Goal: Information Seeking & Learning: Check status

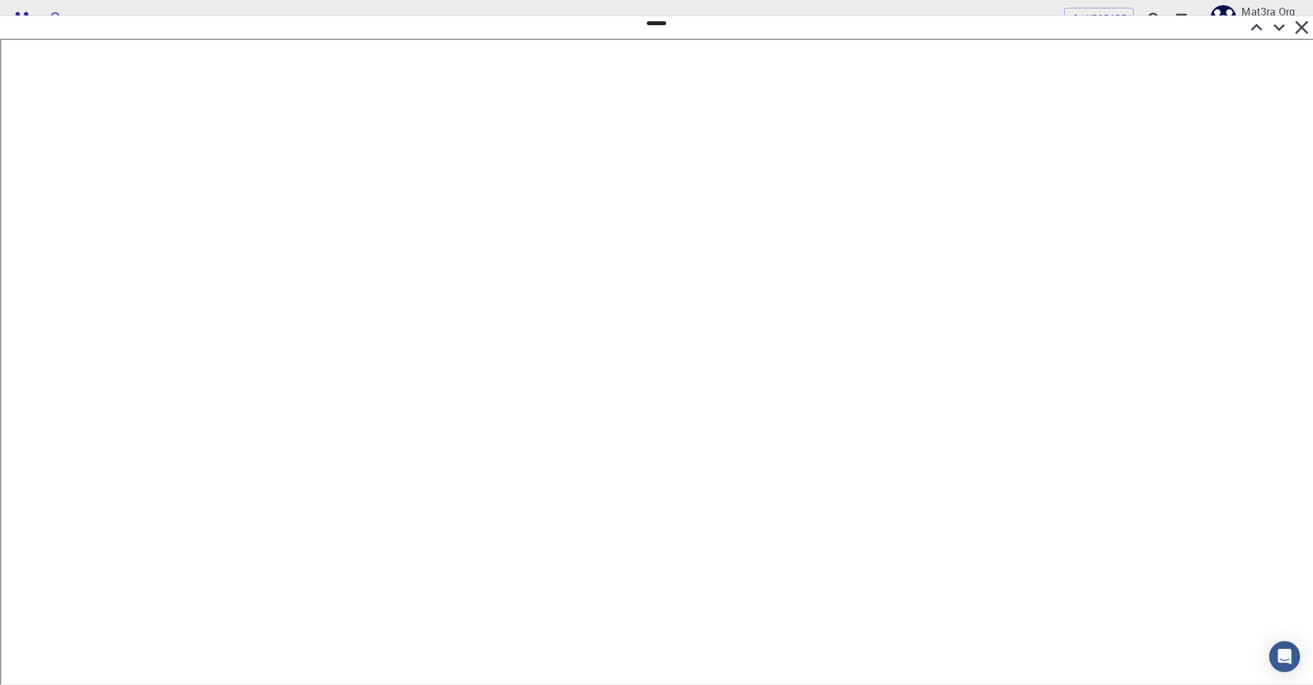
scroll to position [0, 2]
click at [1273, 29] on icon at bounding box center [1276, 27] width 23 height 23
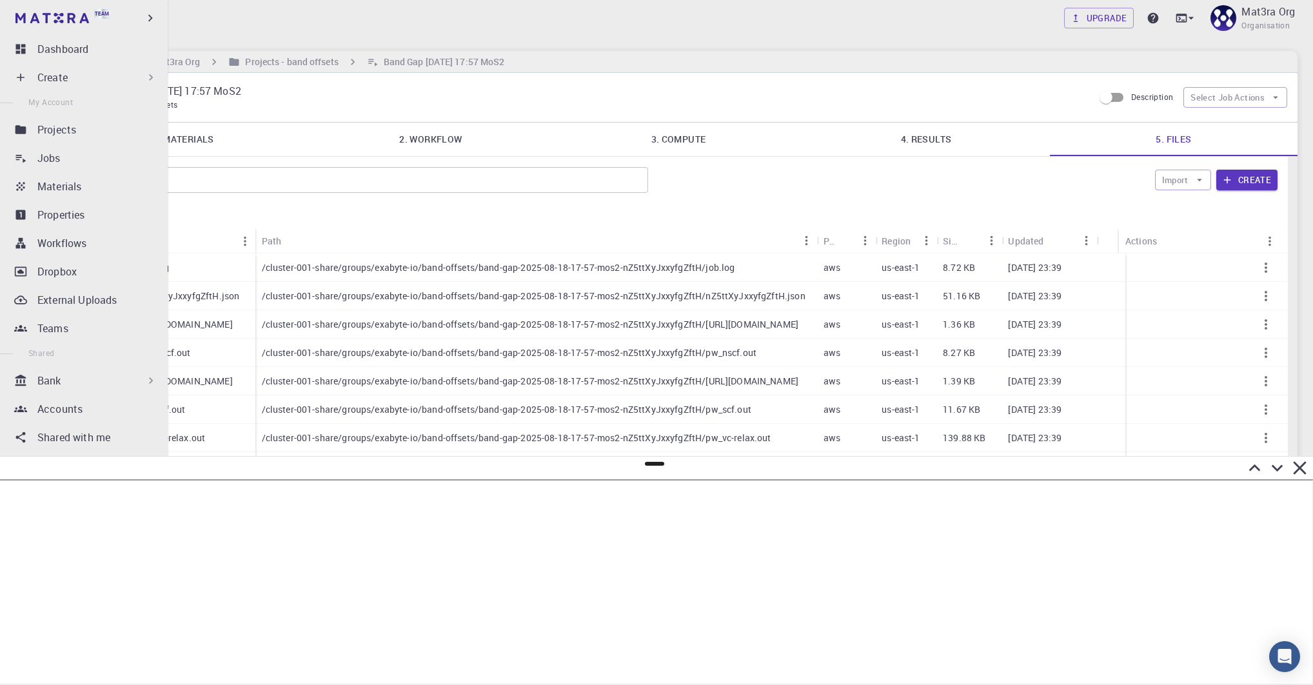
click at [76, 382] on div "Bank" at bounding box center [97, 380] width 120 height 15
click at [51, 437] on p "Workflows" at bounding box center [58, 436] width 49 height 15
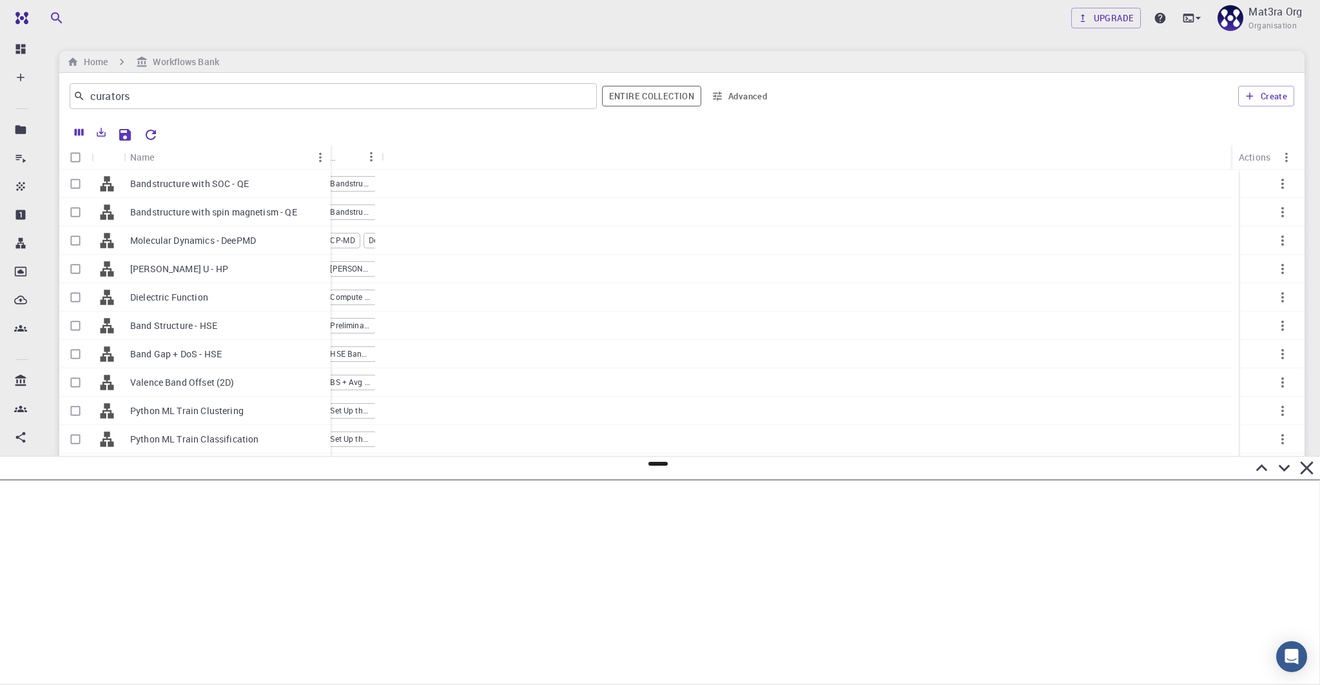
drag, startPoint x: 188, startPoint y: 153, endPoint x: 330, endPoint y: 156, distance: 142.5
click at [330, 156] on div "Name" at bounding box center [332, 156] width 13 height 25
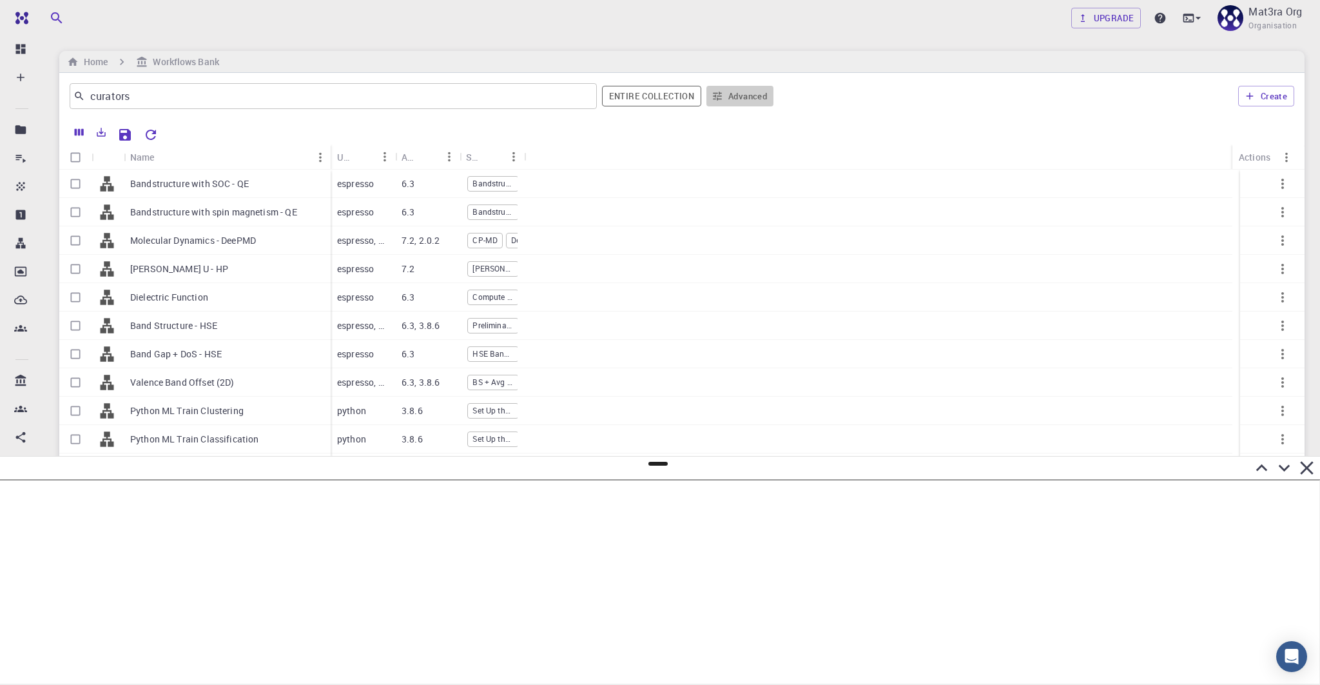
click at [740, 96] on button "Advanced" at bounding box center [740, 96] width 67 height 21
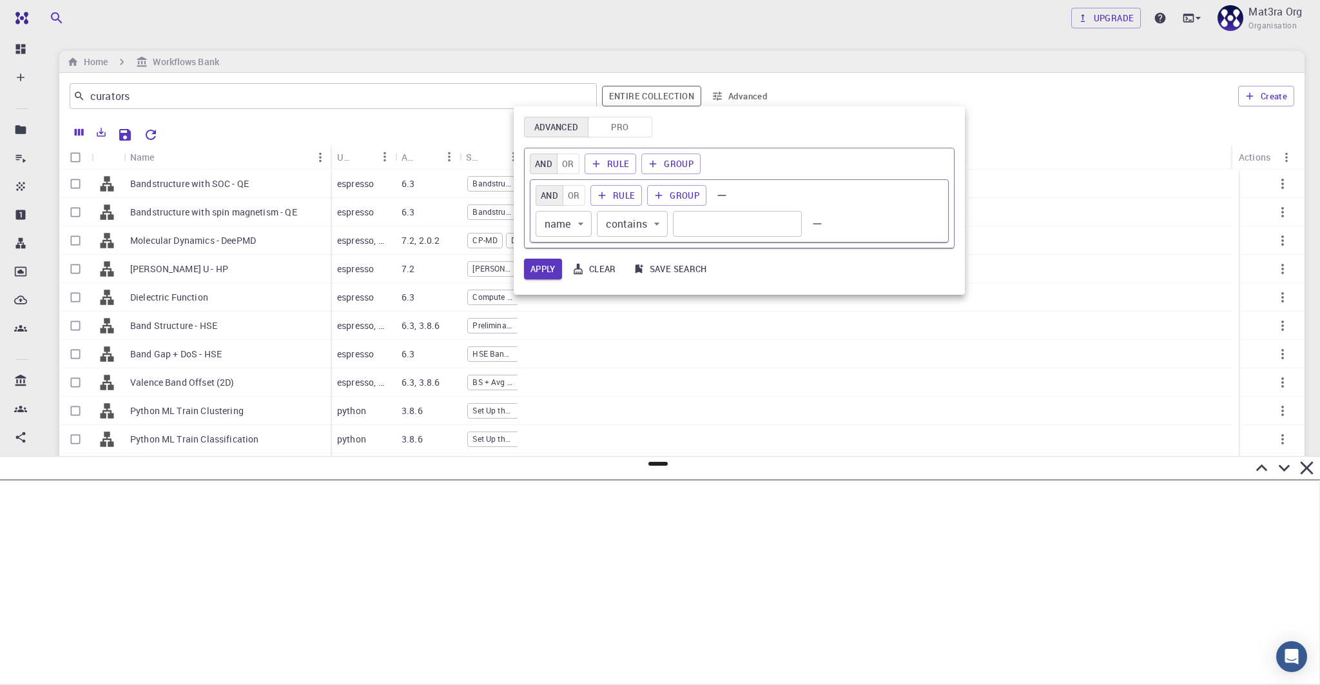
drag, startPoint x: 716, startPoint y: 99, endPoint x: 691, endPoint y: 131, distance: 40.0
click at [692, 130] on div "Advanced Pro AND OR Rule Group AND OR Rule Group name name ​ contains contains …" at bounding box center [660, 342] width 1320 height 685
click at [620, 126] on button "Pro" at bounding box center [620, 127] width 64 height 21
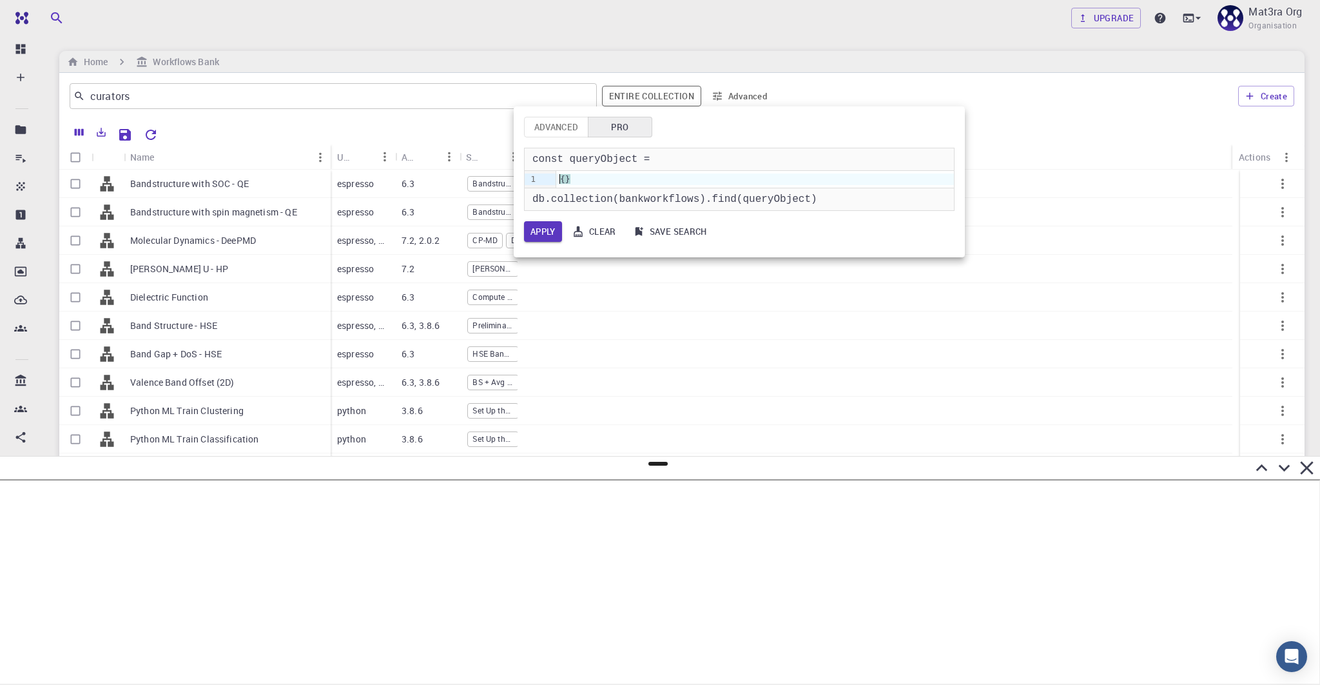
click at [560, 180] on div "{ }" at bounding box center [755, 179] width 398 height 12
click at [565, 180] on span "}" at bounding box center [567, 179] width 5 height 10
click at [565, 181] on span "}" at bounding box center [567, 179] width 5 height 10
click at [549, 235] on button "Apply" at bounding box center [543, 231] width 38 height 21
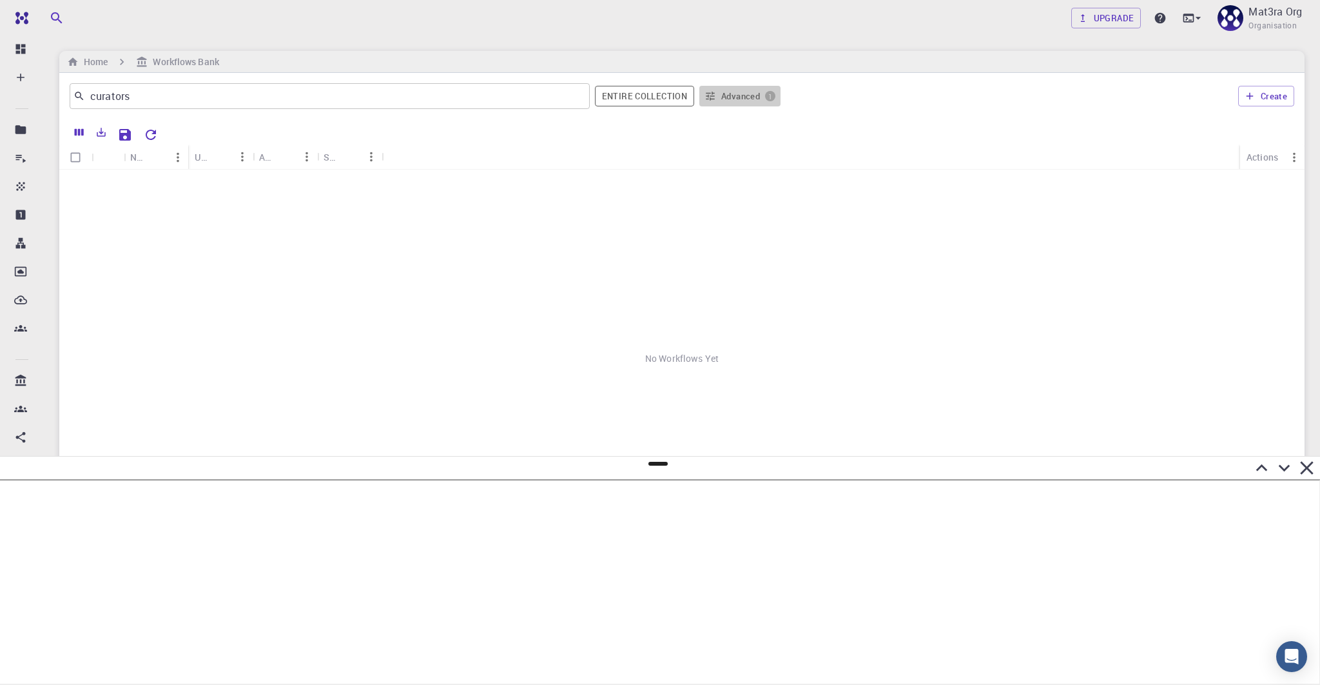
click at [744, 92] on button "Advanced 1" at bounding box center [739, 96] width 81 height 21
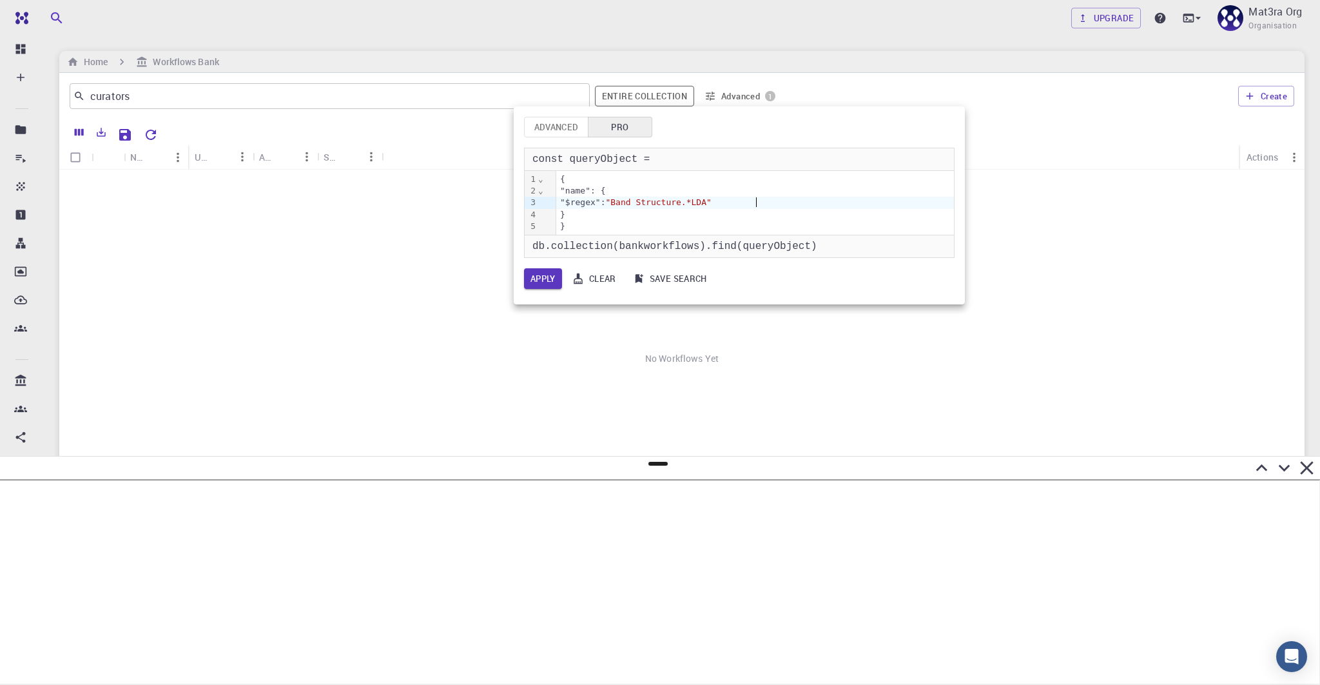
click at [771, 206] on div ""$regex": "Band Structure.*LDA"" at bounding box center [755, 203] width 398 height 12
click at [598, 191] on div ""name": {" at bounding box center [755, 191] width 398 height 12
click at [585, 191] on div ""name": {" at bounding box center [755, 191] width 398 height 12
click at [641, 193] on div ""systemname": {" at bounding box center [755, 191] width 398 height 12
click at [808, 175] on div "{" at bounding box center [755, 179] width 398 height 12
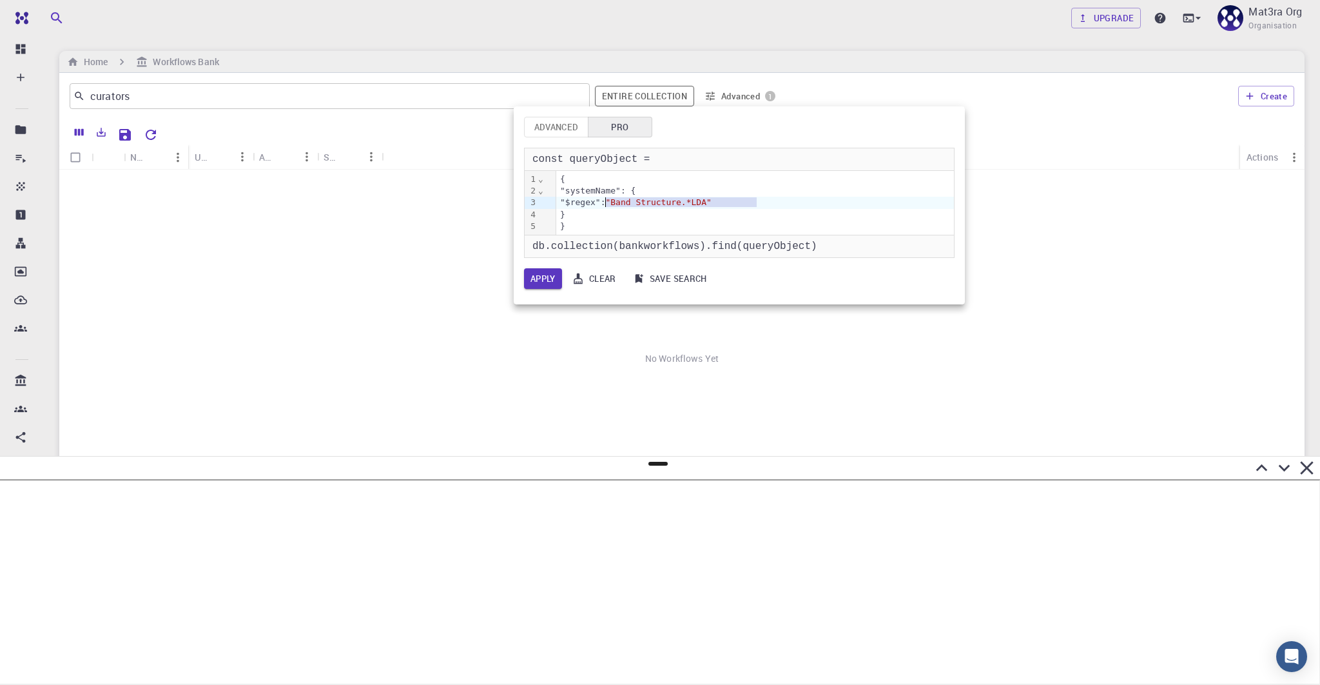
drag, startPoint x: 773, startPoint y: 202, endPoint x: 606, endPoint y: 204, distance: 167.0
click at [606, 204] on div ""$regex": "Band Structure.*LDA"" at bounding box center [755, 203] width 398 height 12
click at [640, 219] on div "}" at bounding box center [755, 215] width 398 height 12
click at [605, 232] on div "}" at bounding box center [755, 226] width 398 height 12
click at [605, 218] on div "}" at bounding box center [755, 215] width 398 height 12
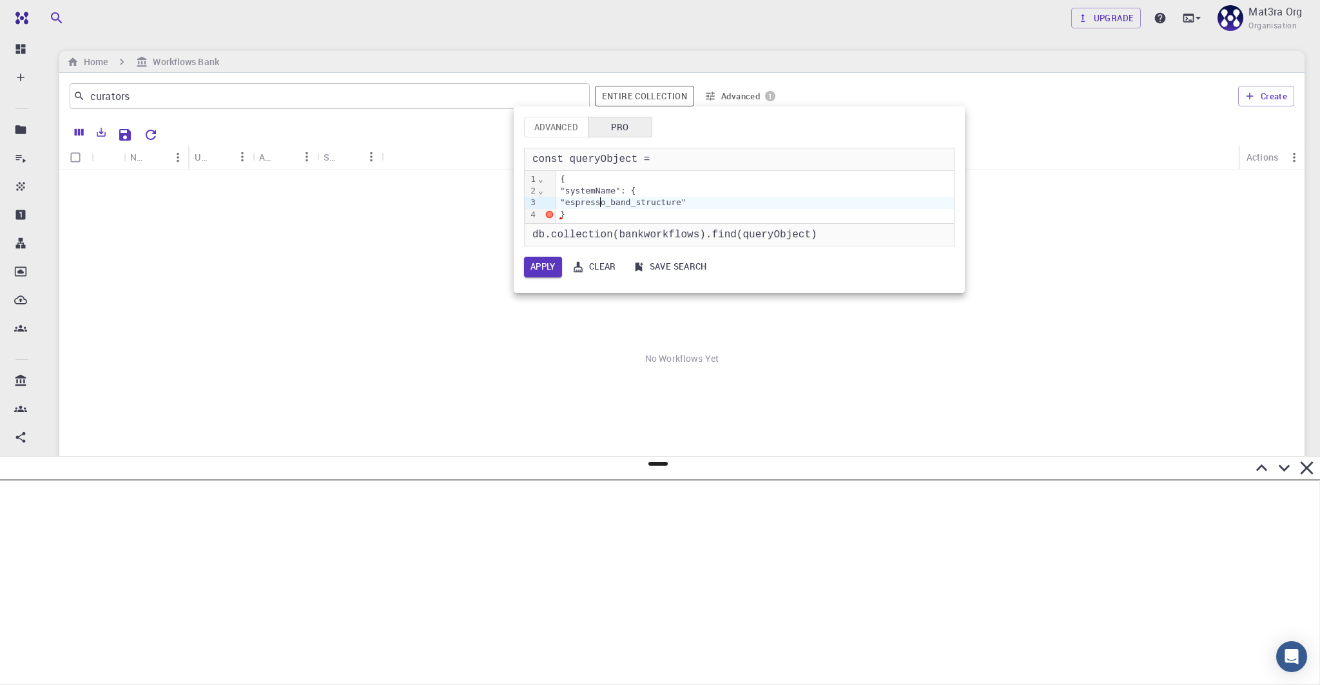
click at [599, 202] on div ""espresso_band_structure"" at bounding box center [755, 203] width 398 height 12
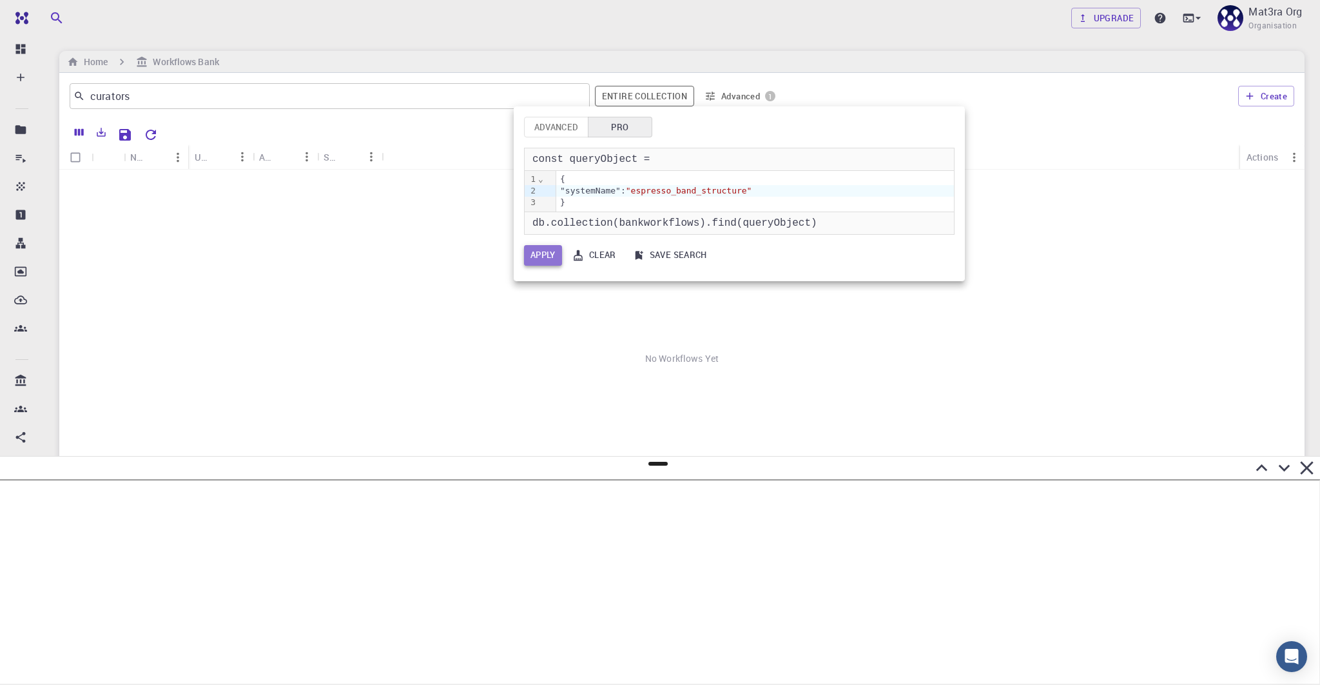
click at [545, 259] on button "Apply" at bounding box center [543, 255] width 38 height 21
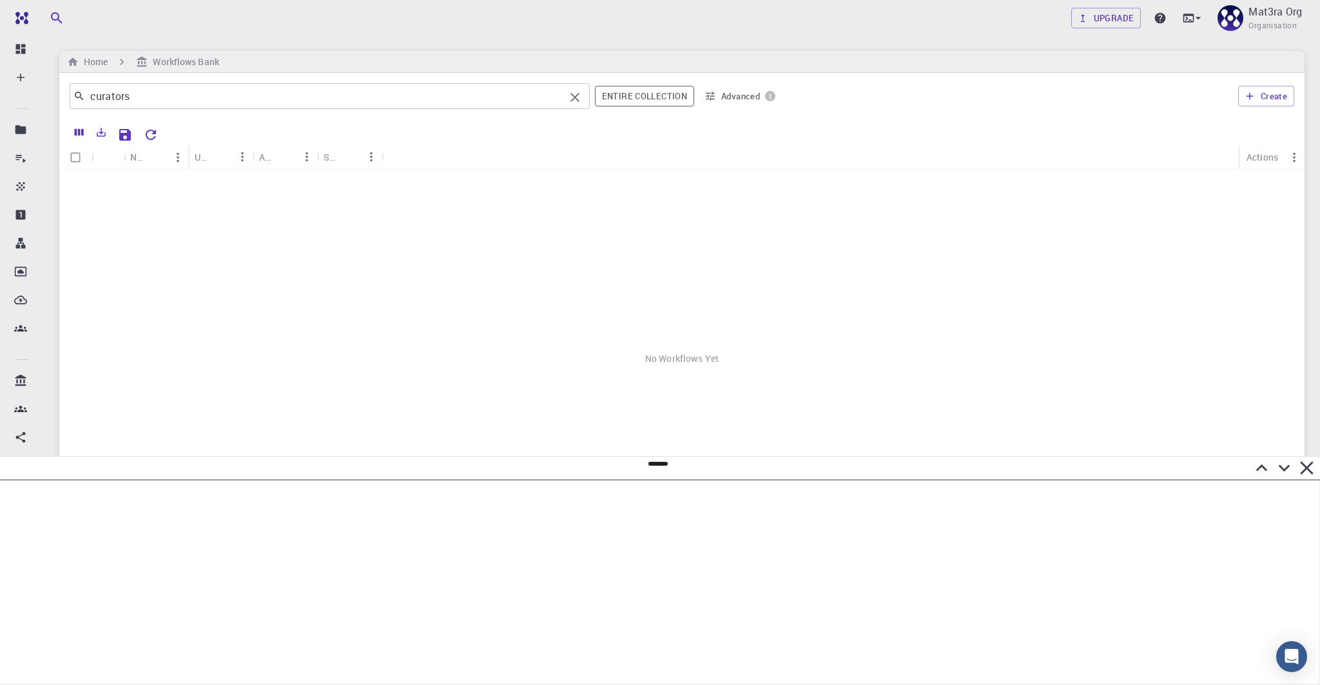
click at [318, 88] on input "curators" at bounding box center [325, 96] width 480 height 18
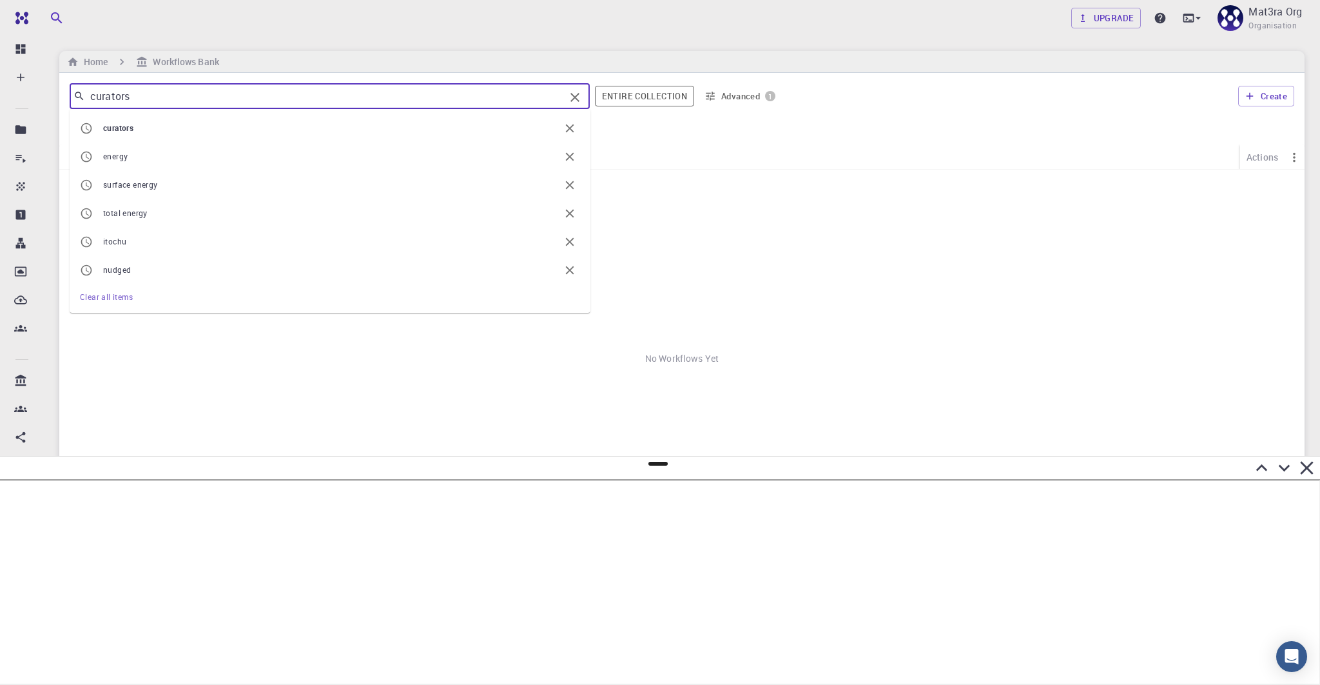
click at [755, 99] on button "Advanced 1" at bounding box center [739, 96] width 81 height 21
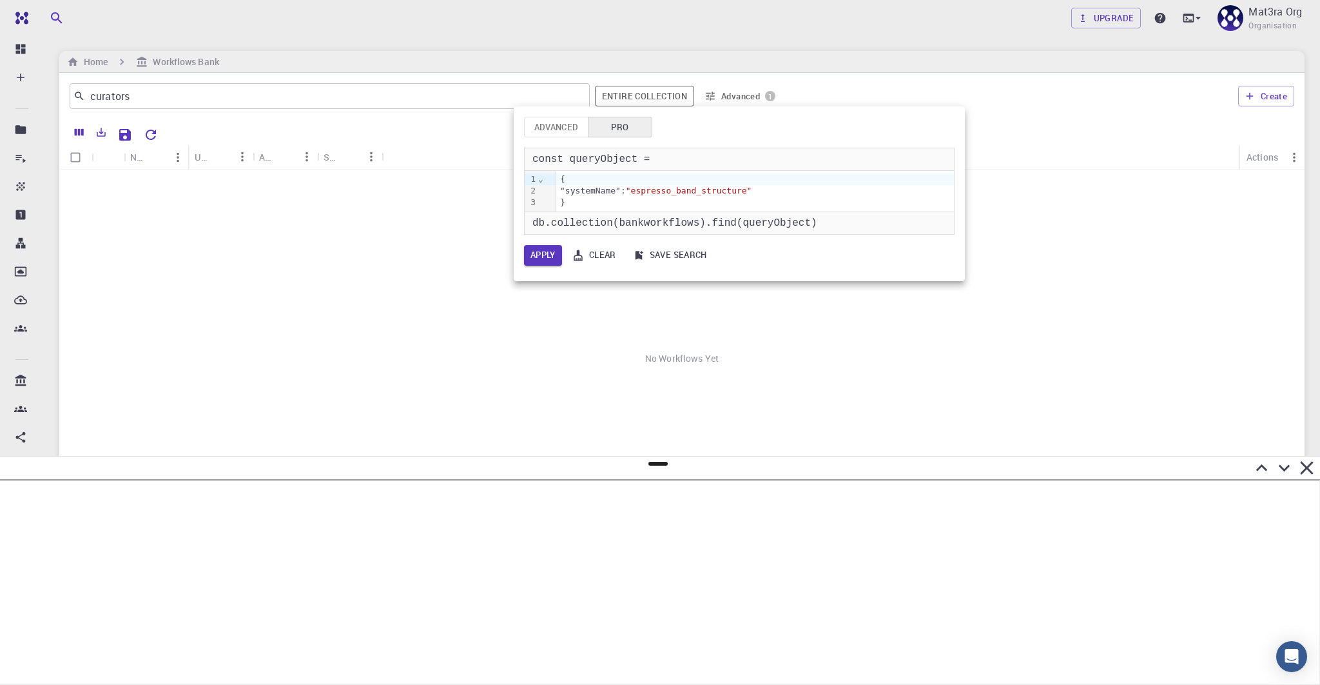
click at [723, 191] on span ""espresso_band_structure"" at bounding box center [689, 191] width 126 height 10
click at [798, 190] on div ""systemName": "espresso_band_structure"" at bounding box center [755, 191] width 398 height 12
click at [540, 260] on button "Apply" at bounding box center [543, 255] width 38 height 21
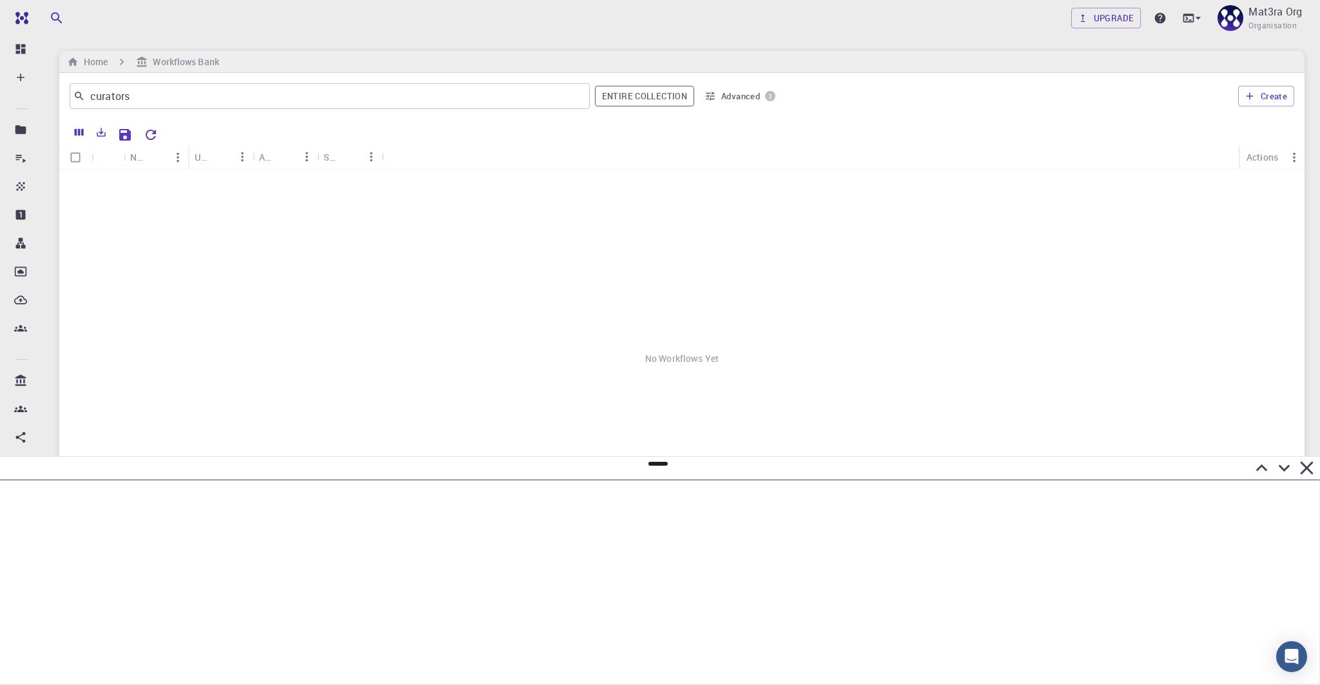
click at [741, 102] on button "Advanced 1" at bounding box center [739, 96] width 81 height 21
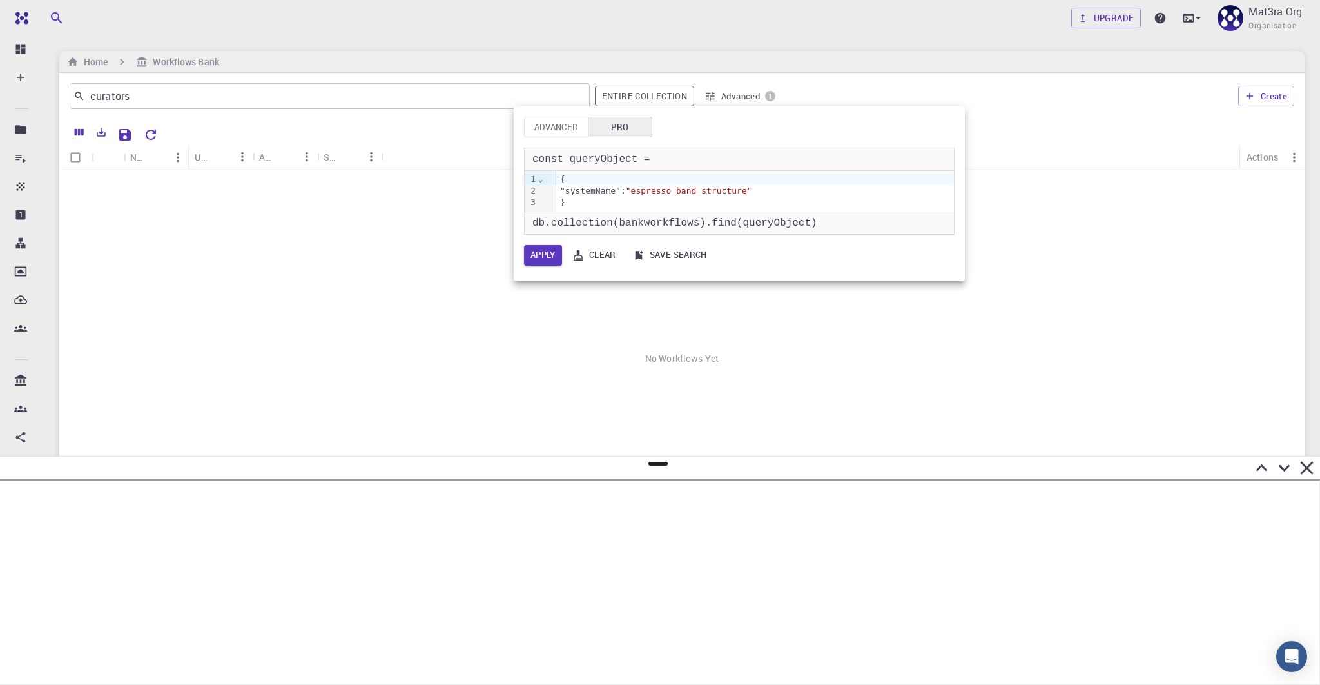
click at [652, 193] on span ""espresso_band_structure"" at bounding box center [689, 191] width 126 height 10
click at [852, 194] on div ""systemName": {"$regex": "espresso_band_structure"" at bounding box center [755, 191] width 398 height 12
click at [541, 257] on button "Apply" at bounding box center [543, 255] width 38 height 21
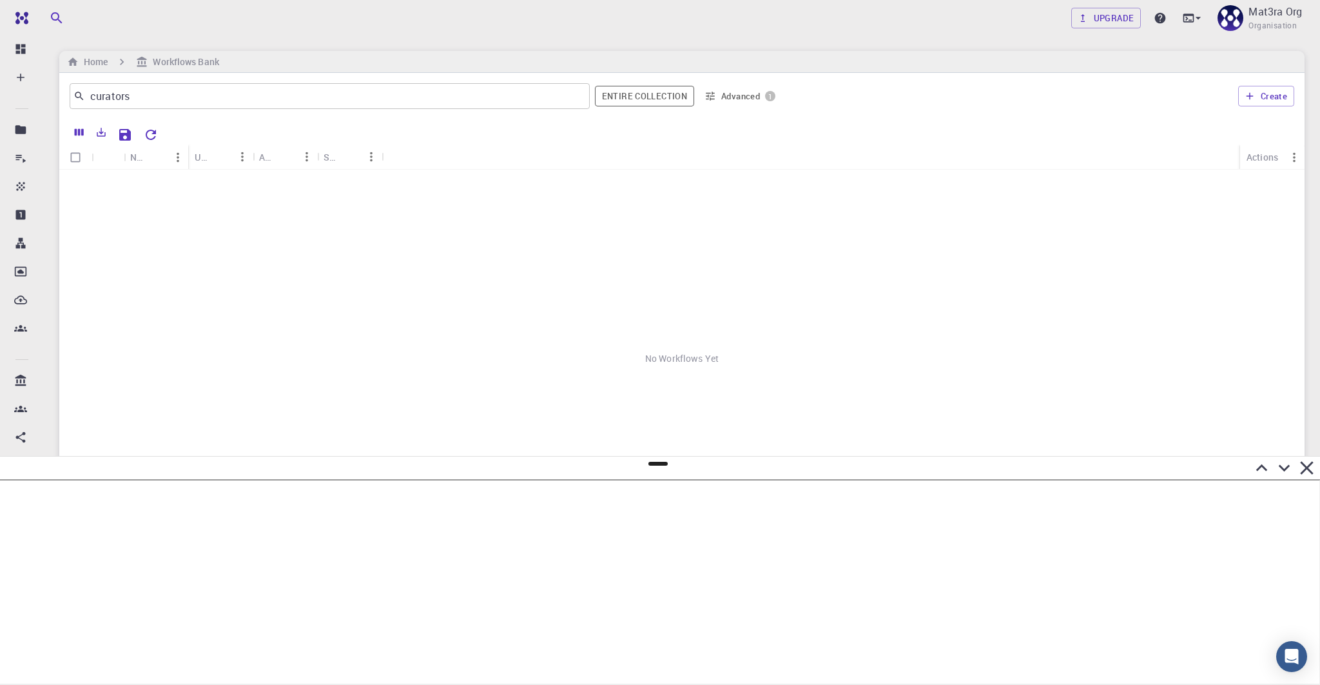
click at [727, 99] on button "Advanced 1" at bounding box center [739, 96] width 81 height 21
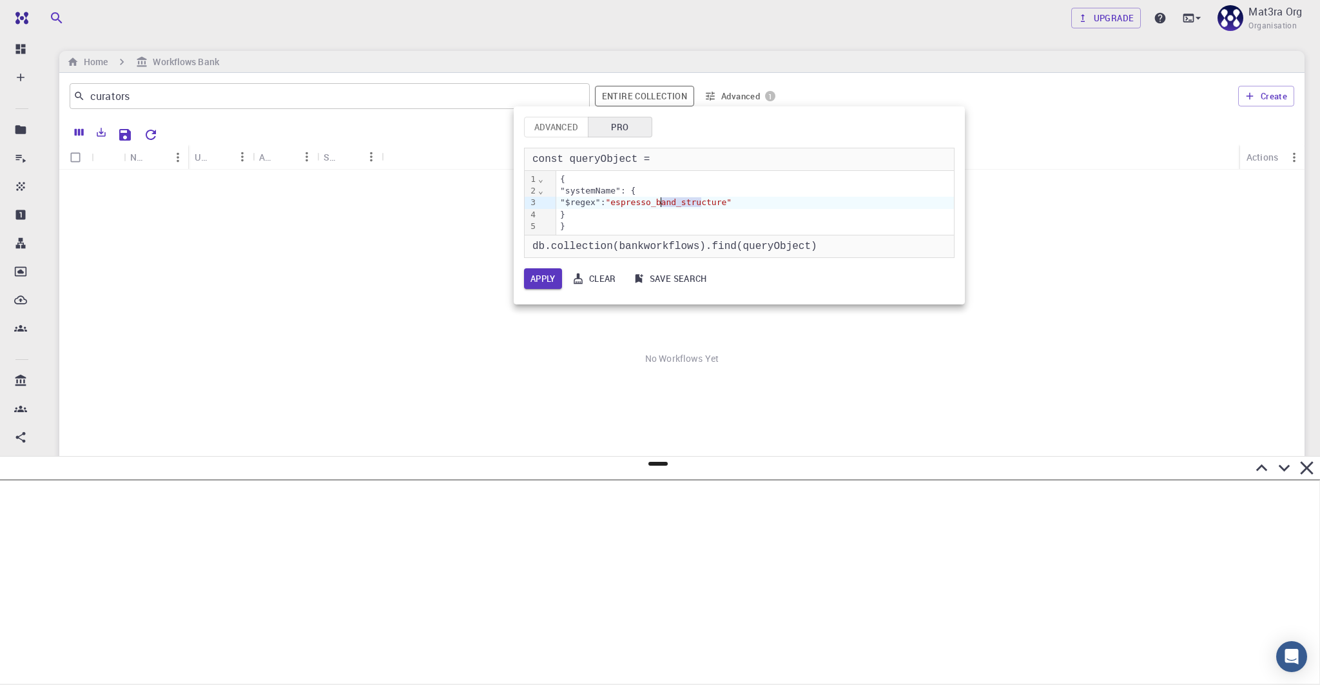
drag, startPoint x: 702, startPoint y: 202, endPoint x: 656, endPoint y: 202, distance: 46.4
click at [656, 202] on span ""espresso_band_structure"" at bounding box center [668, 202] width 126 height 10
click at [553, 272] on button "Apply" at bounding box center [543, 278] width 38 height 21
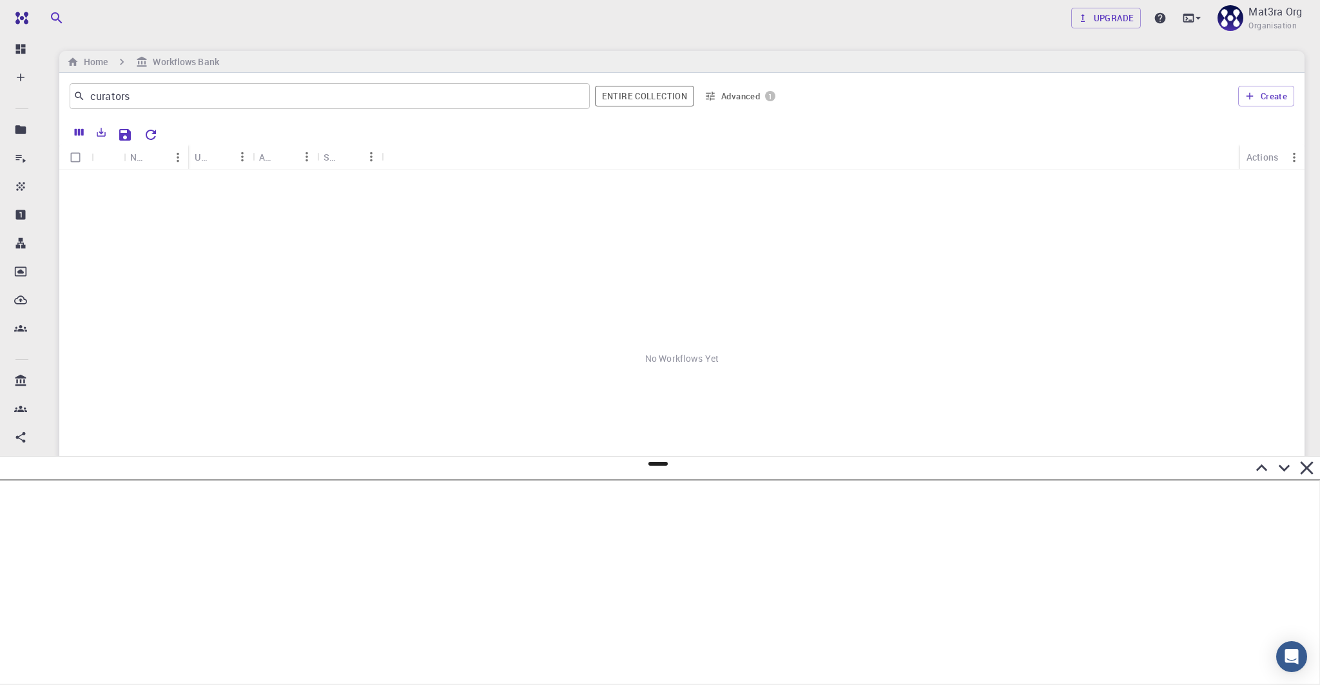
click at [746, 86] on button "Advanced 1" at bounding box center [739, 96] width 81 height 21
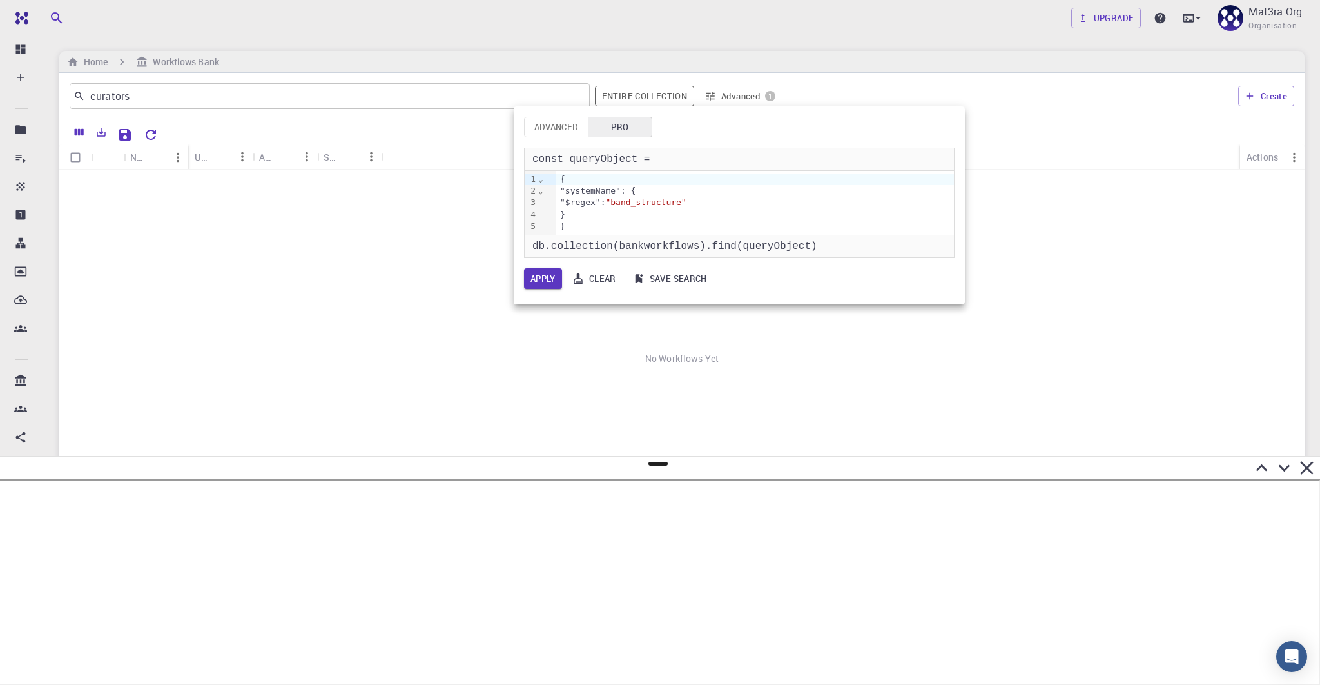
click at [769, 201] on div ""$regex": "band_structure"" at bounding box center [755, 203] width 398 height 12
click at [199, 104] on div at bounding box center [660, 342] width 1320 height 685
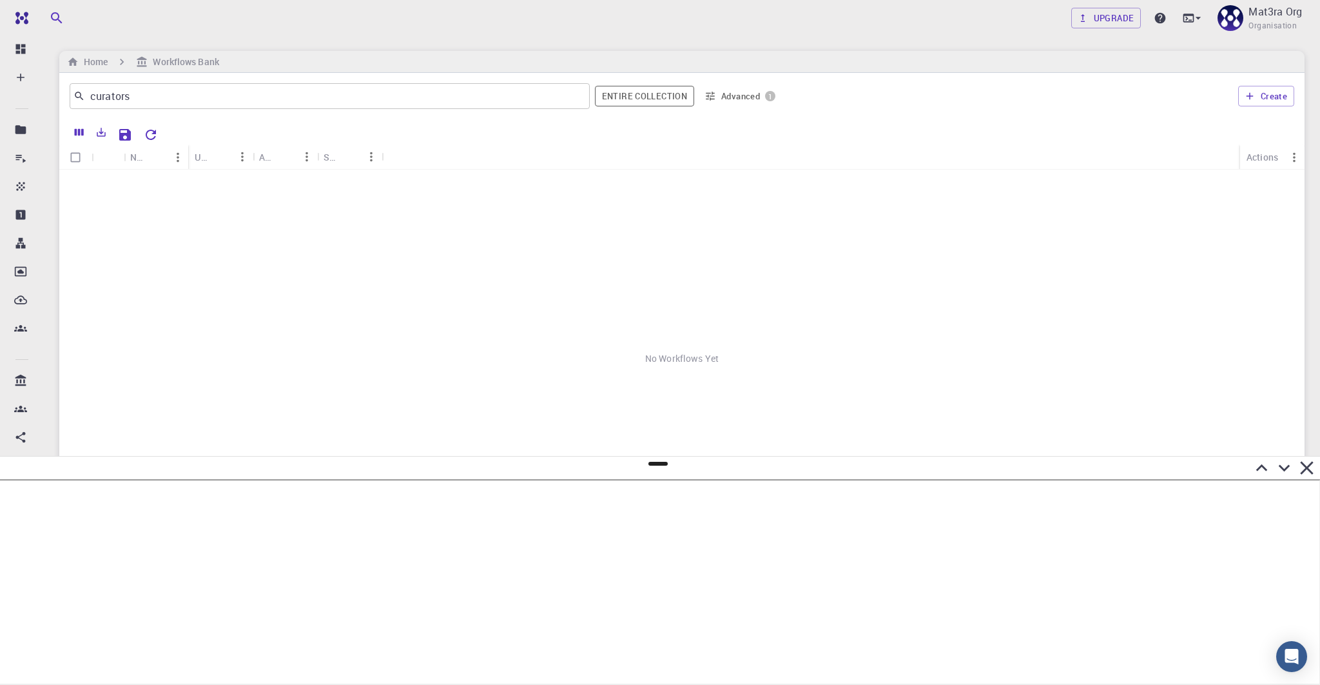
click at [301, 88] on div "Advanced Pro const queryObject = 9 1 2 3 4 5 › ⌄ ⌄ { "systemName": { "$regex": …" at bounding box center [660, 342] width 1320 height 685
click at [572, 98] on icon "Clear" at bounding box center [574, 97] width 15 height 15
click at [736, 95] on button "Advanced 1" at bounding box center [739, 96] width 81 height 21
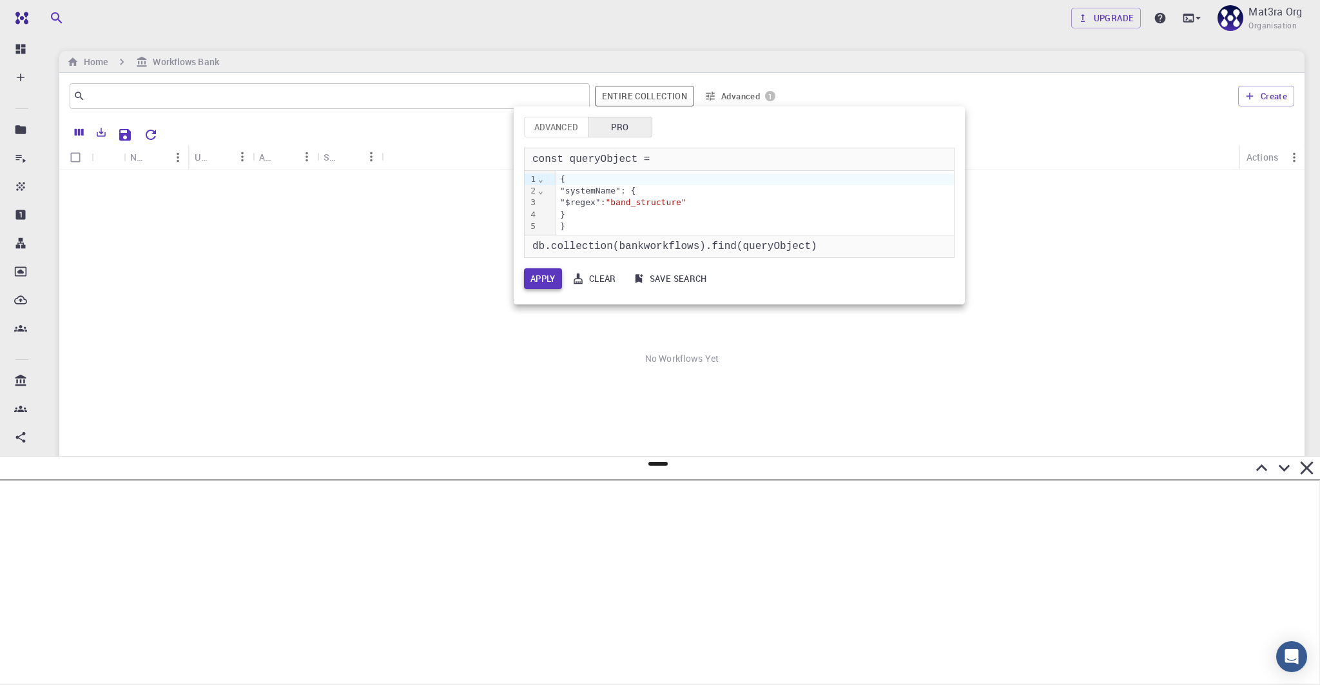
click at [547, 275] on button "Apply" at bounding box center [543, 278] width 38 height 21
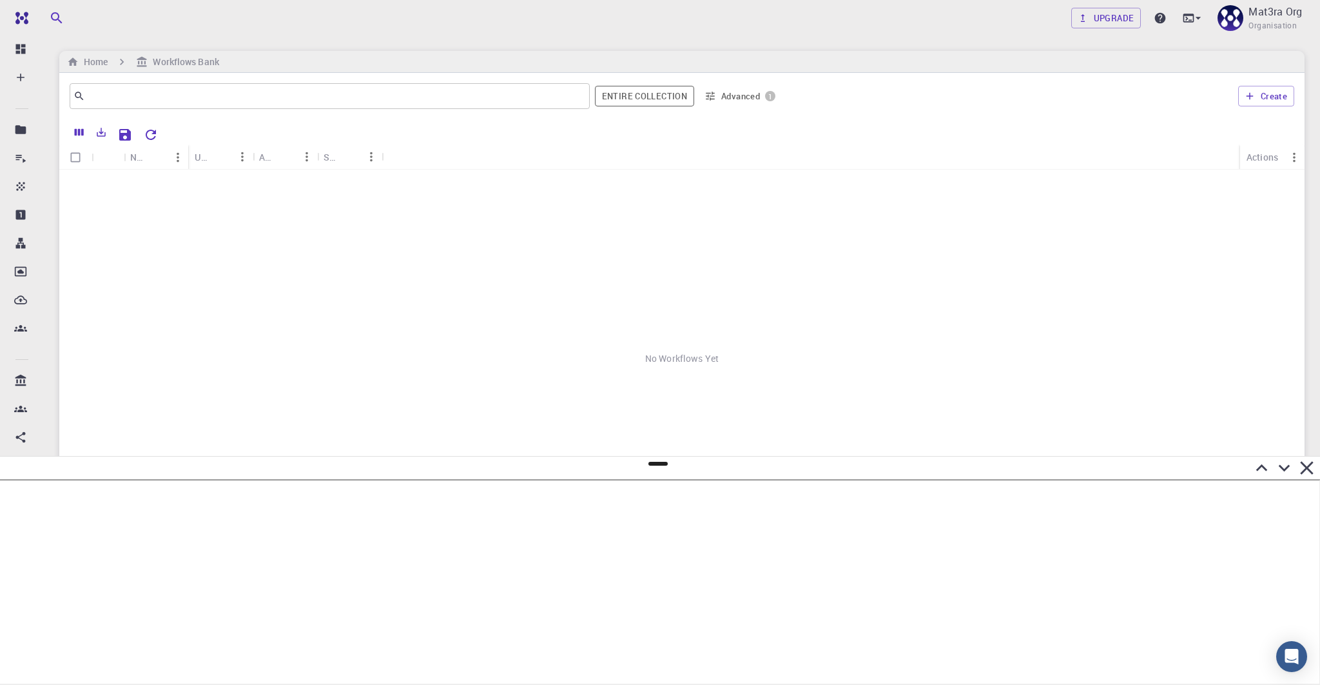
click at [728, 84] on div "​ Entire collection Advanced 1" at bounding box center [425, 96] width 711 height 31
click at [727, 96] on button "Advanced 1" at bounding box center [739, 96] width 81 height 21
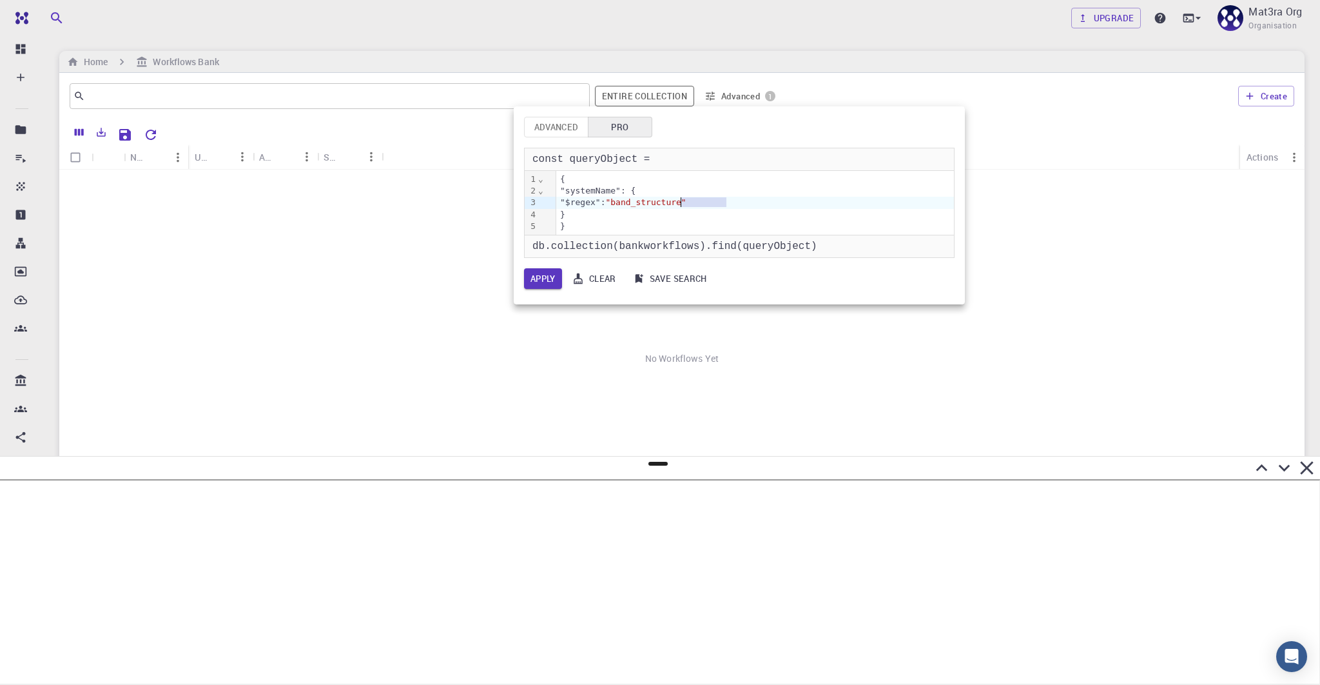
drag, startPoint x: 725, startPoint y: 202, endPoint x: 675, endPoint y: 203, distance: 49.6
click at [675, 203] on span ""band_structure"" at bounding box center [645, 202] width 81 height 10
click at [553, 275] on button "Apply" at bounding box center [543, 278] width 38 height 21
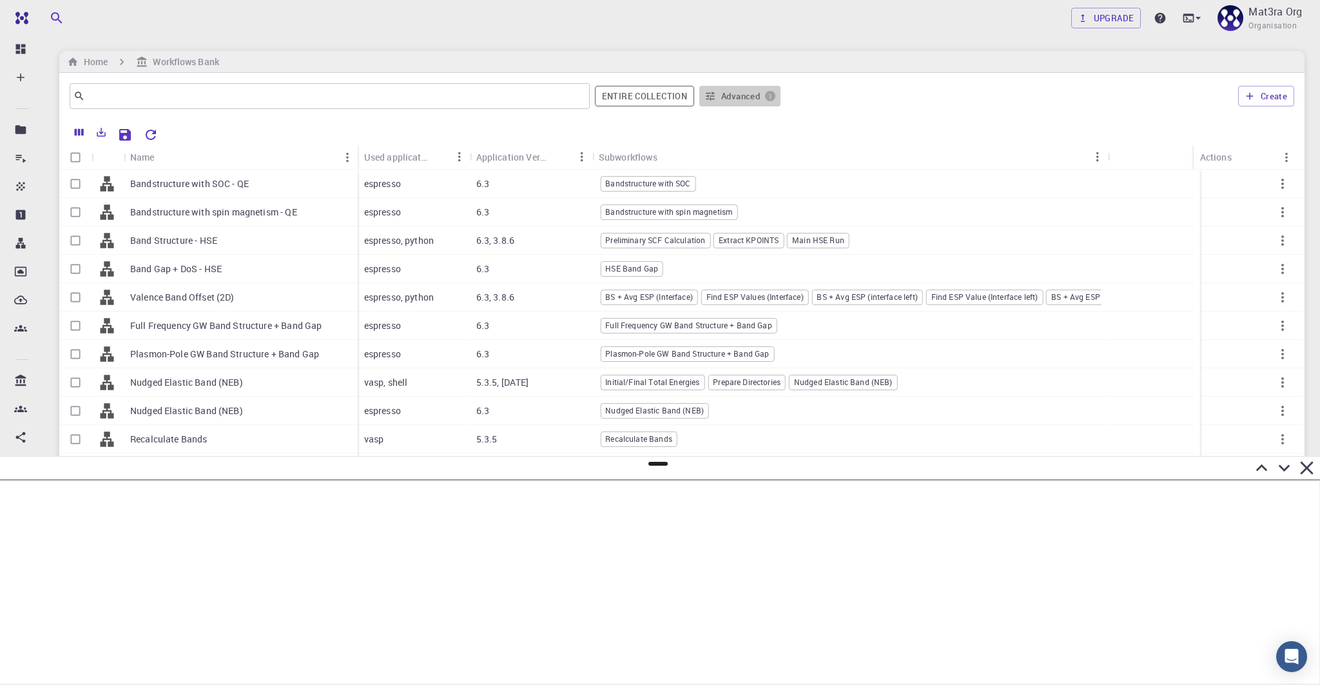
click at [745, 90] on button "Advanced 1" at bounding box center [739, 96] width 81 height 21
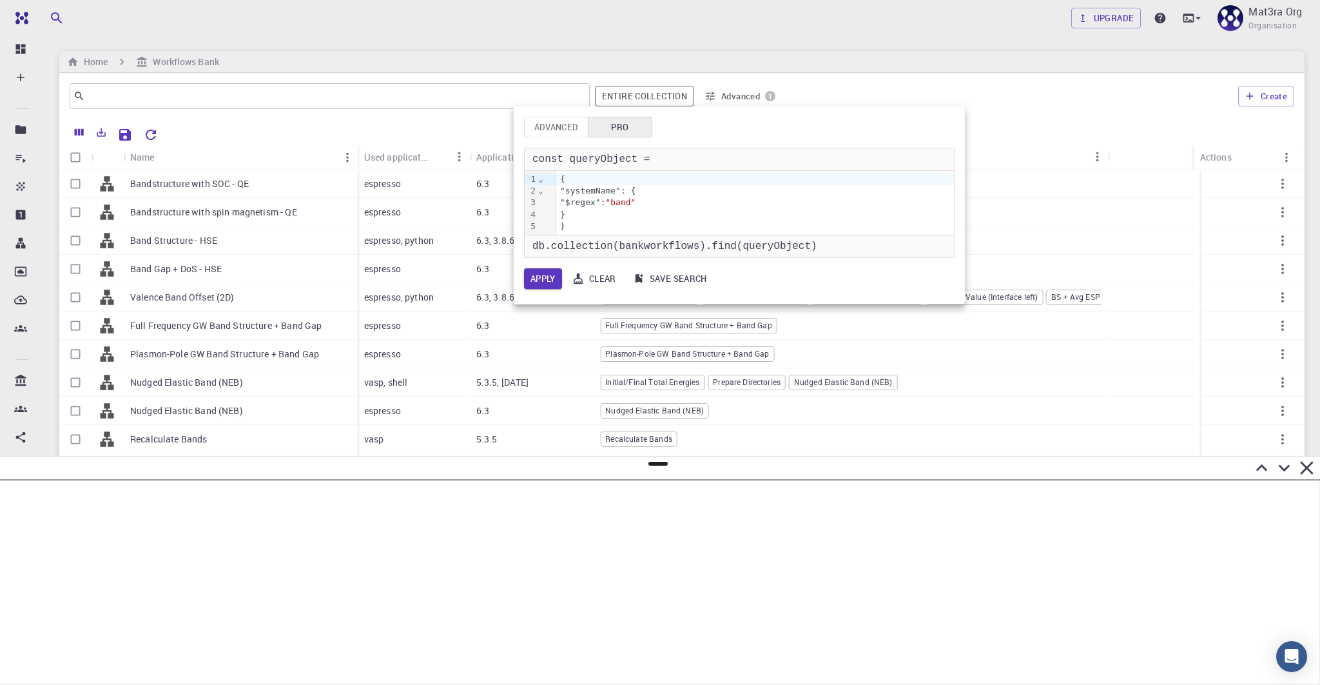
click at [636, 202] on span ""band"" at bounding box center [620, 202] width 30 height 10
click at [655, 464] on div at bounding box center [660, 342] width 1320 height 685
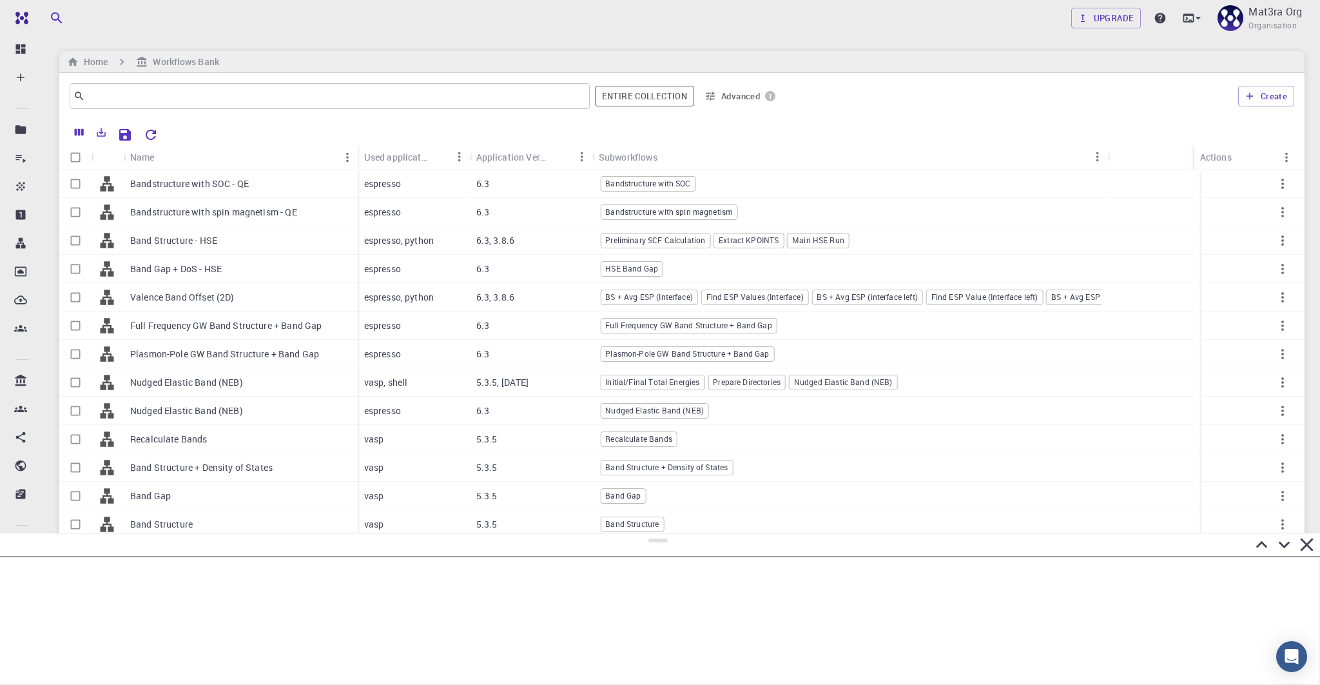
drag, startPoint x: 654, startPoint y: 463, endPoint x: 632, endPoint y: 534, distance: 74.2
click at [632, 534] on div at bounding box center [660, 608] width 1320 height 152
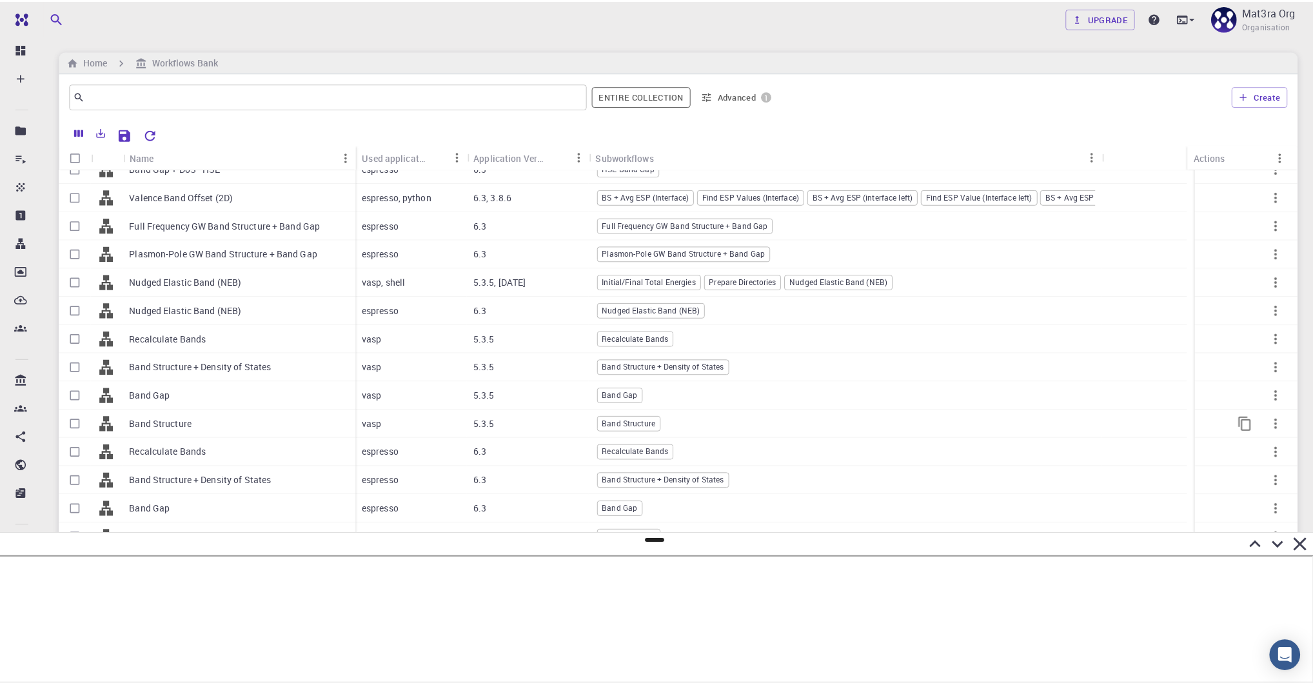
scroll to position [104, 0]
click at [170, 527] on p "Band Structure" at bounding box center [161, 533] width 63 height 13
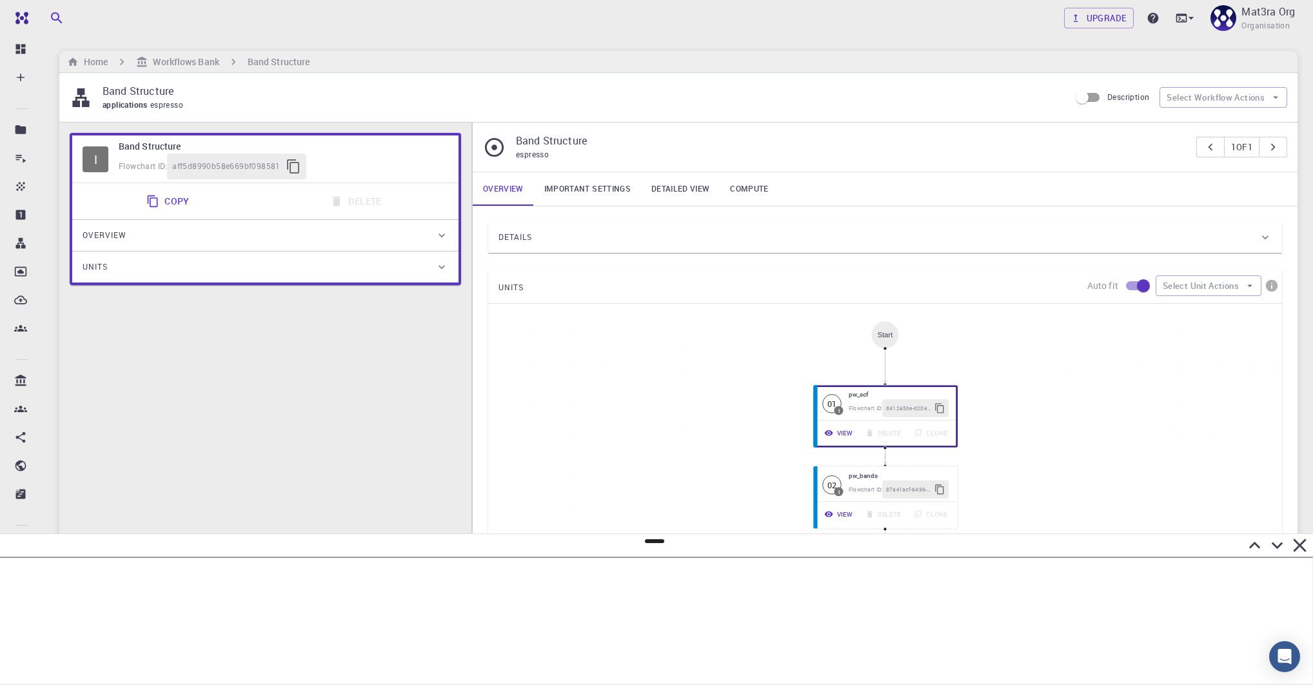
click at [537, 233] on div "Details" at bounding box center [878, 237] width 760 height 21
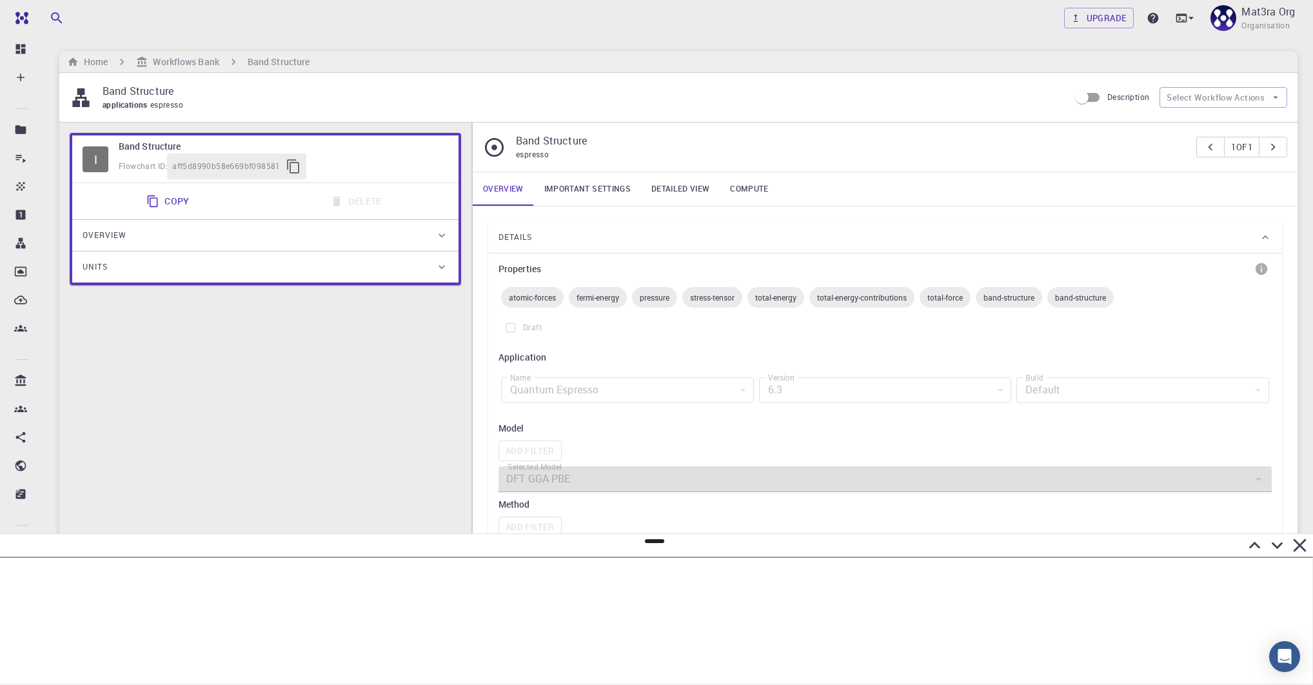
click at [571, 188] on link "Important settings" at bounding box center [587, 189] width 107 height 34
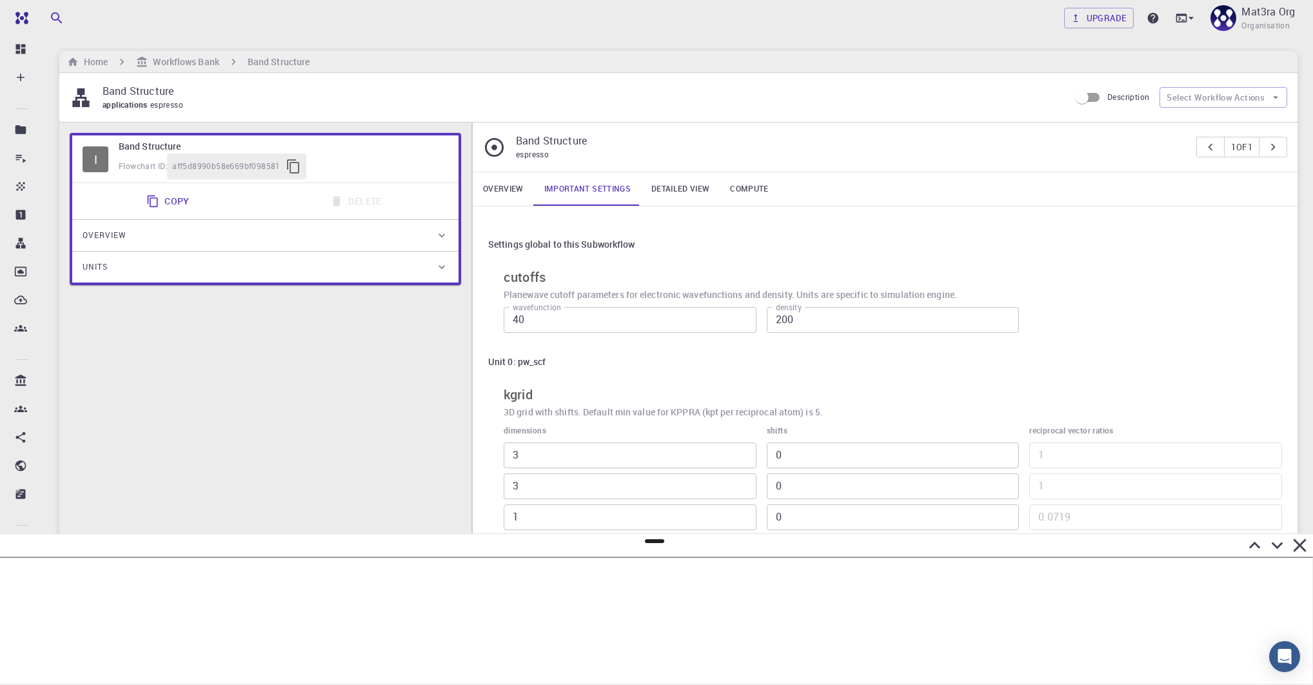
click at [692, 181] on link "Detailed view" at bounding box center [680, 189] width 79 height 34
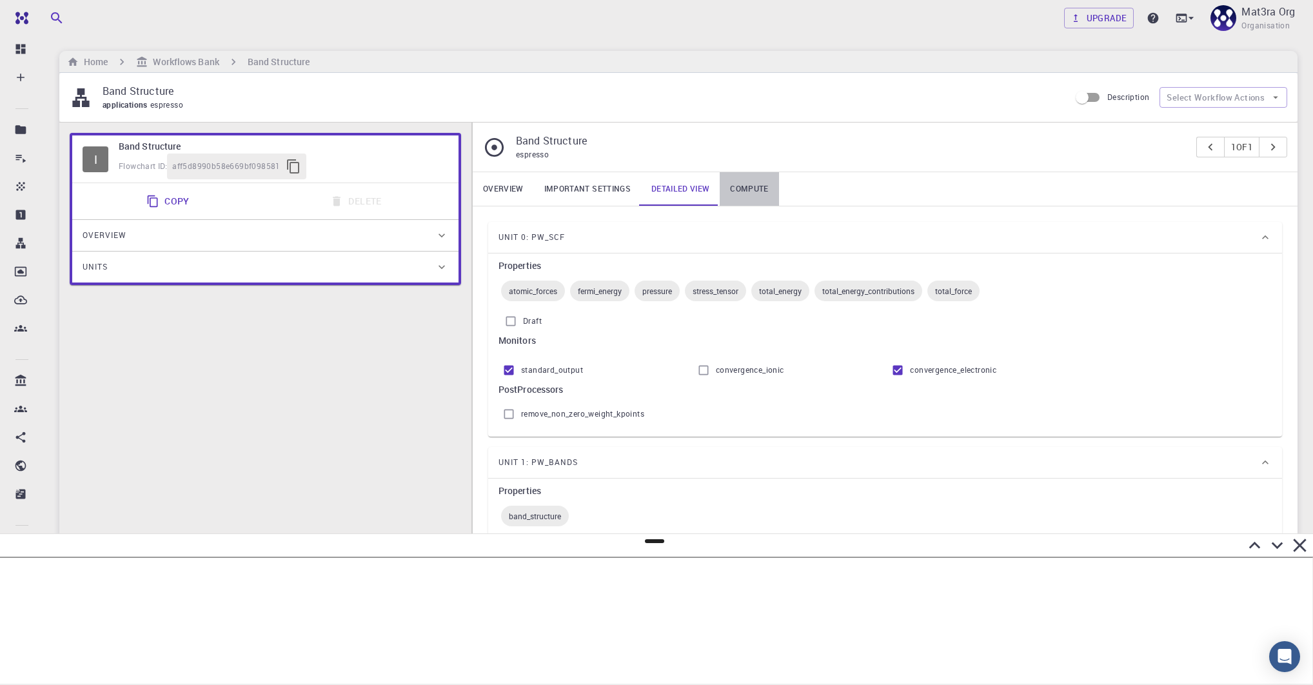
click at [755, 187] on link "Compute" at bounding box center [748, 189] width 59 height 34
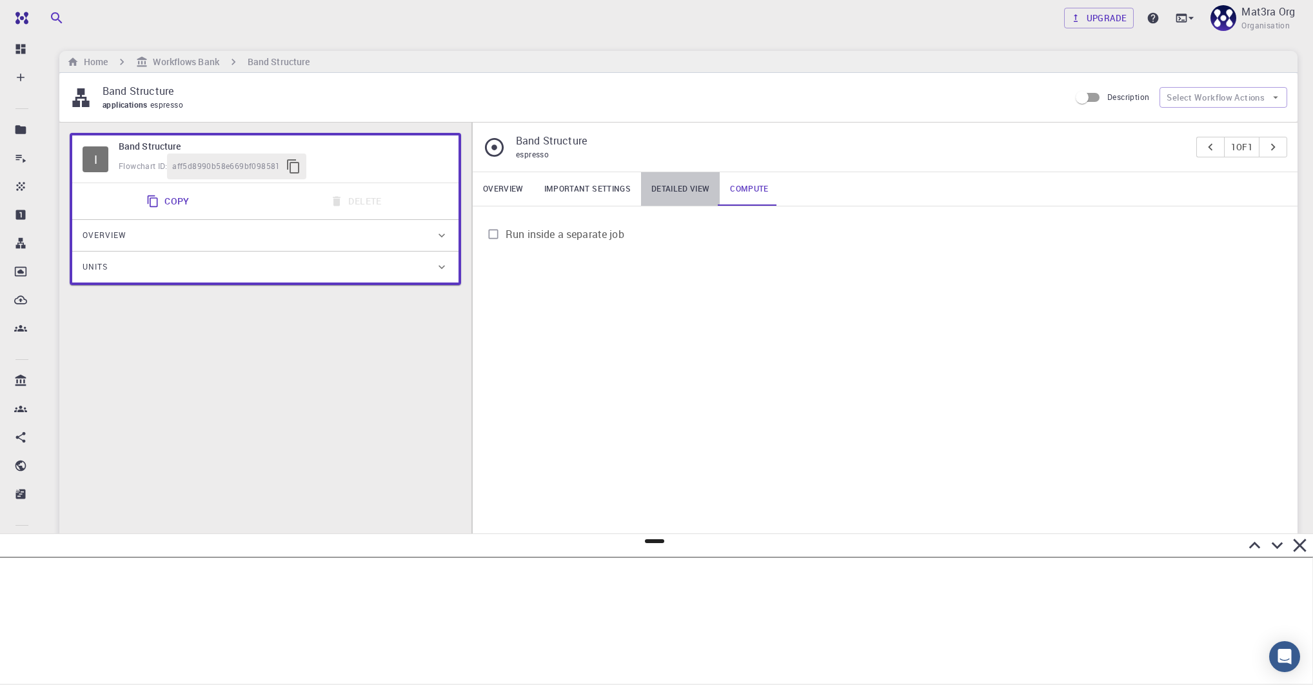
click at [694, 190] on link "Detailed view" at bounding box center [680, 189] width 79 height 34
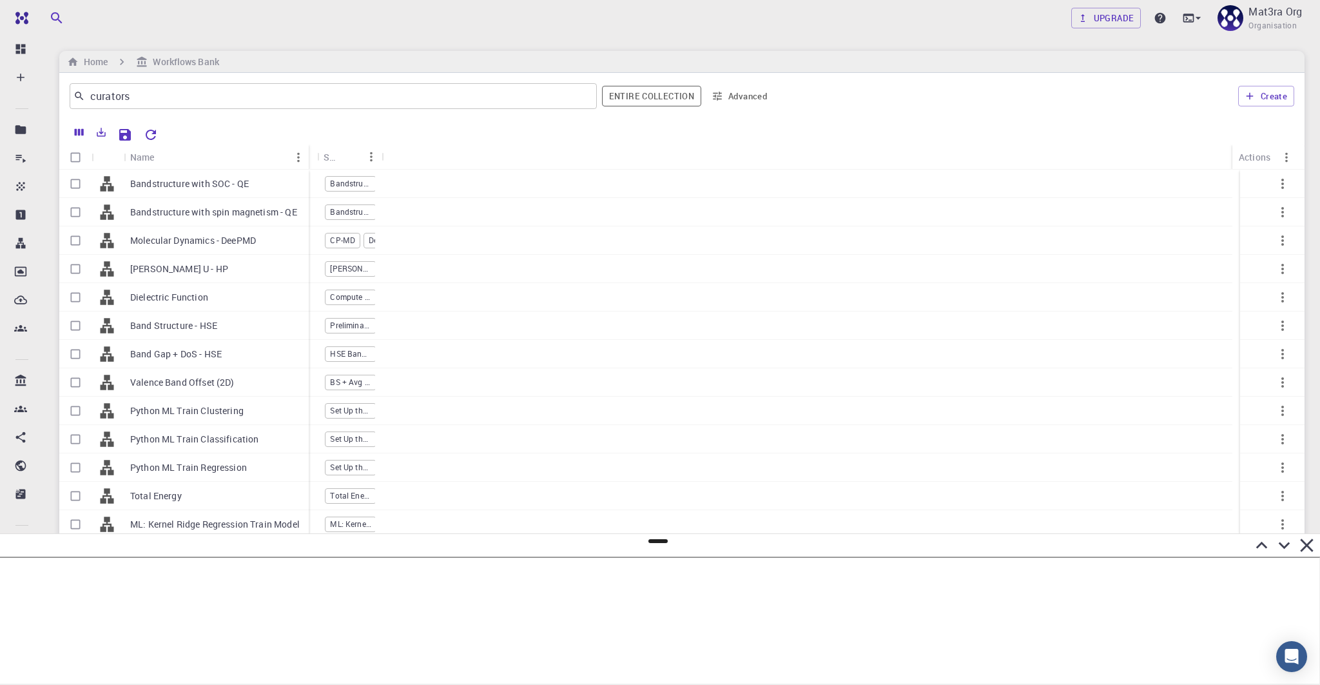
drag, startPoint x: 187, startPoint y: 151, endPoint x: 308, endPoint y: 164, distance: 121.9
click at [308, 164] on div "Name" at bounding box center [310, 156] width 13 height 25
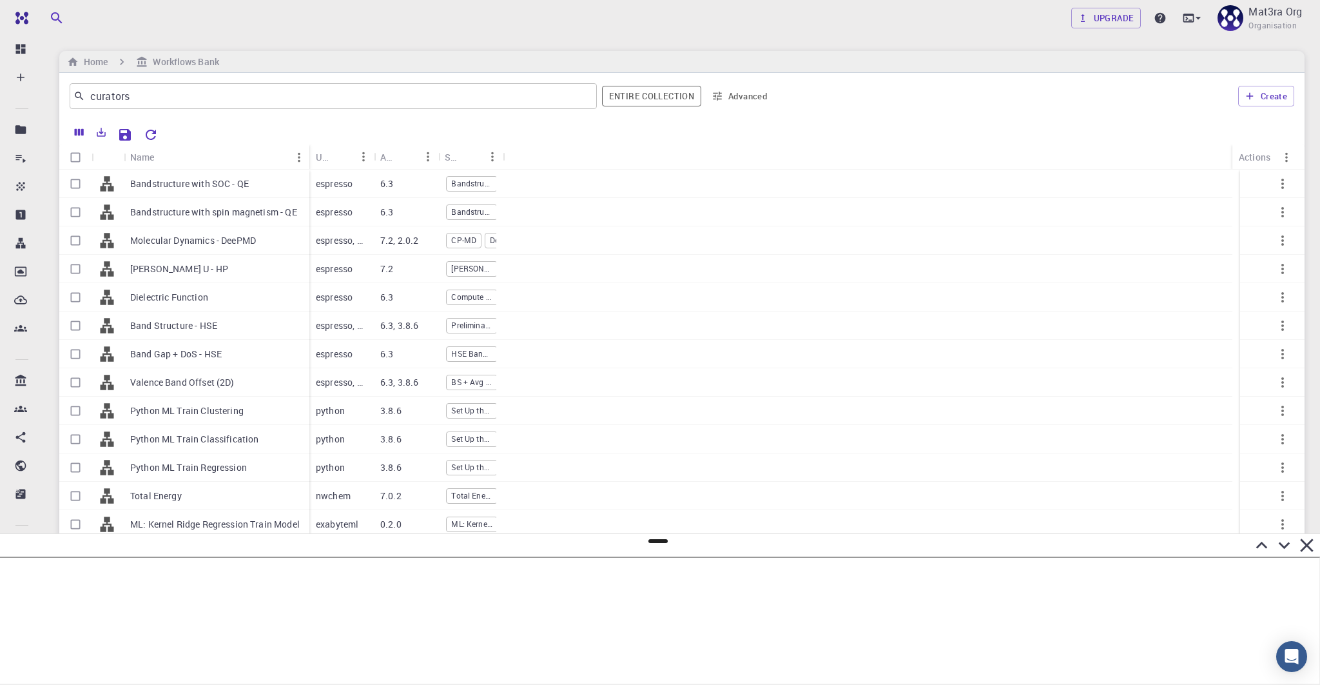
click at [724, 86] on button "Advanced" at bounding box center [740, 96] width 67 height 21
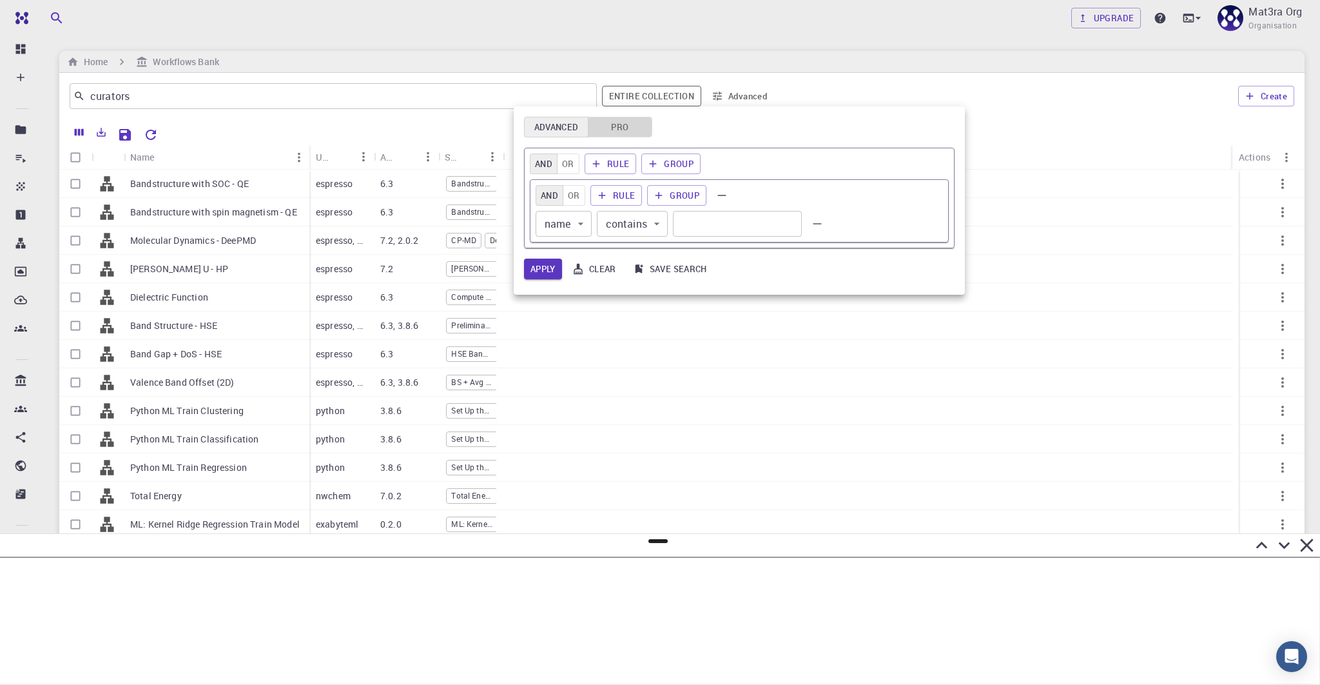
click at [620, 130] on button "Pro" at bounding box center [620, 127] width 64 height 21
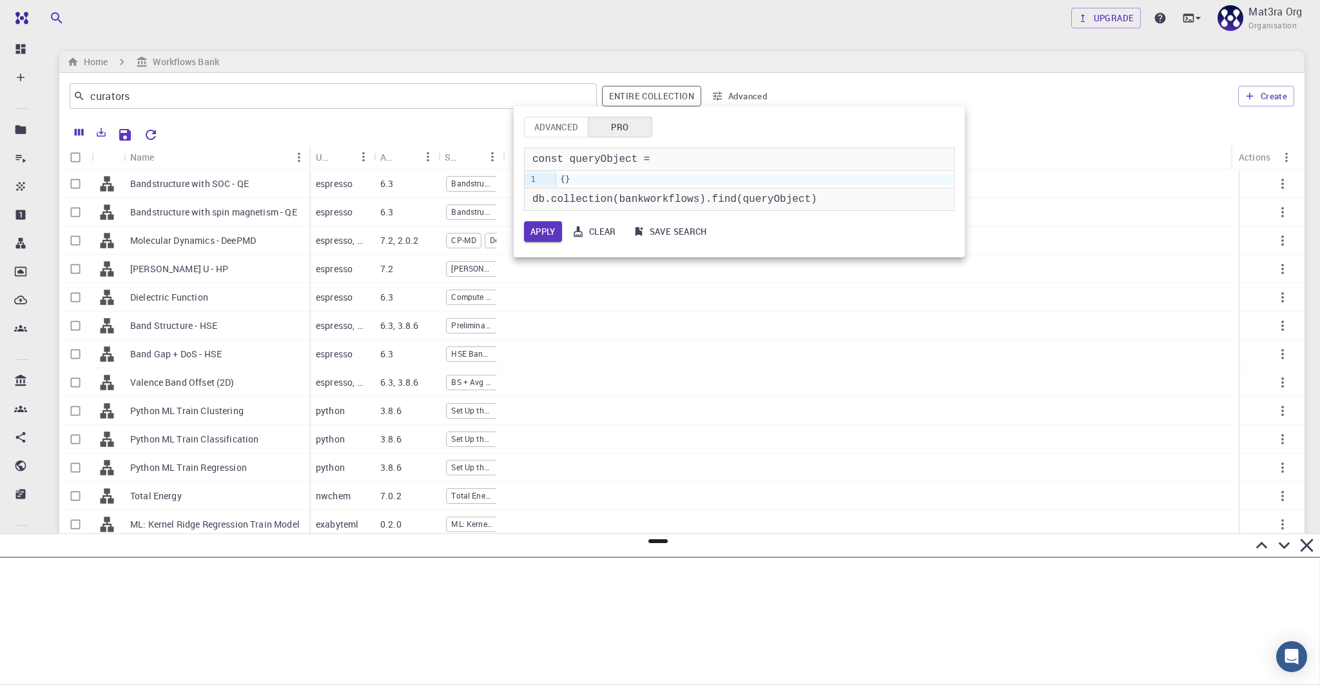
click at [574, 181] on div "{}" at bounding box center [755, 179] width 398 height 12
click at [565, 178] on span "}" at bounding box center [567, 179] width 5 height 10
click at [570, 177] on div "{{"name": { "$regex": "Band Structure }" at bounding box center [755, 179] width 398 height 12
click at [572, 177] on div "{ "name": {"$regex": "Band Structure}" at bounding box center [755, 179] width 398 height 12
click at [776, 177] on div "{"systemName": { "$regex": "Band Structure }" at bounding box center [755, 179] width 398 height 12
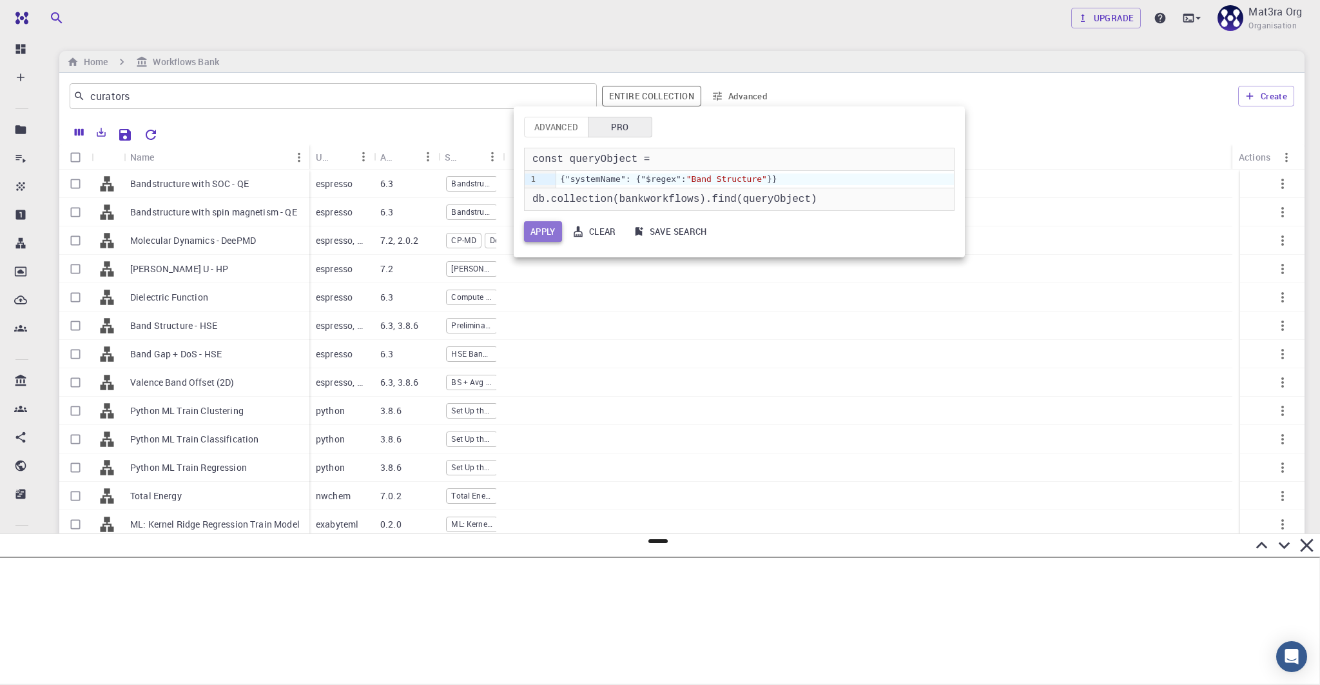
click at [540, 233] on button "Apply" at bounding box center [543, 231] width 38 height 21
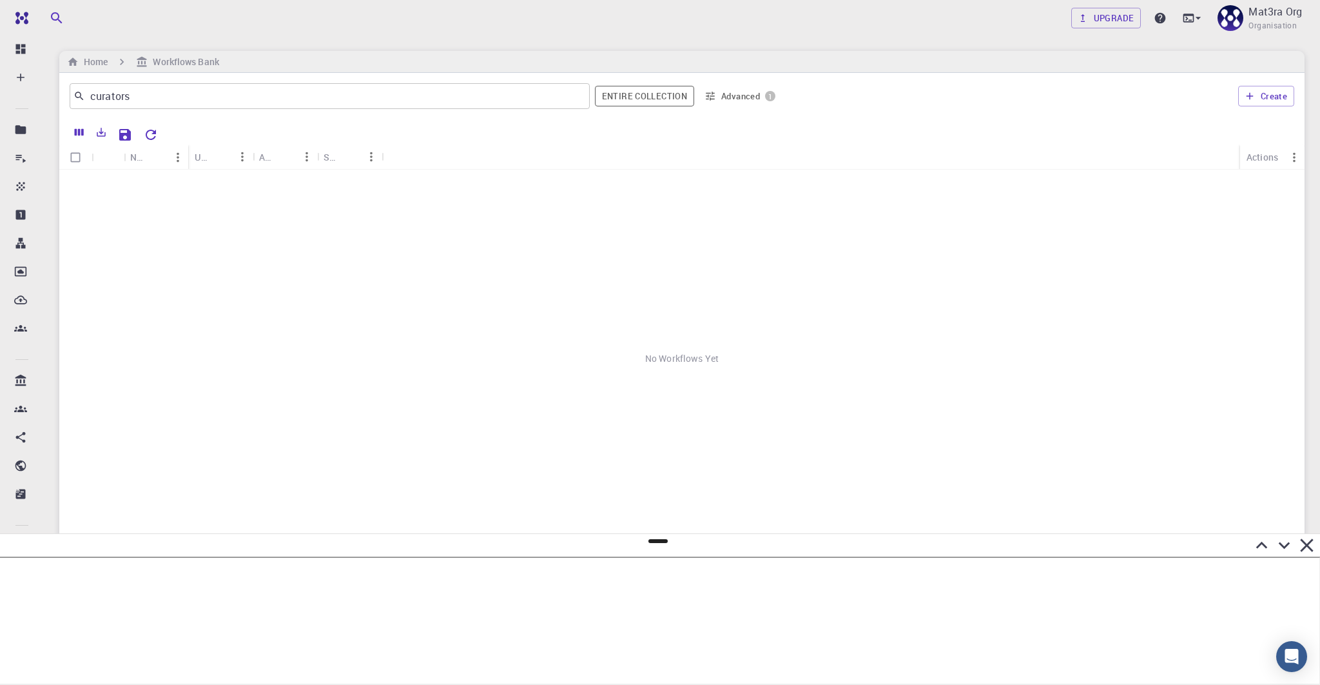
click at [731, 93] on button "Advanced 1" at bounding box center [739, 96] width 81 height 21
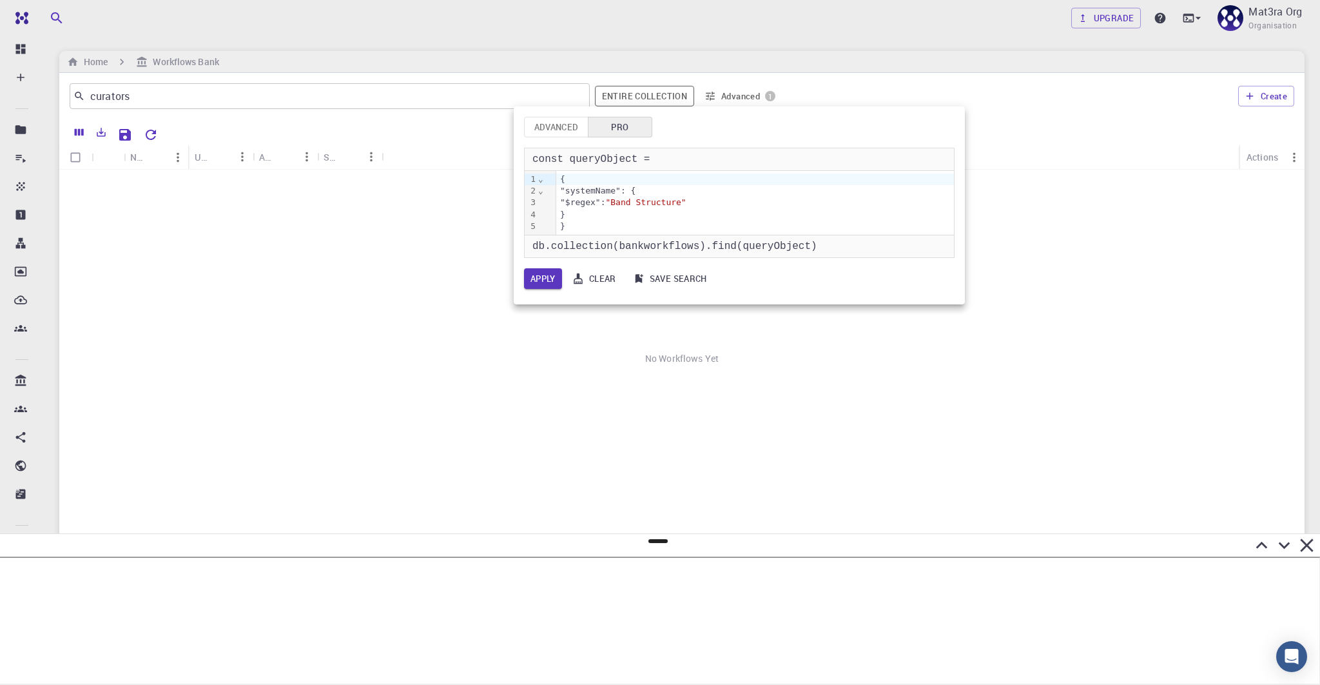
click at [681, 201] on span ""Band Structure"" at bounding box center [645, 202] width 81 height 10
click at [527, 278] on button "Apply" at bounding box center [543, 278] width 38 height 21
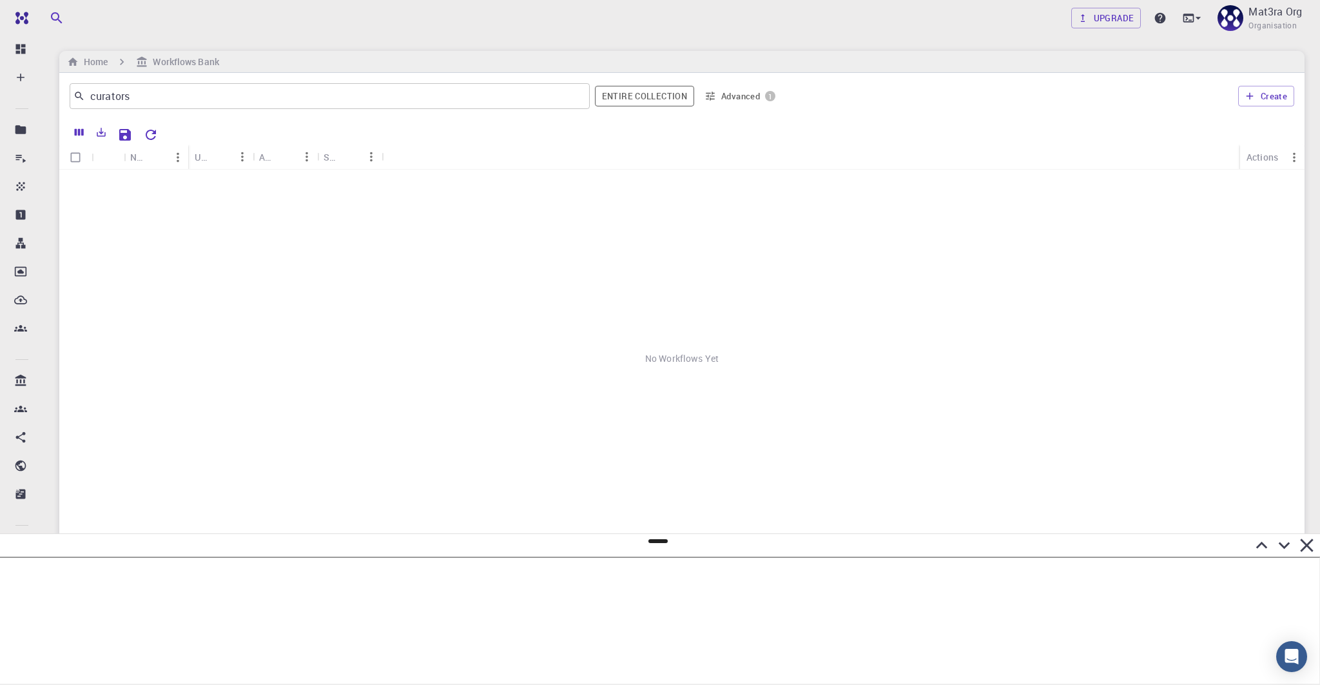
click at [736, 94] on button "Advanced 1" at bounding box center [739, 96] width 81 height 21
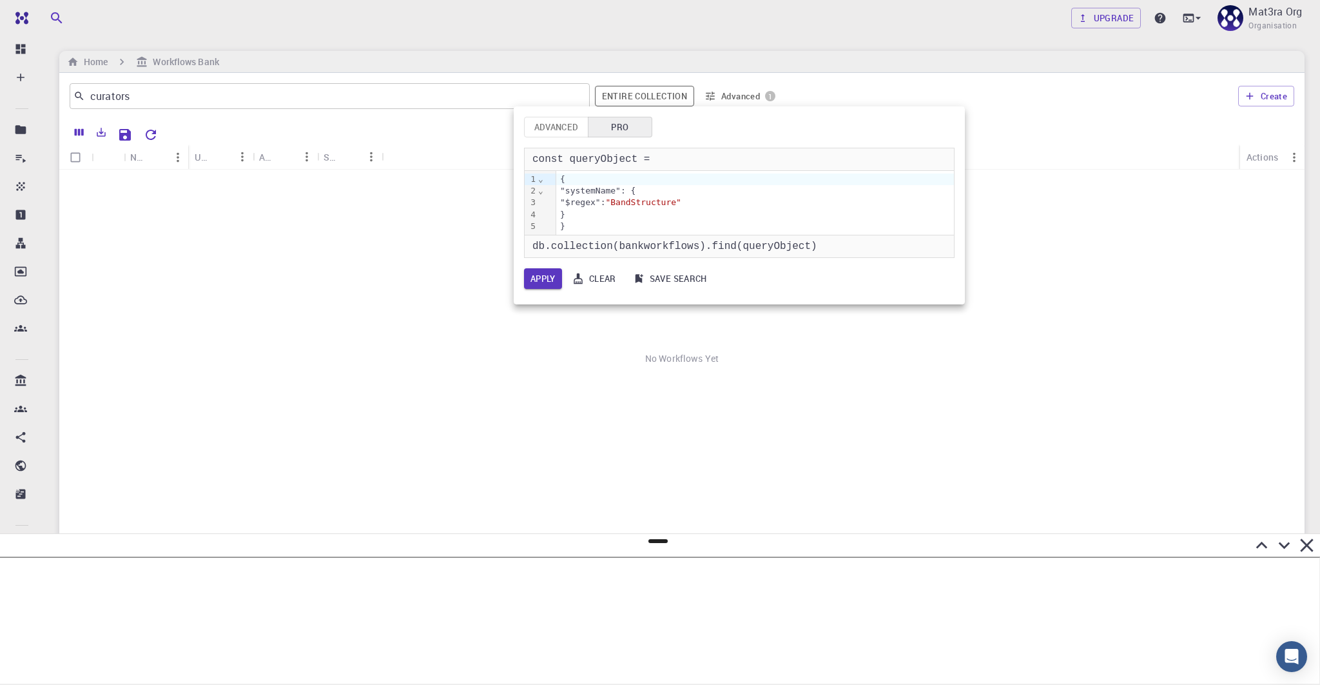
click at [155, 92] on div at bounding box center [660, 342] width 1320 height 685
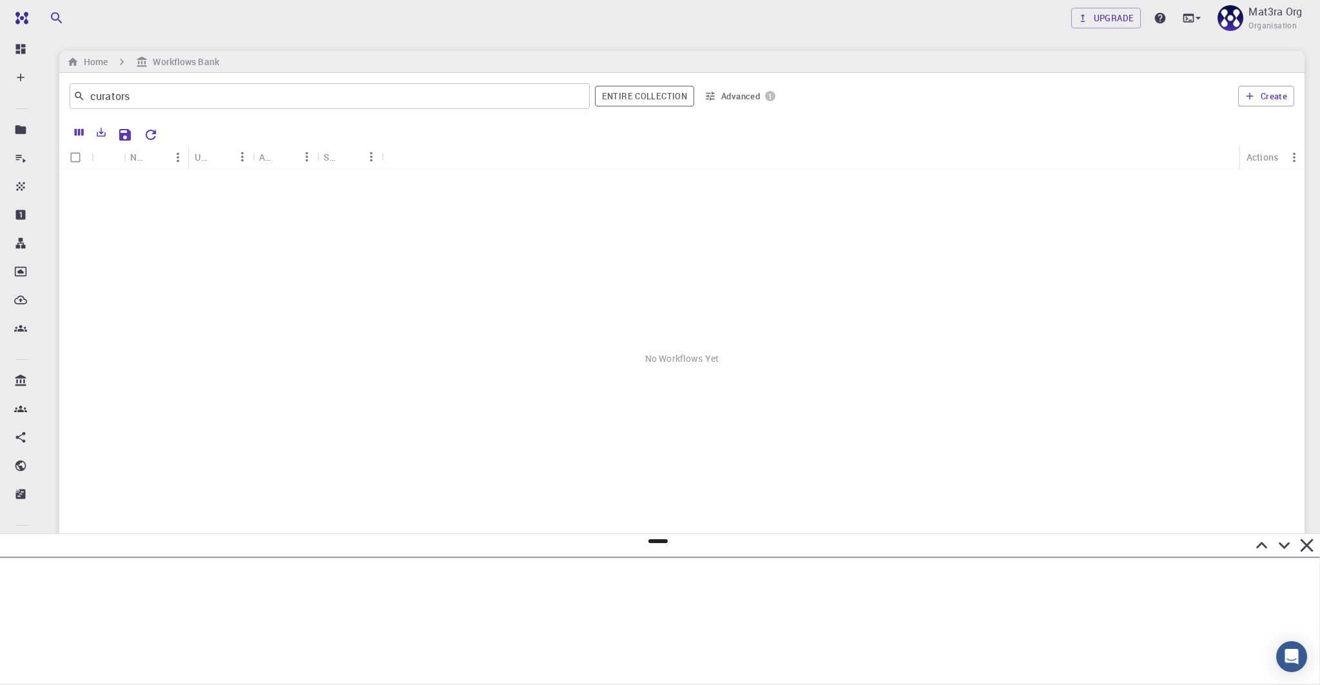
click at [743, 97] on button "Advanced 1" at bounding box center [739, 96] width 81 height 21
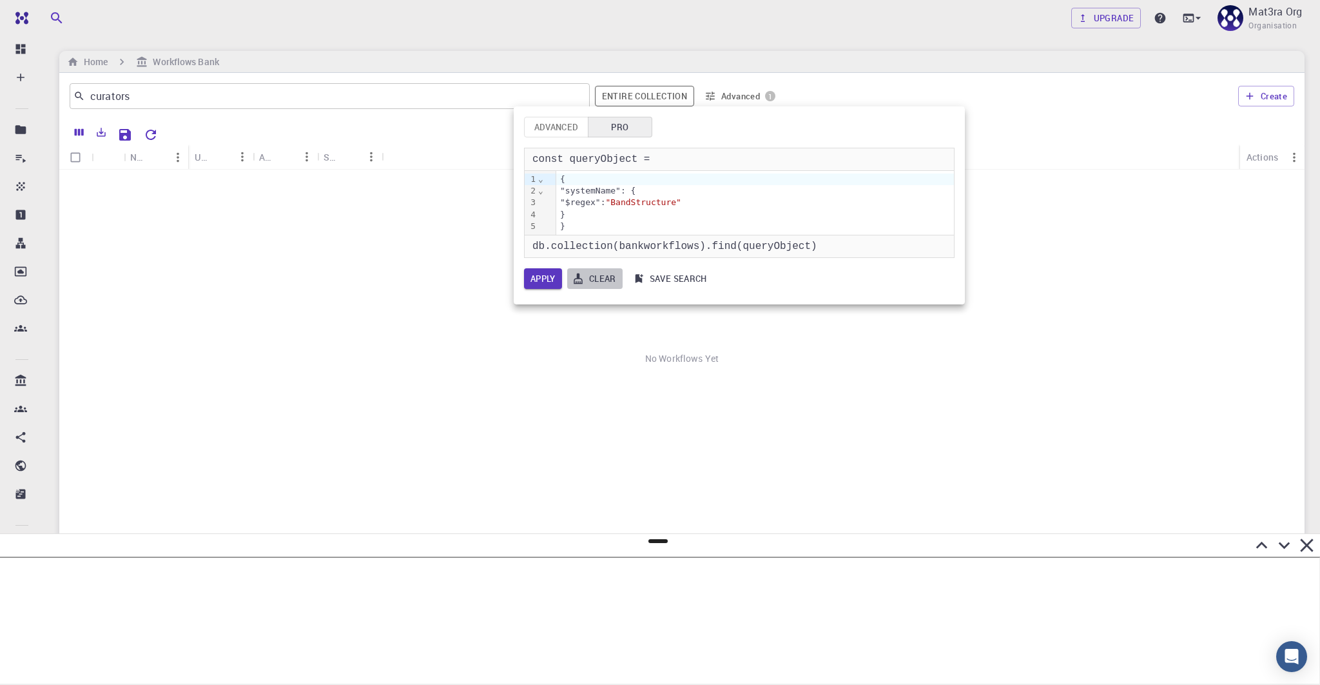
click at [598, 282] on button "Clear" at bounding box center [594, 278] width 55 height 21
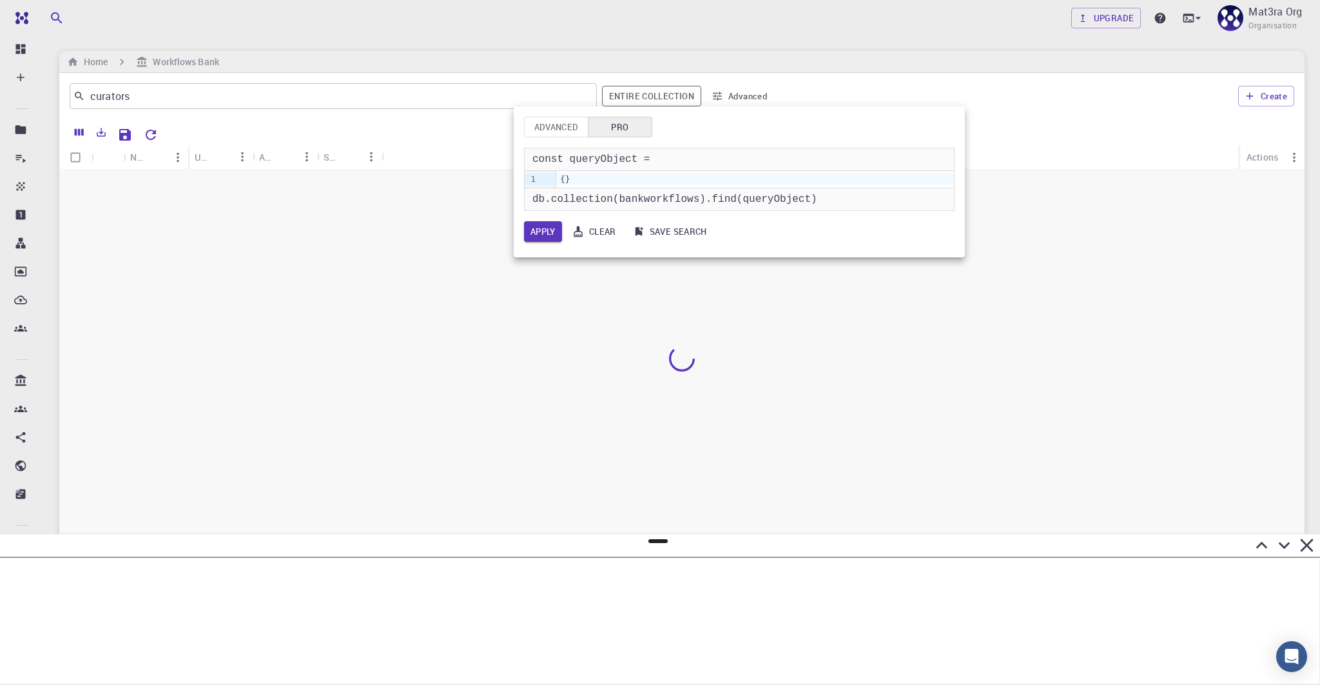
click at [465, 63] on div at bounding box center [660, 342] width 1320 height 685
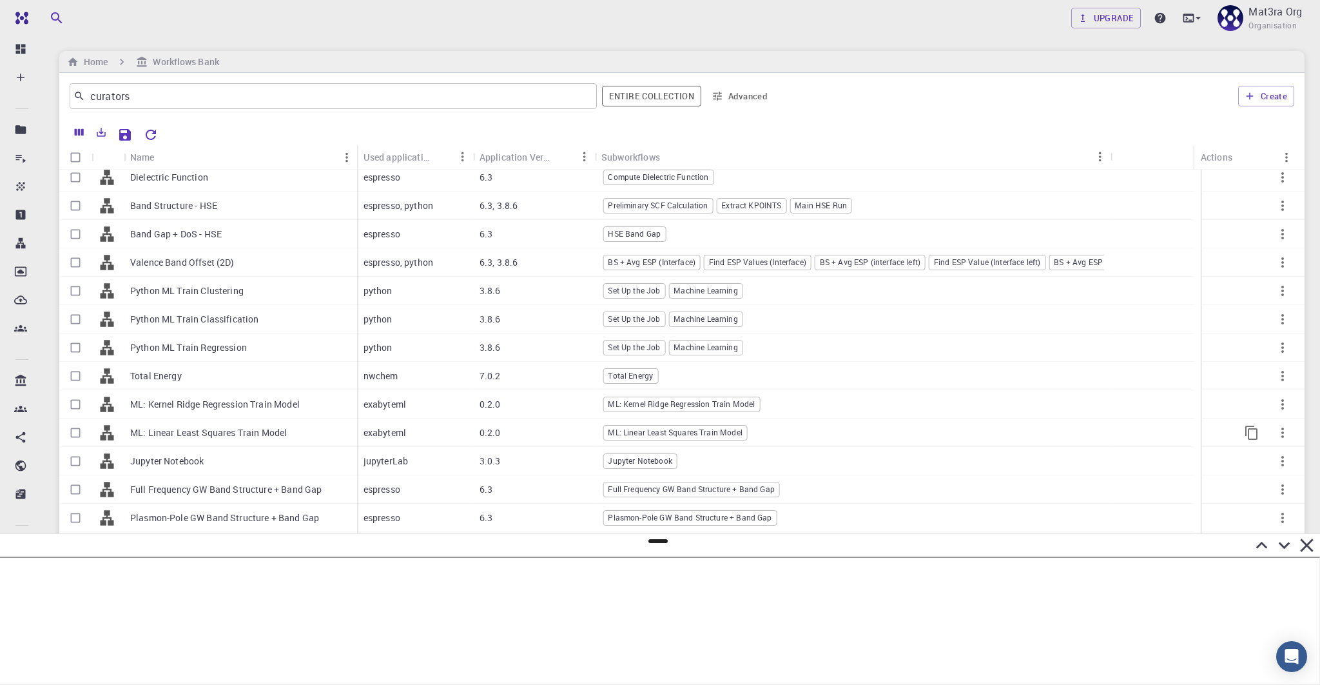
scroll to position [190, 0]
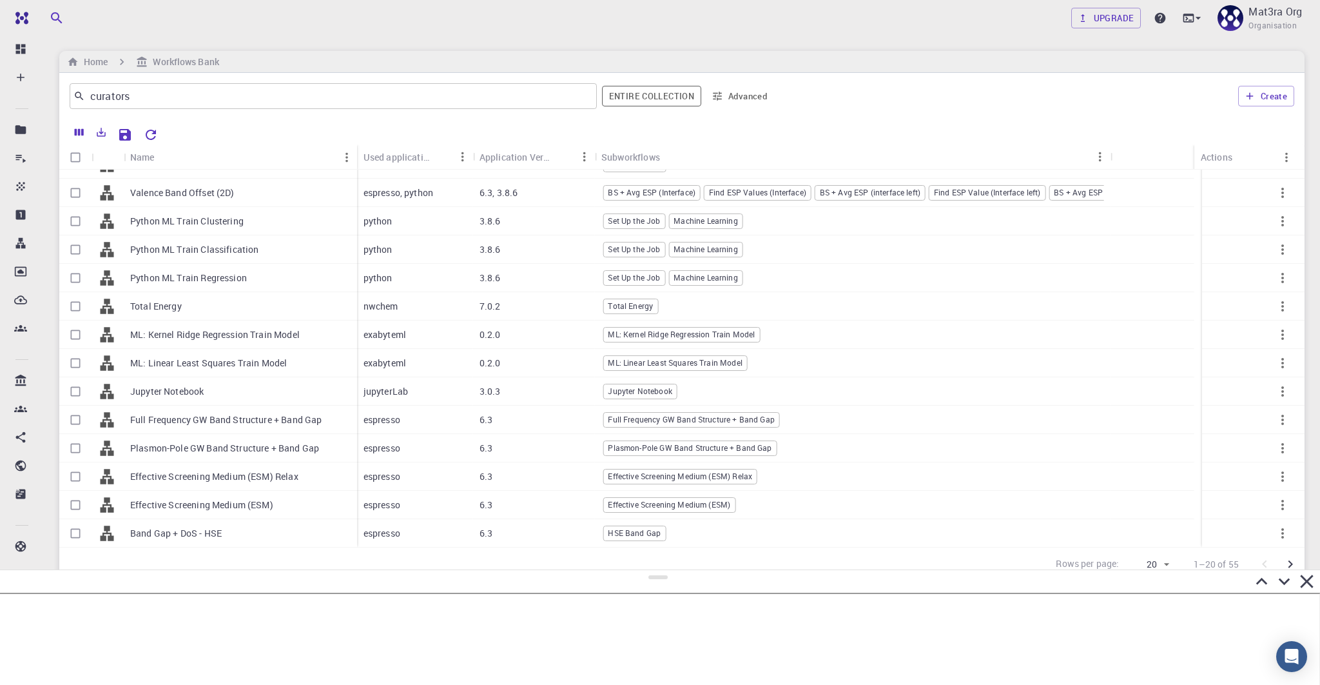
drag, startPoint x: 655, startPoint y: 541, endPoint x: 725, endPoint y: 574, distance: 77.9
click at [725, 574] on div at bounding box center [660, 626] width 1320 height 115
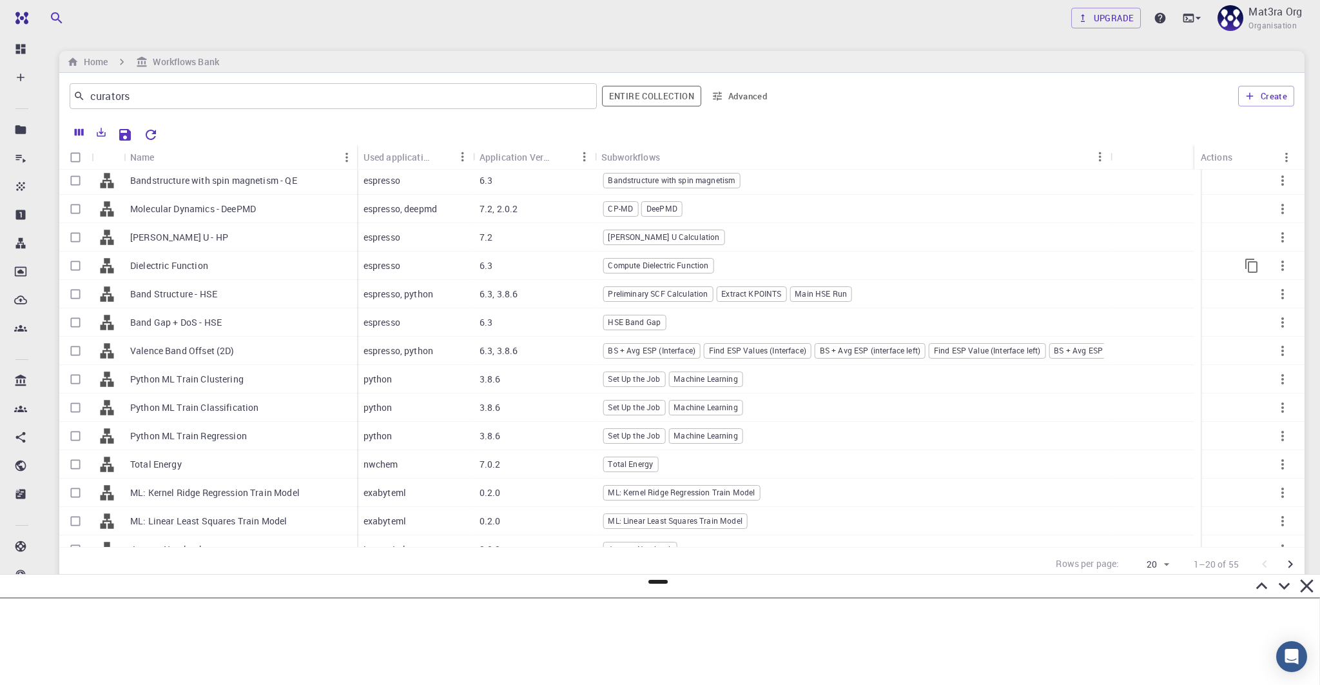
scroll to position [0, 0]
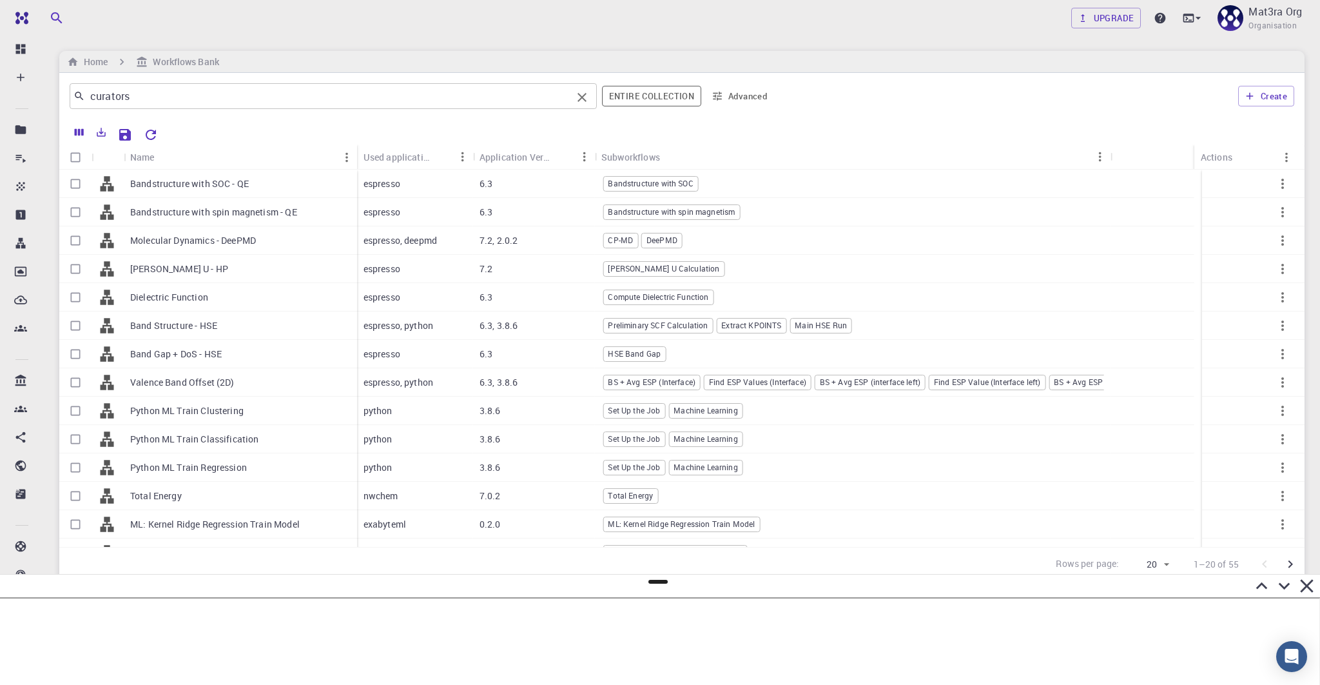
click at [186, 98] on input "curators" at bounding box center [328, 96] width 487 height 18
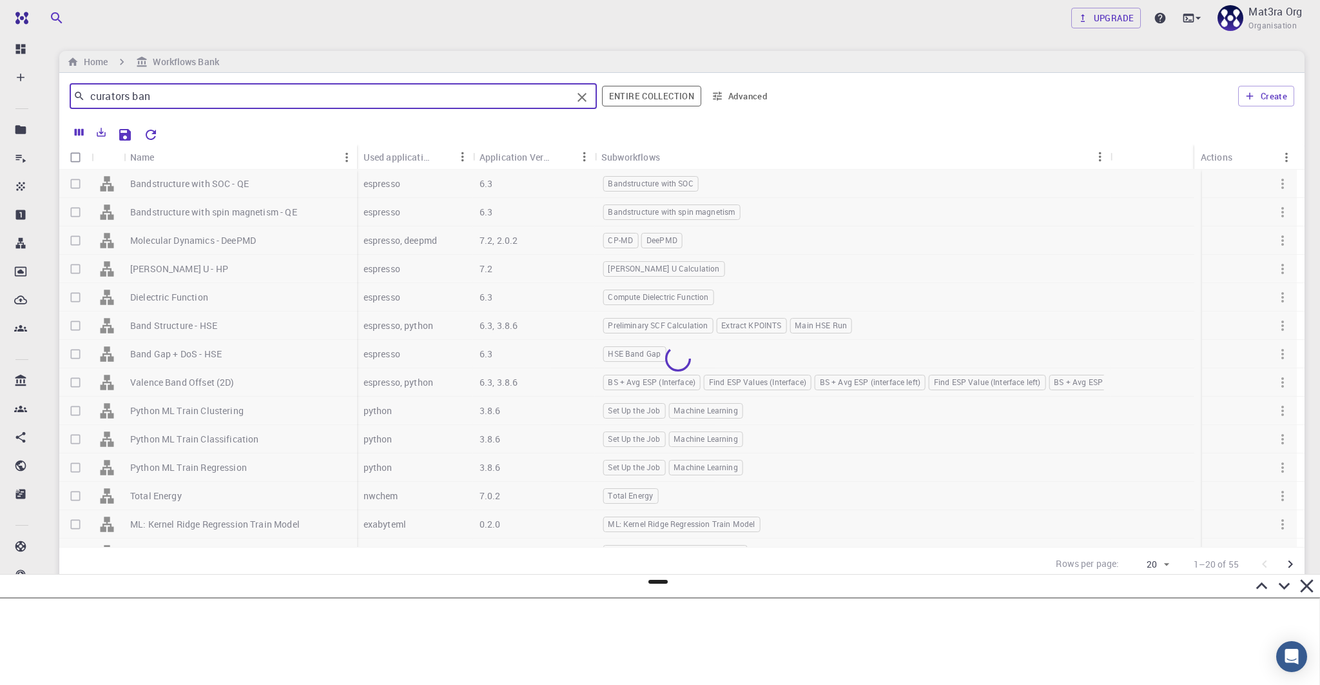
type input "curators band"
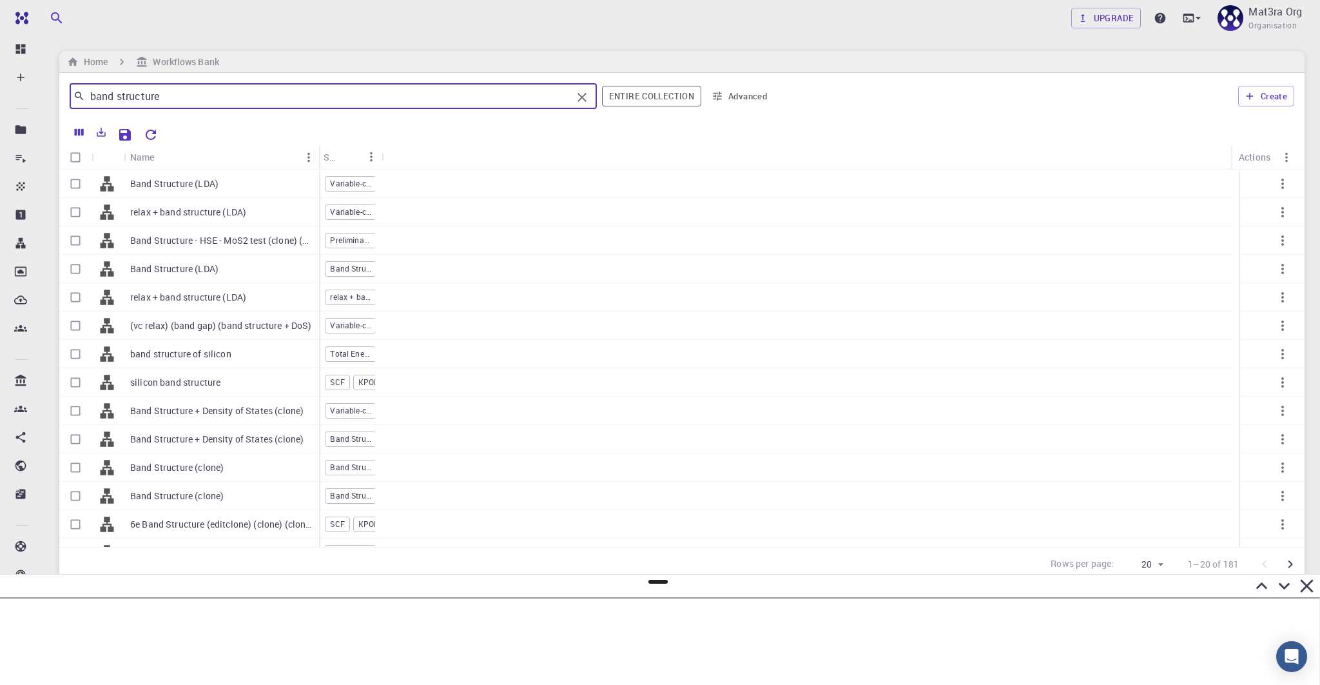
drag, startPoint x: 187, startPoint y: 148, endPoint x: 320, endPoint y: 154, distance: 133.6
click at [320, 153] on div "Name" at bounding box center [320, 156] width 13 height 25
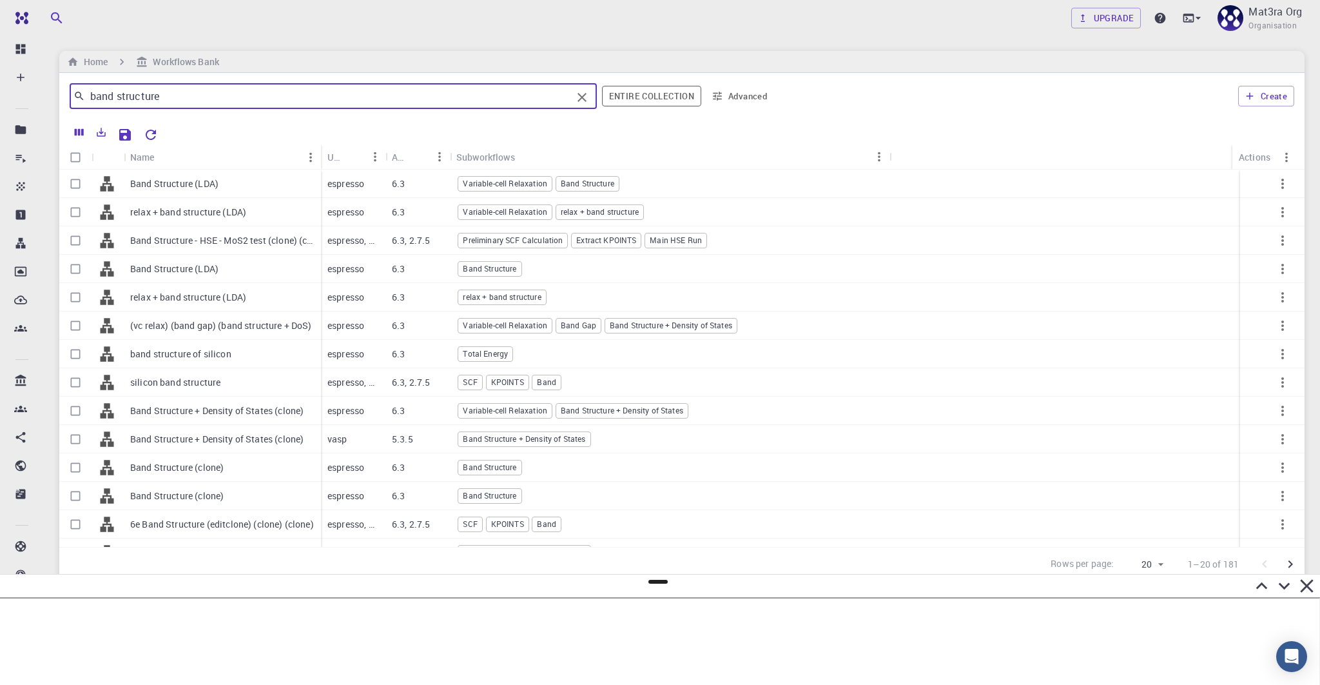
drag, startPoint x: 513, startPoint y: 156, endPoint x: 892, endPoint y: 158, distance: 379.1
click at [892, 158] on div "Subworkflows" at bounding box center [890, 156] width 13 height 25
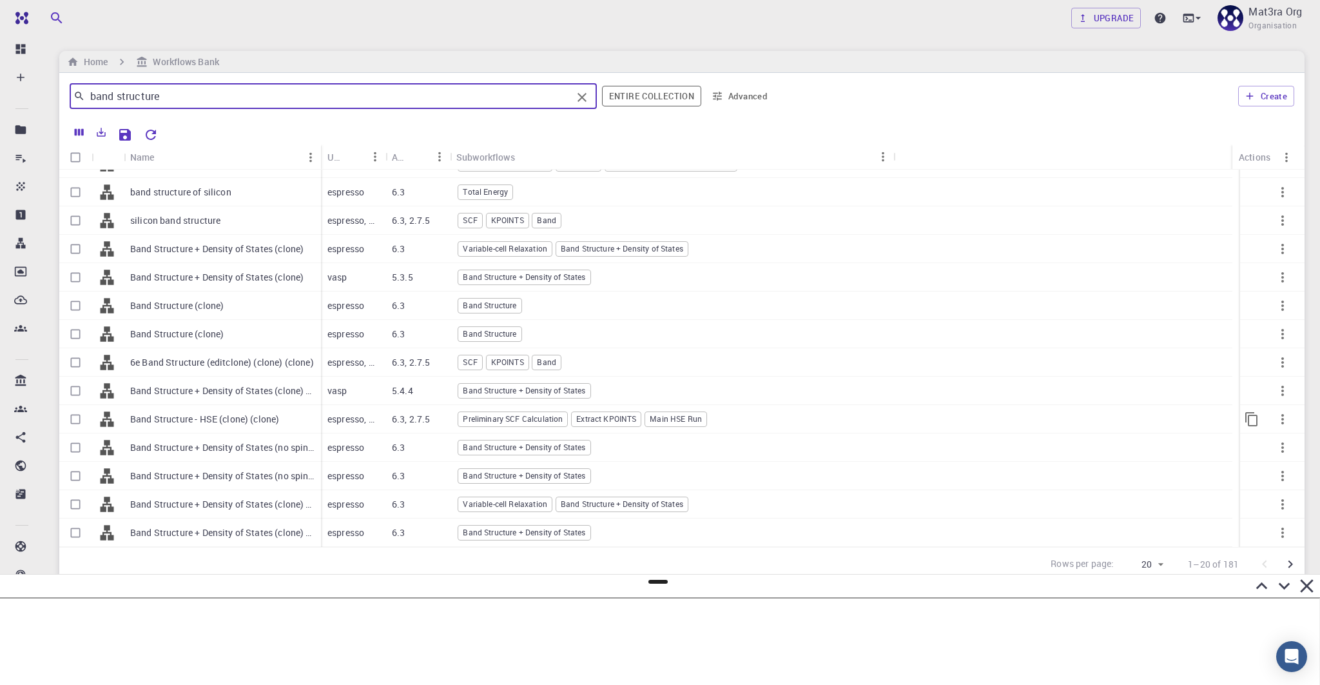
scroll to position [190, 0]
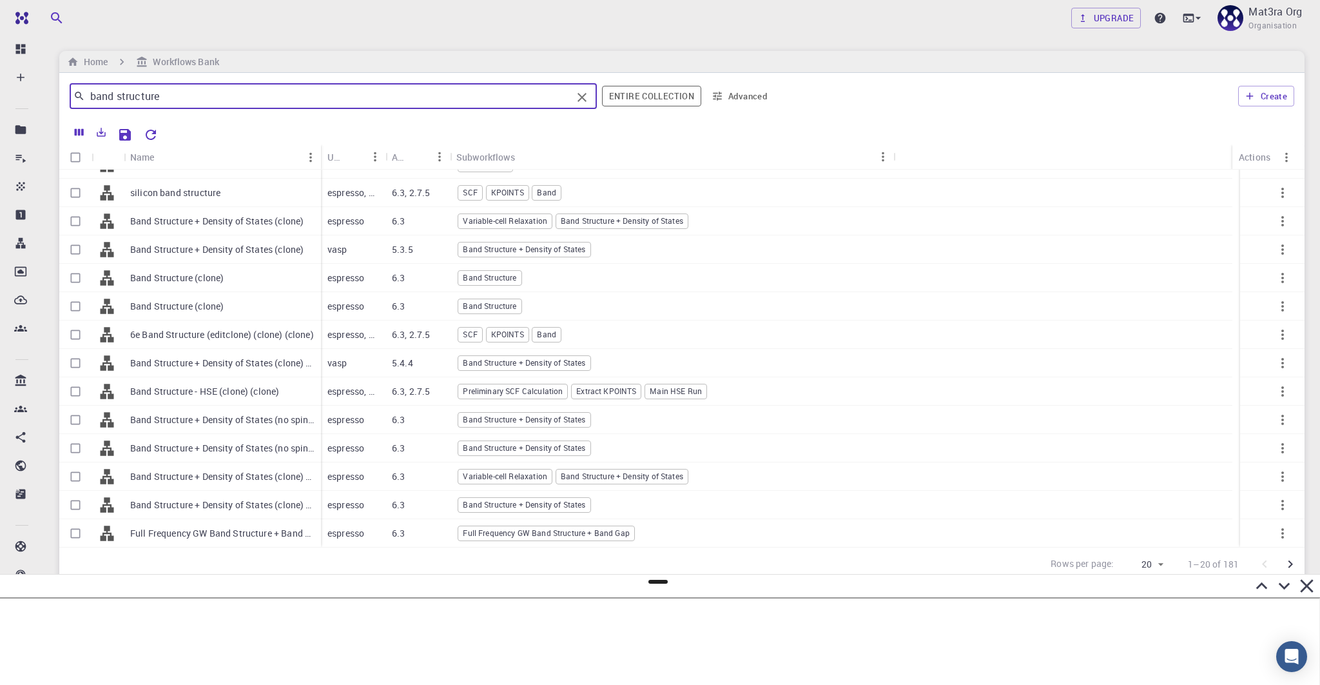
click at [228, 97] on input "band structure" at bounding box center [328, 96] width 487 height 18
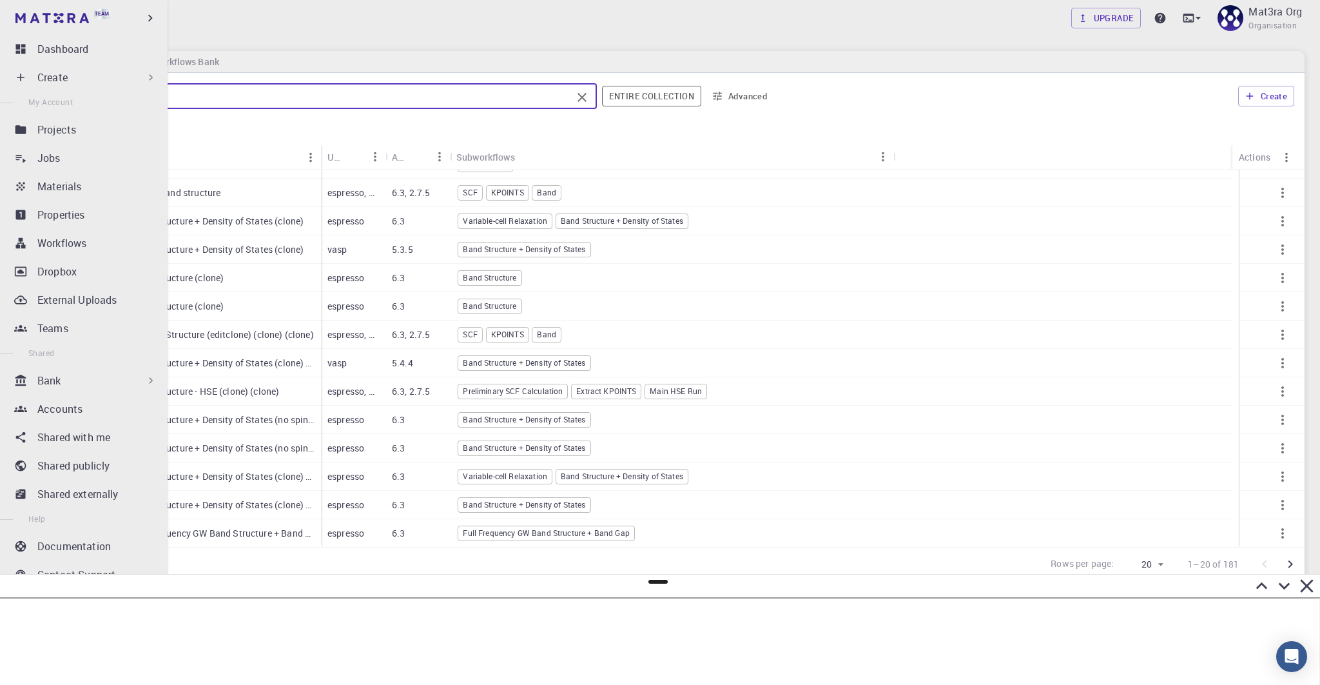
drag, startPoint x: 205, startPoint y: 97, endPoint x: 22, endPoint y: 96, distance: 183.1
click at [22, 96] on div "Team Dashboard Create New Job New Material Create Material Upload File Import f…" at bounding box center [660, 340] width 1320 height 681
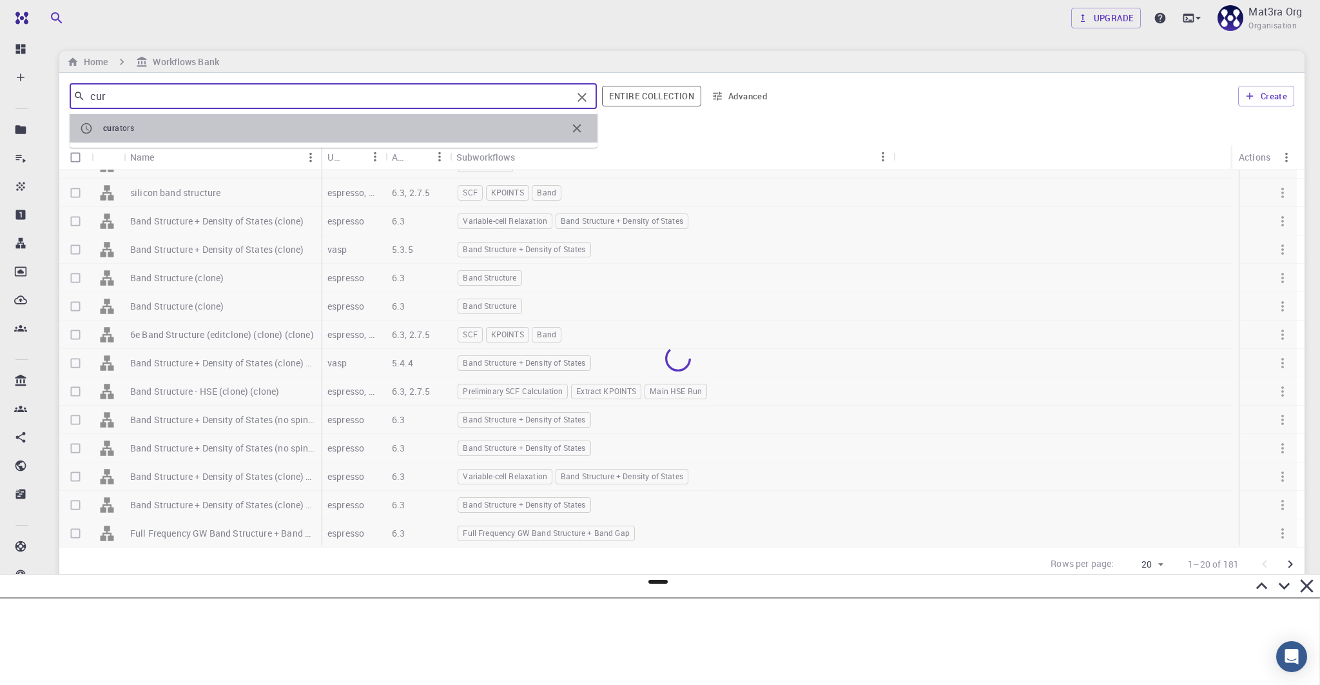
click at [146, 137] on li "cur ators" at bounding box center [334, 128] width 528 height 28
type input "curators"
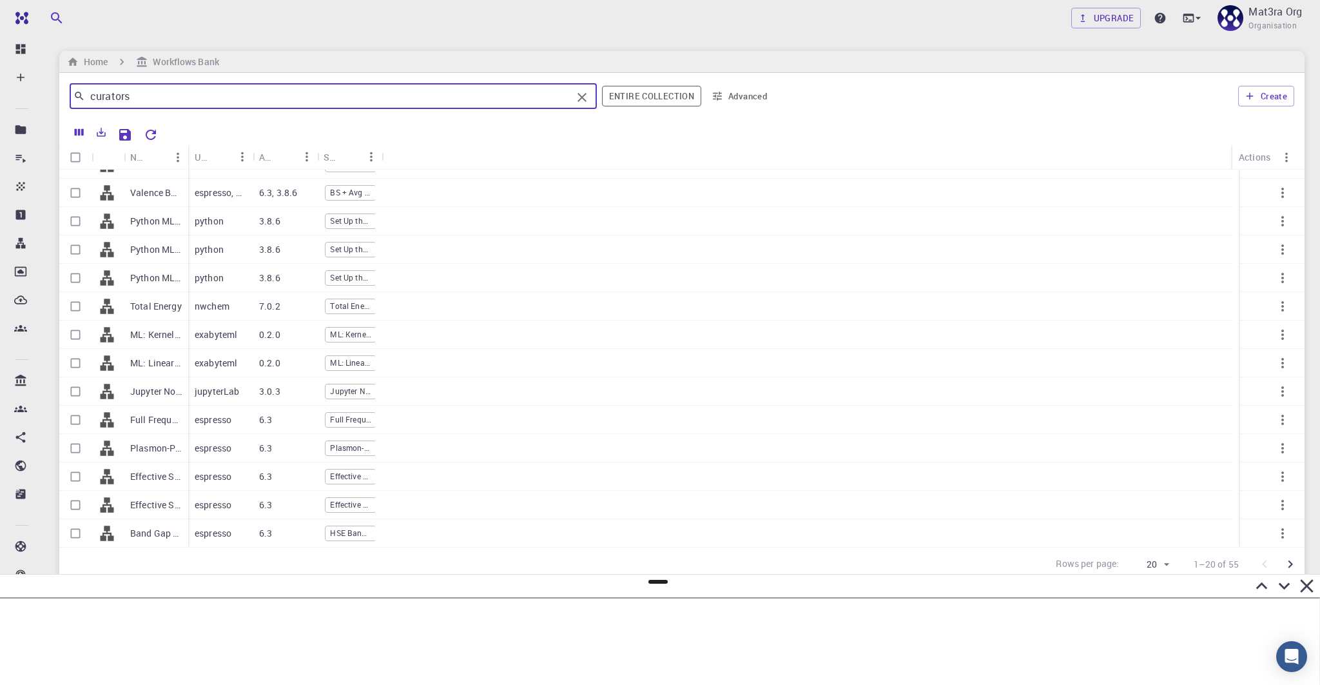
click at [1286, 560] on icon "Go to next page" at bounding box center [1290, 563] width 15 height 15
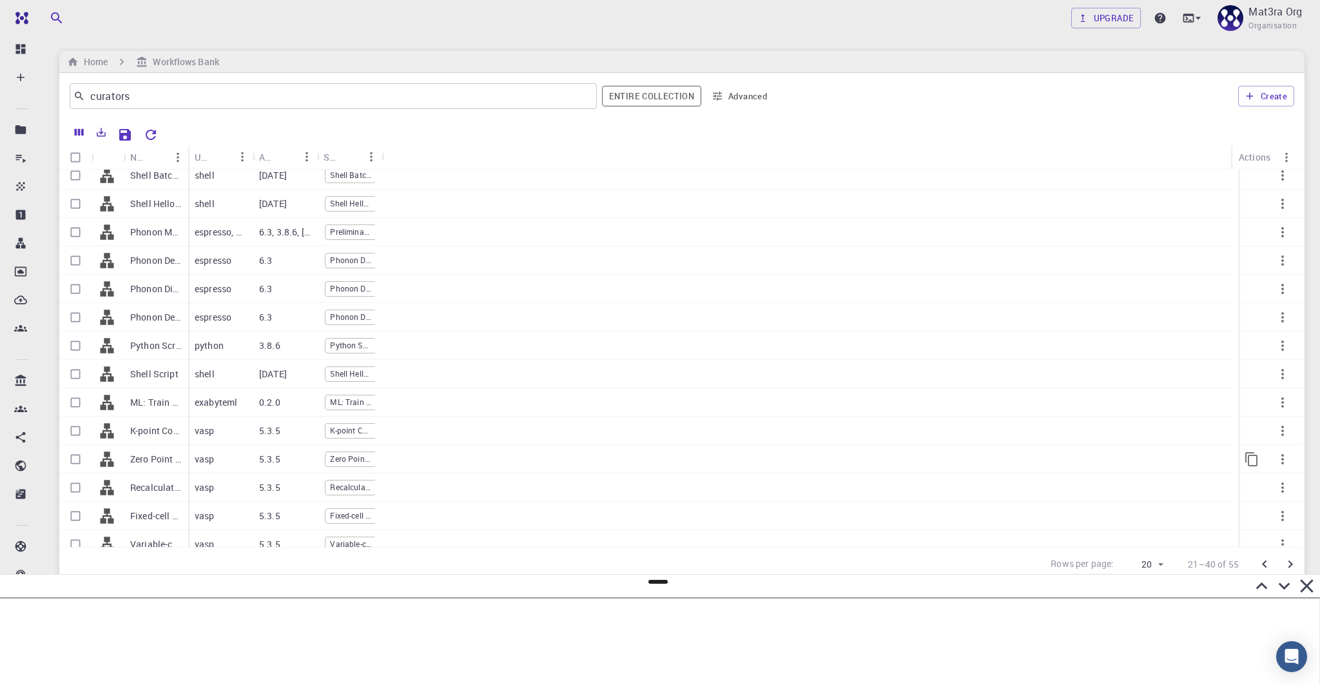
scroll to position [0, 0]
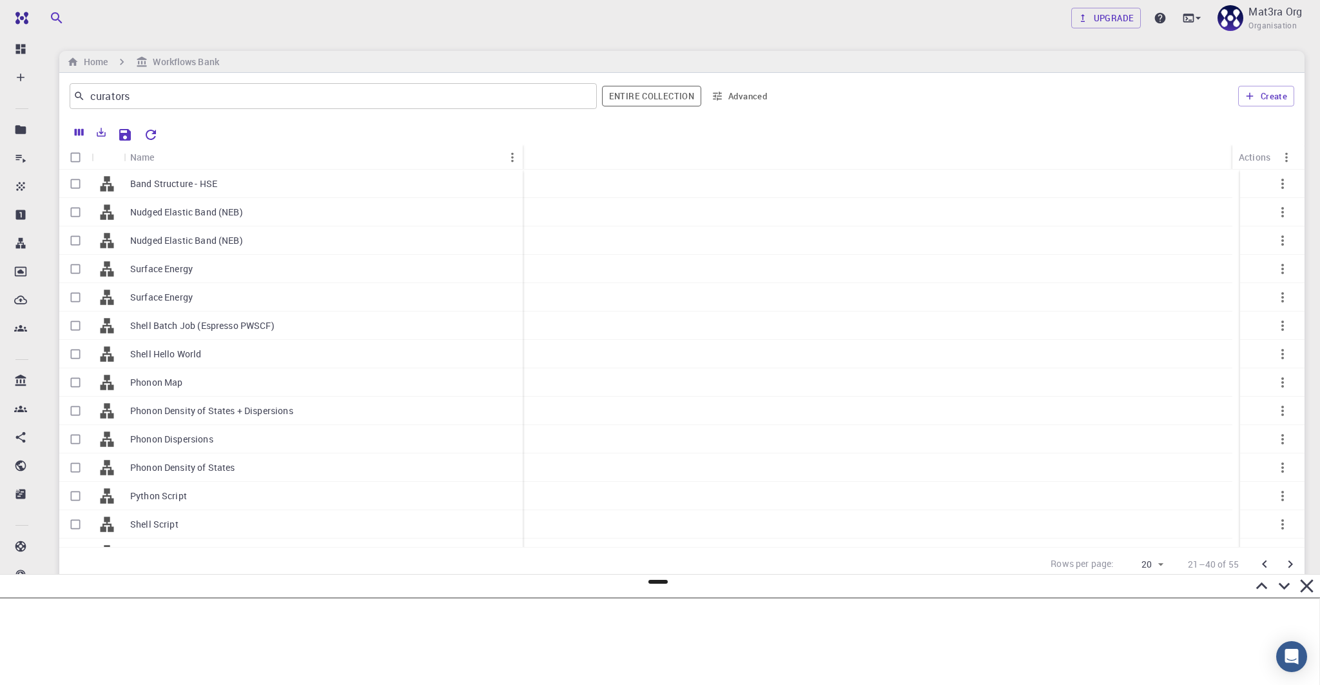
drag, startPoint x: 188, startPoint y: 154, endPoint x: 453, endPoint y: 164, distance: 265.1
click at [518, 164] on div "Name" at bounding box center [524, 156] width 13 height 25
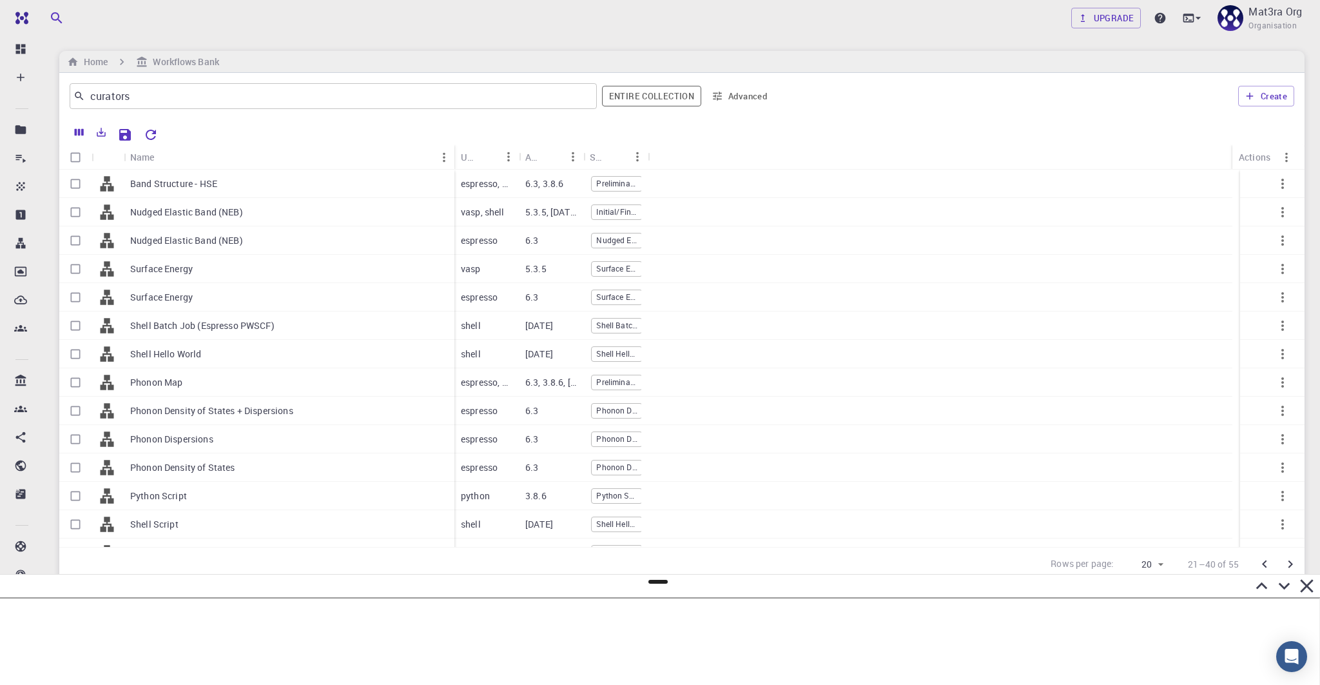
click at [731, 104] on button "Advanced" at bounding box center [740, 96] width 67 height 21
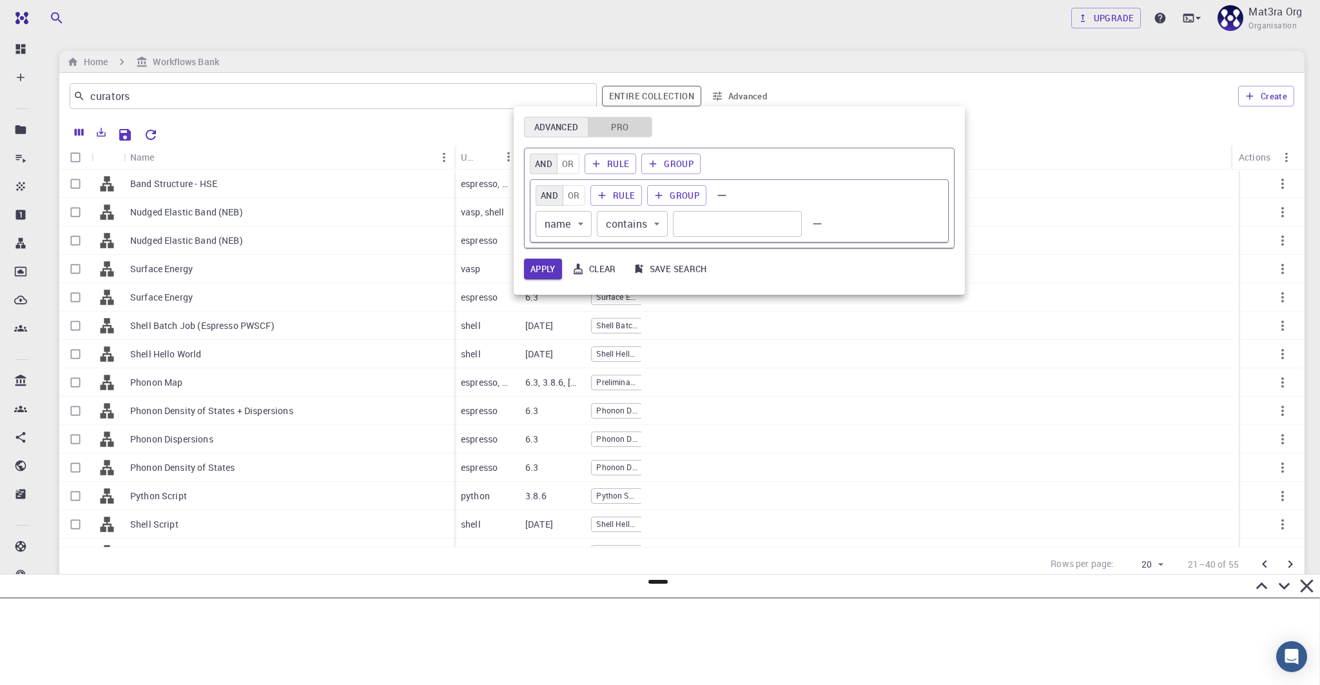
click at [612, 130] on button "Pro" at bounding box center [620, 127] width 64 height 21
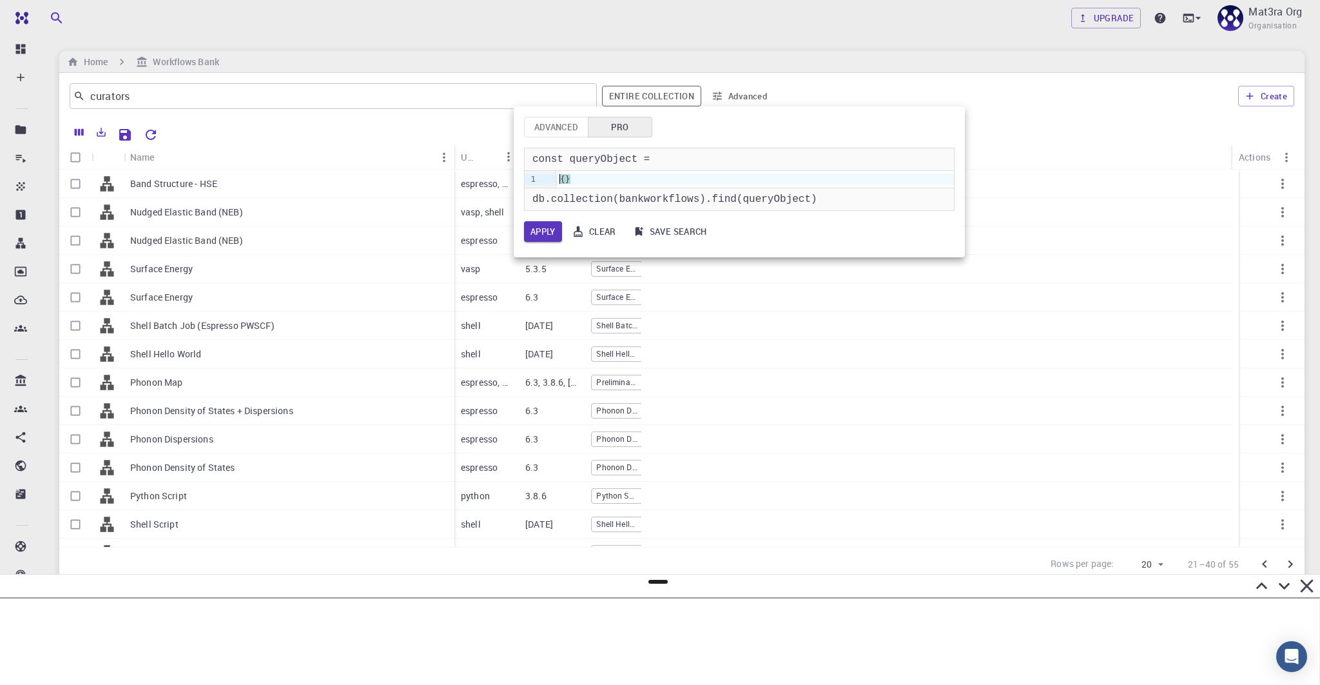
click at [562, 182] on div "{ }" at bounding box center [755, 179] width 398 height 12
click at [542, 225] on button "Apply" at bounding box center [543, 231] width 38 height 21
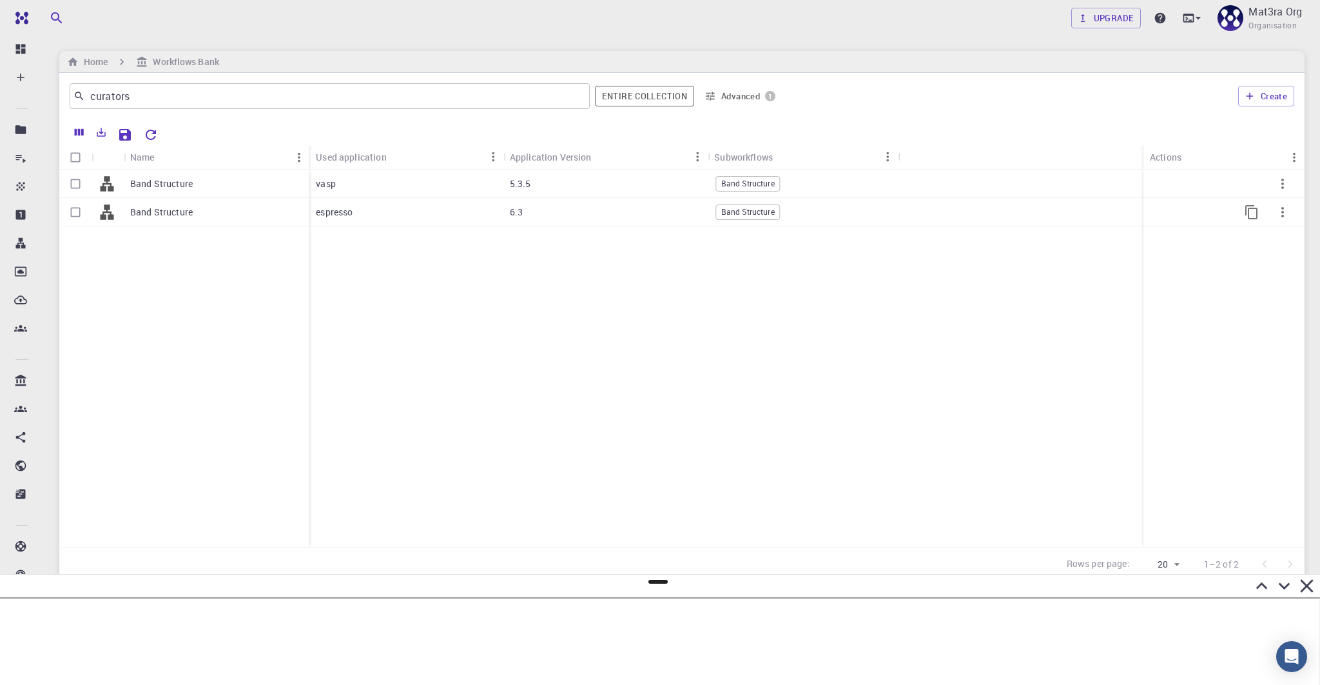
click at [1284, 206] on icon "button" at bounding box center [1282, 211] width 15 height 15
click at [1269, 235] on span "Expand" at bounding box center [1281, 239] width 28 height 13
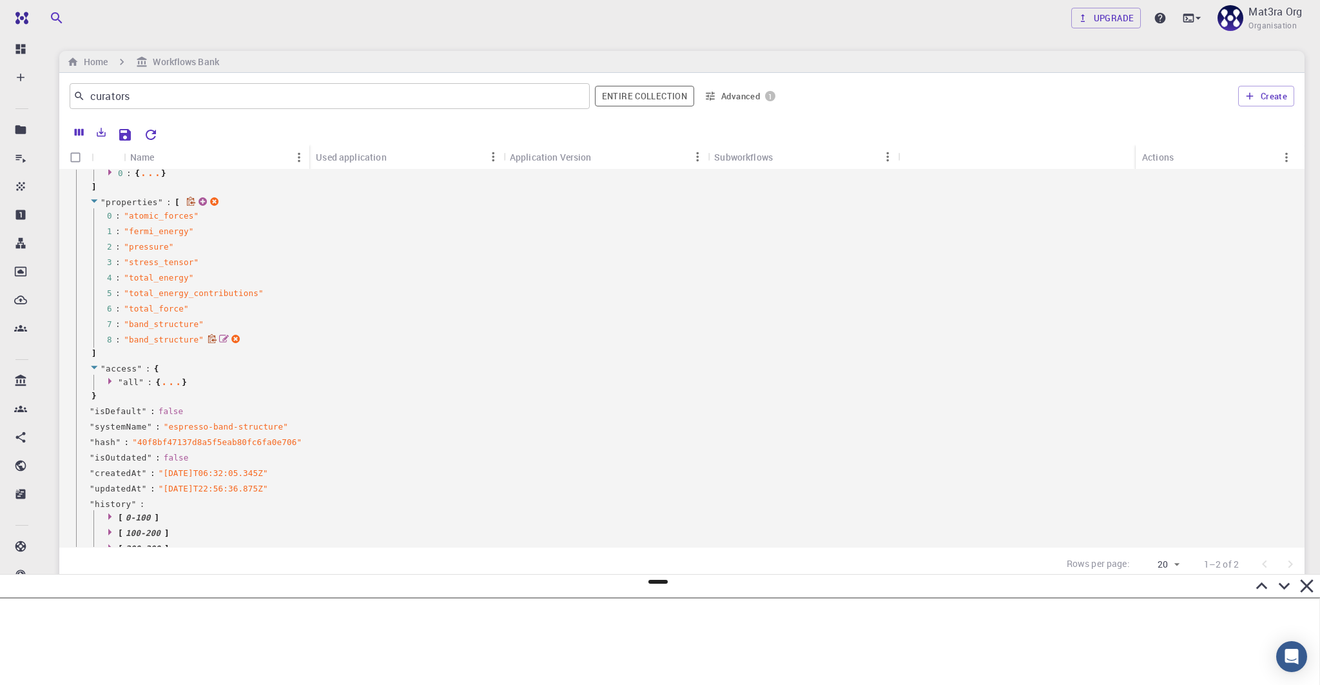
scroll to position [174, 0]
click at [298, 423] on icon at bounding box center [297, 424] width 10 height 10
click at [732, 95] on button "Advanced 1" at bounding box center [739, 96] width 81 height 21
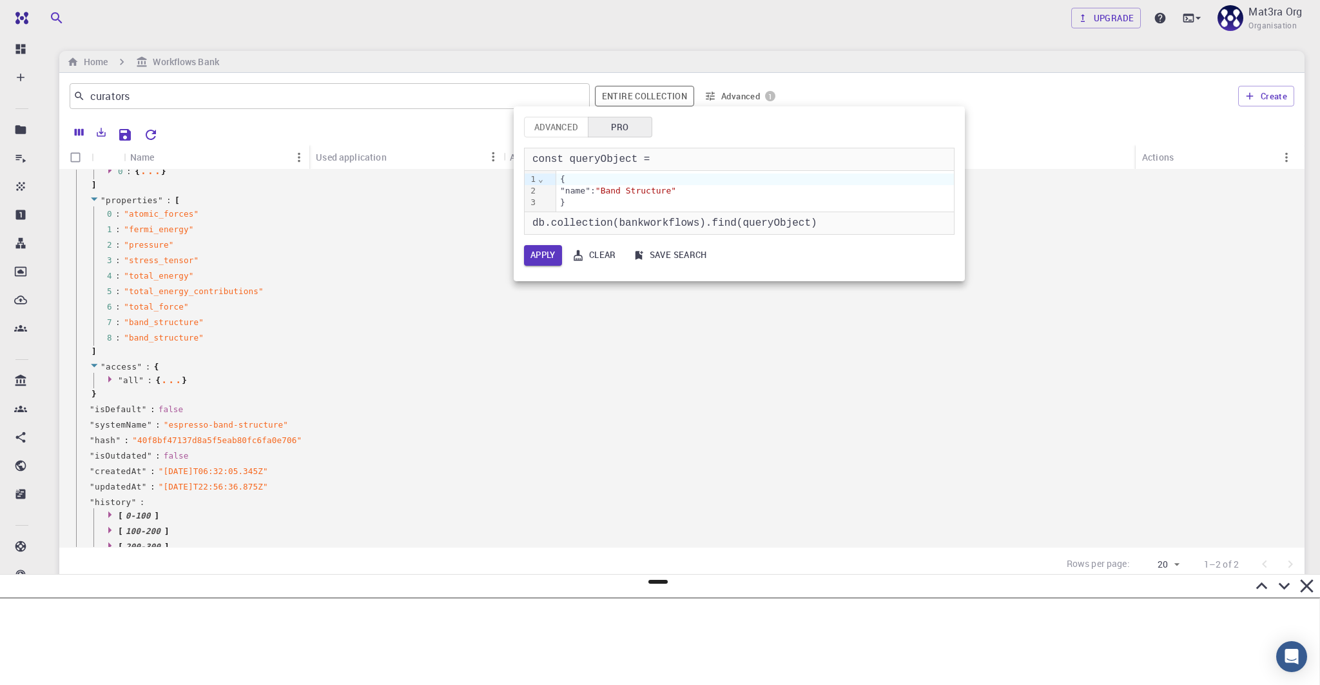
click at [598, 188] on div ""name": "Band Structure"" at bounding box center [755, 191] width 398 height 12
click at [598, 189] on div ""name": "Band Structure"" at bounding box center [755, 191] width 398 height 12
drag, startPoint x: 727, startPoint y: 190, endPoint x: 654, endPoint y: 192, distance: 72.2
click at [655, 192] on span ""Band Structure"" at bounding box center [666, 191] width 81 height 10
click at [636, 191] on span """" at bounding box center [631, 191] width 10 height 10
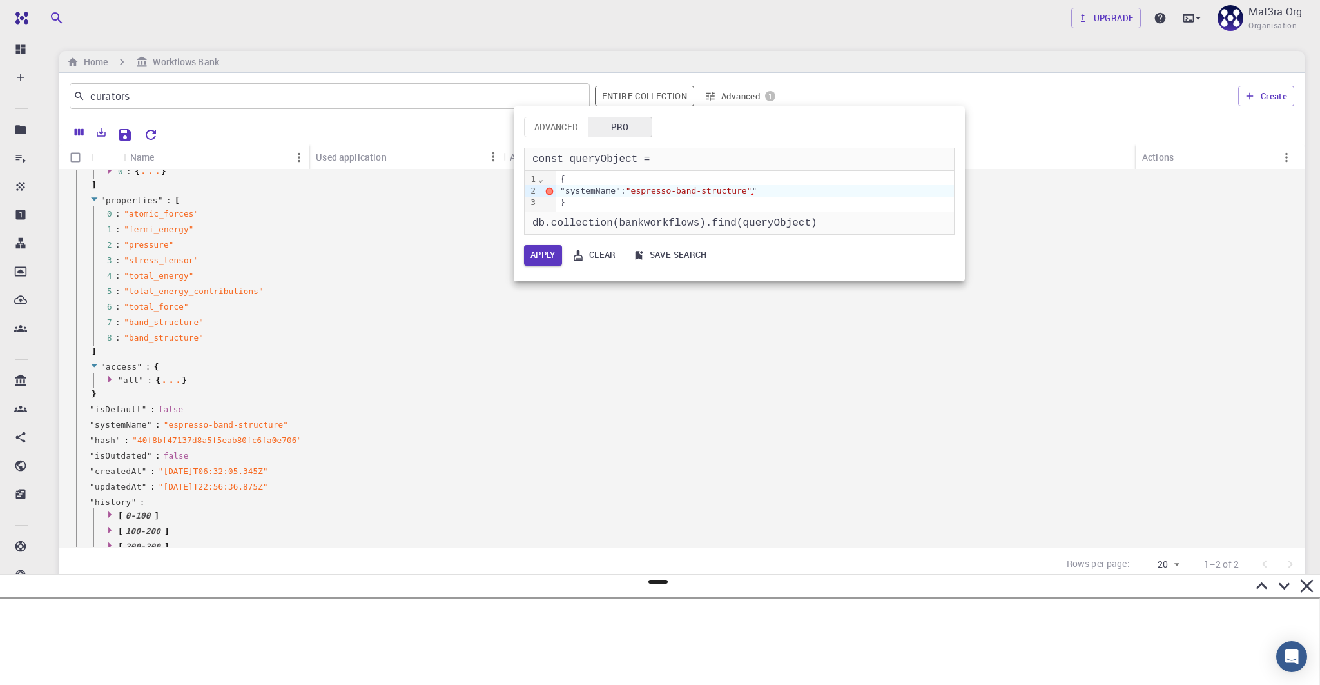
click at [800, 191] on div ""systemName": "espresso-band-structure" "" at bounding box center [755, 191] width 398 height 12
click at [540, 253] on button "Apply" at bounding box center [543, 255] width 38 height 21
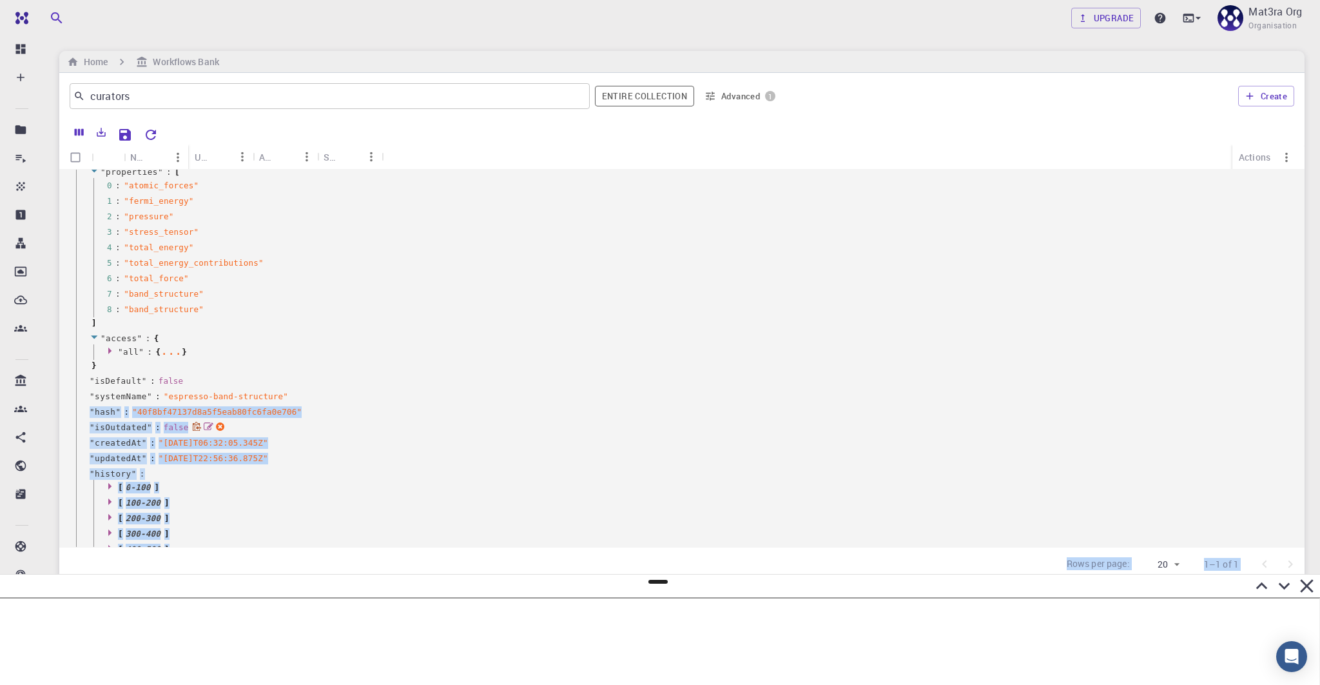
drag, startPoint x: 656, startPoint y: 584, endPoint x: 701, endPoint y: 391, distance: 198.5
click at [701, 391] on div "Team Dashboard Create New Job New Material Create Material Upload File Import f…" at bounding box center [660, 340] width 1320 height 681
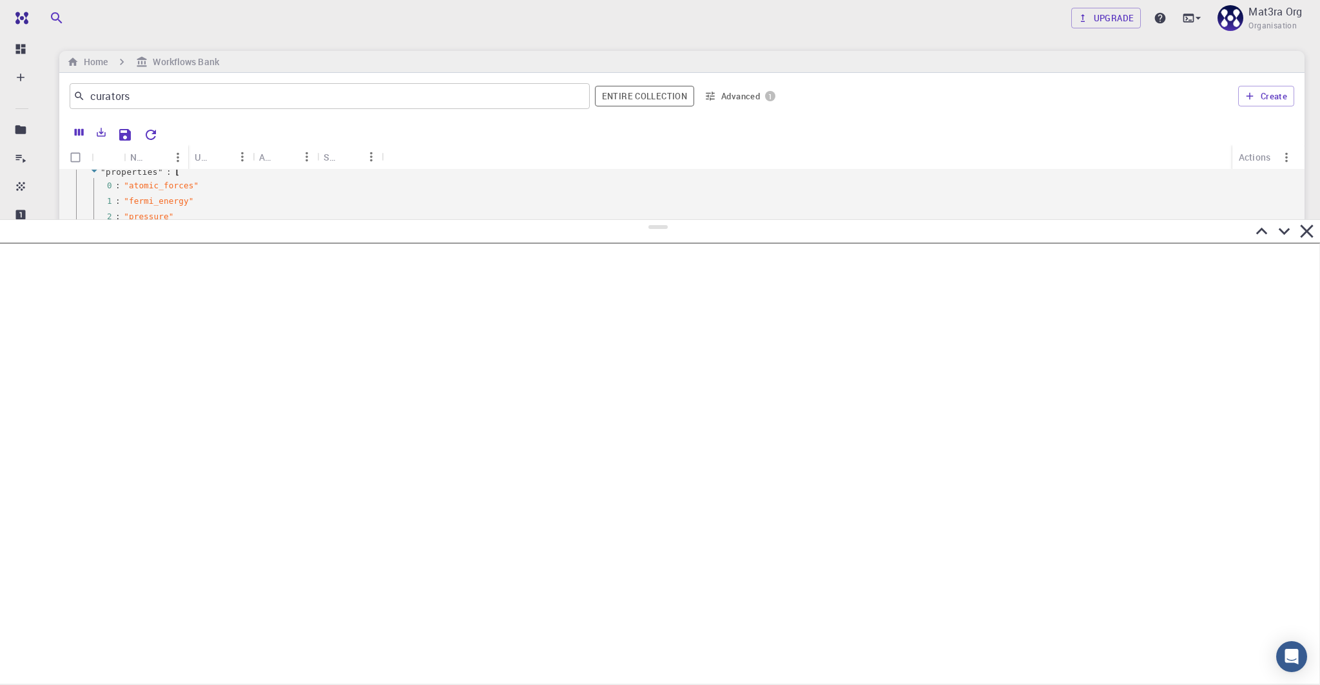
drag, startPoint x: 652, startPoint y: 581, endPoint x: 690, endPoint y: 196, distance: 386.7
click at [690, 219] on div at bounding box center [660, 451] width 1320 height 465
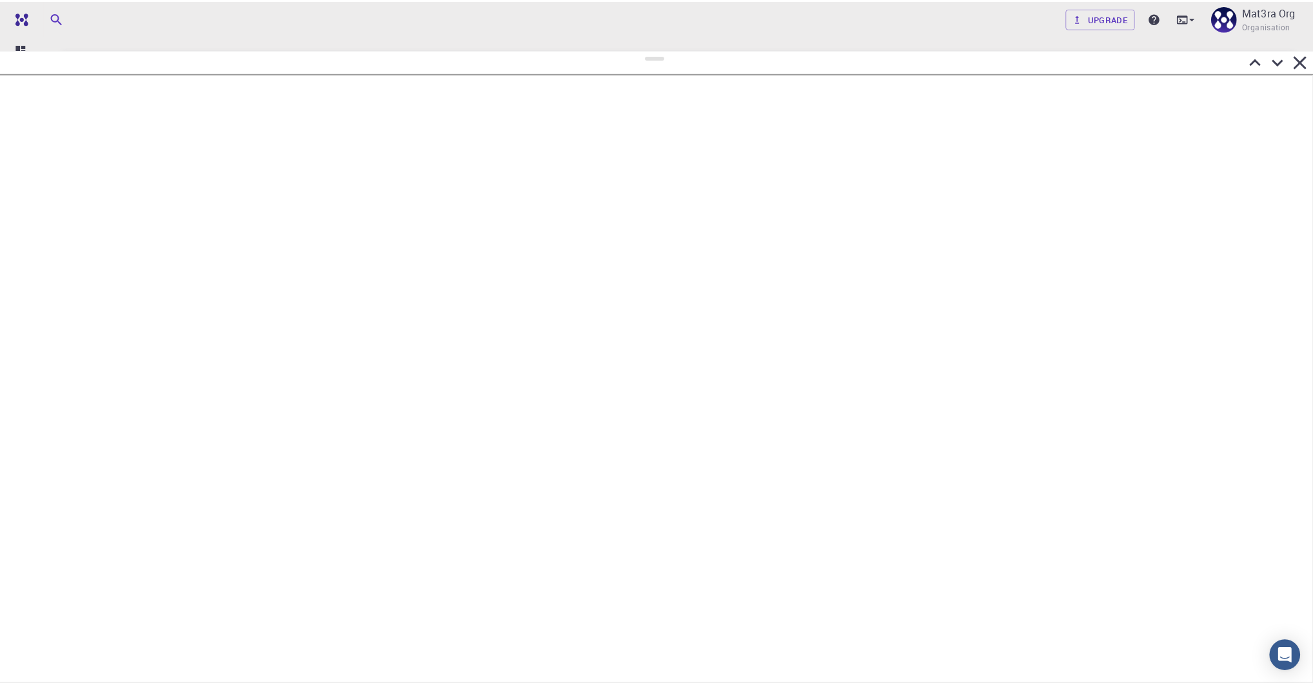
scroll to position [0, 0]
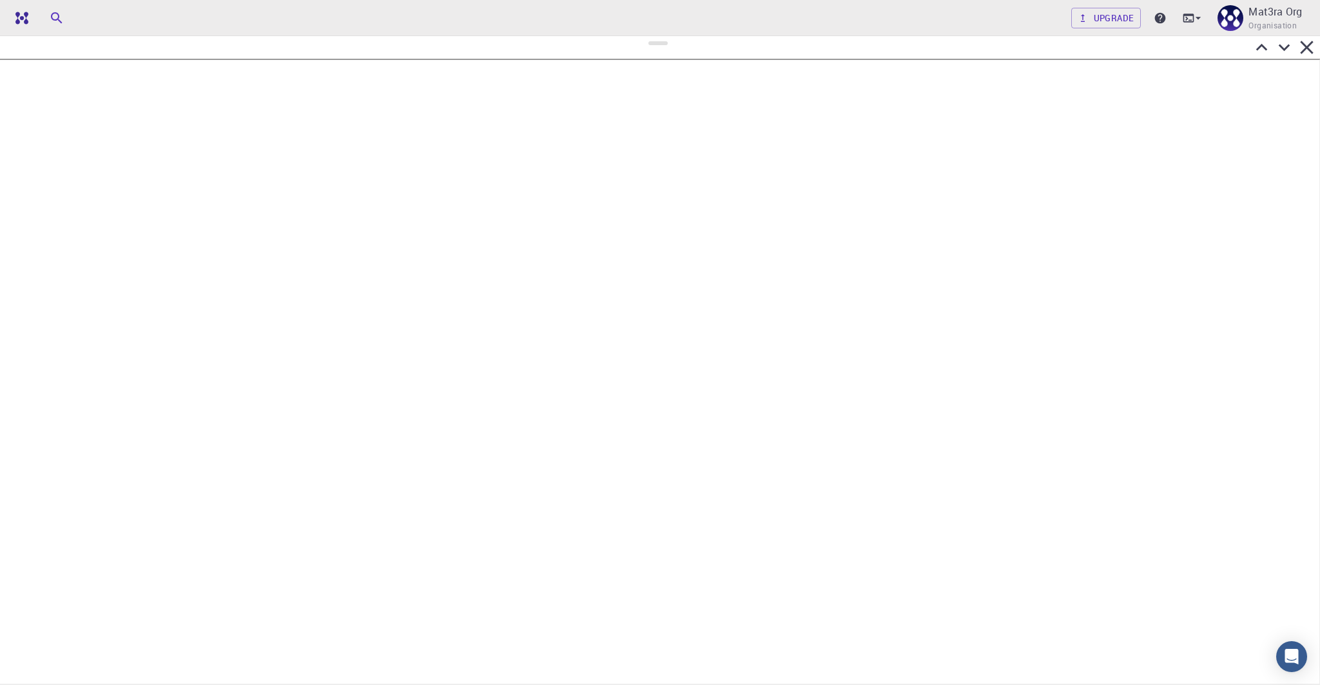
drag, startPoint x: 662, startPoint y: 203, endPoint x: 667, endPoint y: 37, distance: 166.4
click at [667, 37] on div at bounding box center [660, 359] width 1320 height 649
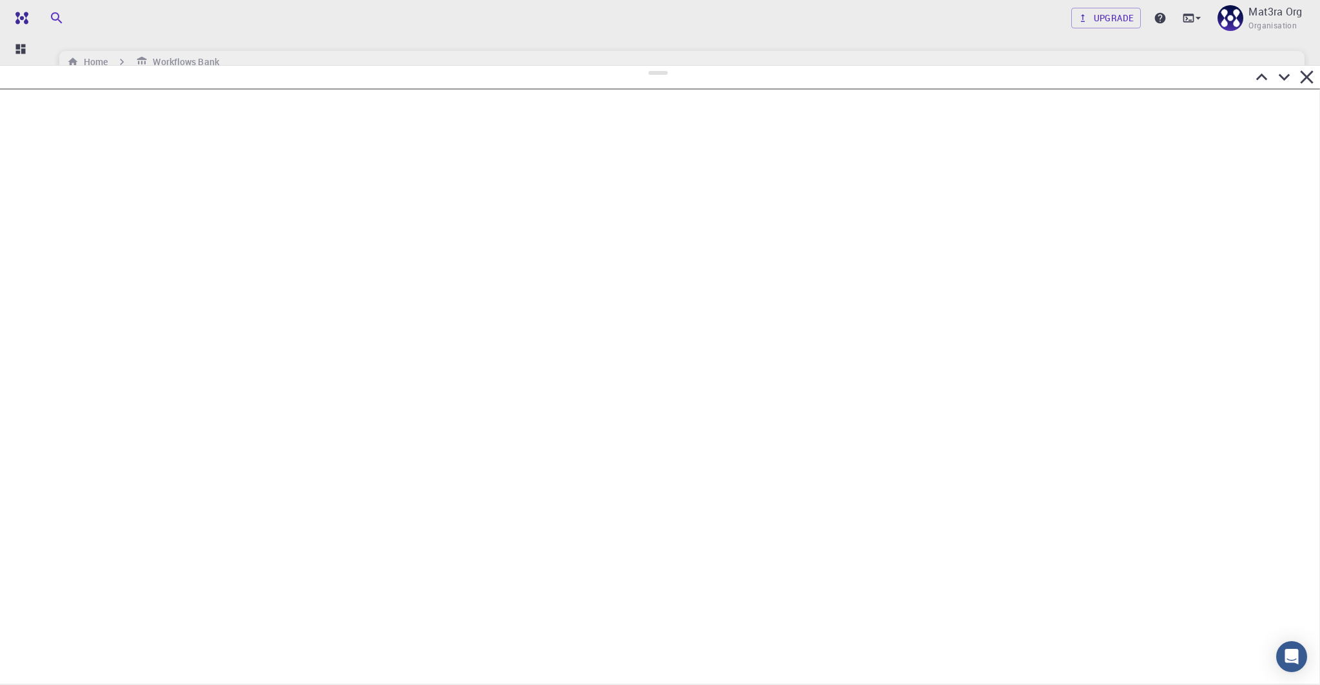
drag, startPoint x: 655, startPoint y: 45, endPoint x: 661, endPoint y: 64, distance: 20.2
click at [661, 65] on div at bounding box center [660, 375] width 1320 height 620
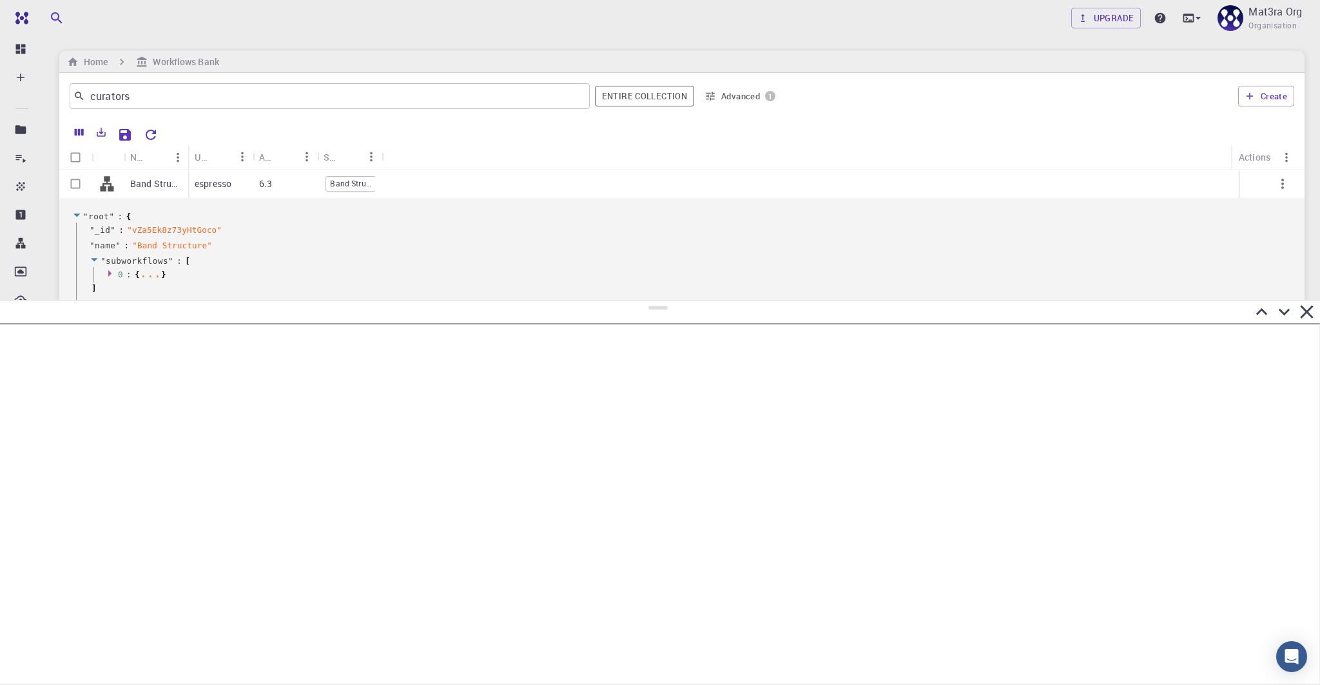
drag, startPoint x: 659, startPoint y: 71, endPoint x: 656, endPoint y: 298, distance: 227.6
click at [656, 300] on div at bounding box center [660, 492] width 1320 height 385
click at [200, 61] on h6 "Workflows Bank" at bounding box center [183, 62] width 71 height 14
click at [77, 59] on icon "breadcrumb" at bounding box center [73, 62] width 12 height 12
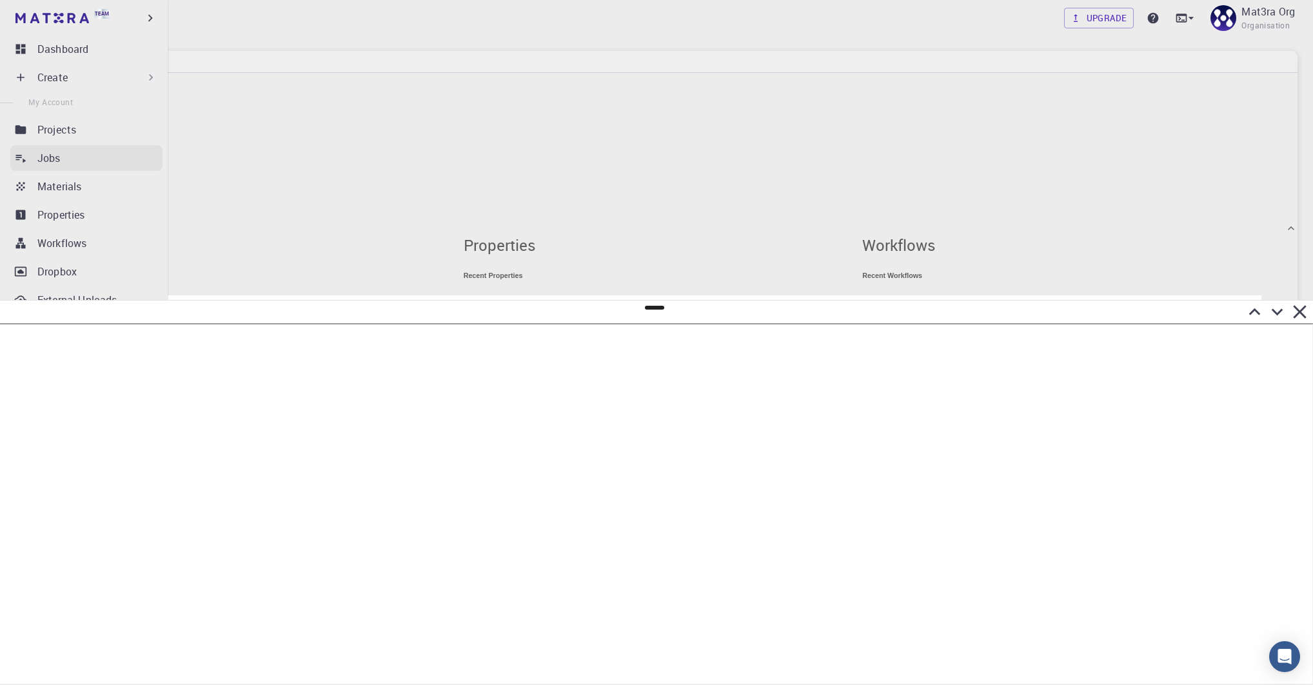
click at [31, 161] on link "Jobs" at bounding box center [86, 158] width 152 height 26
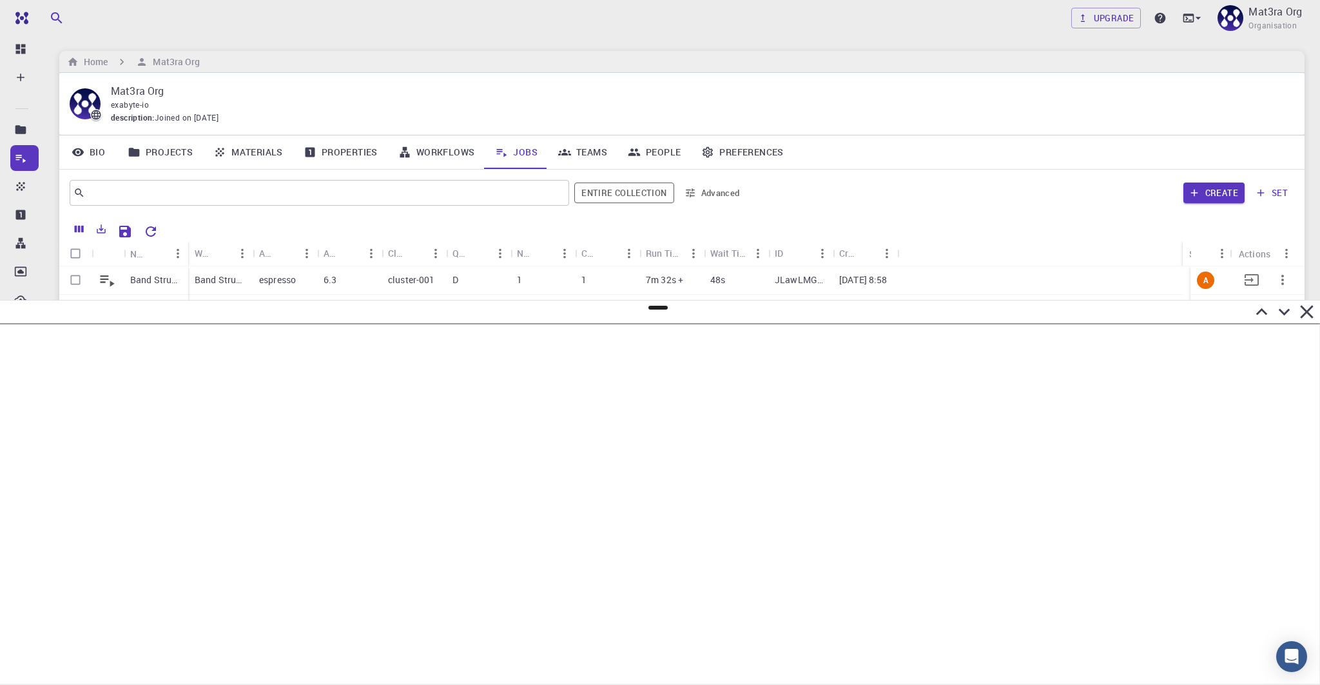
click at [162, 277] on p "Band Structure [DATE] 20:57 MoS2" at bounding box center [156, 279] width 52 height 13
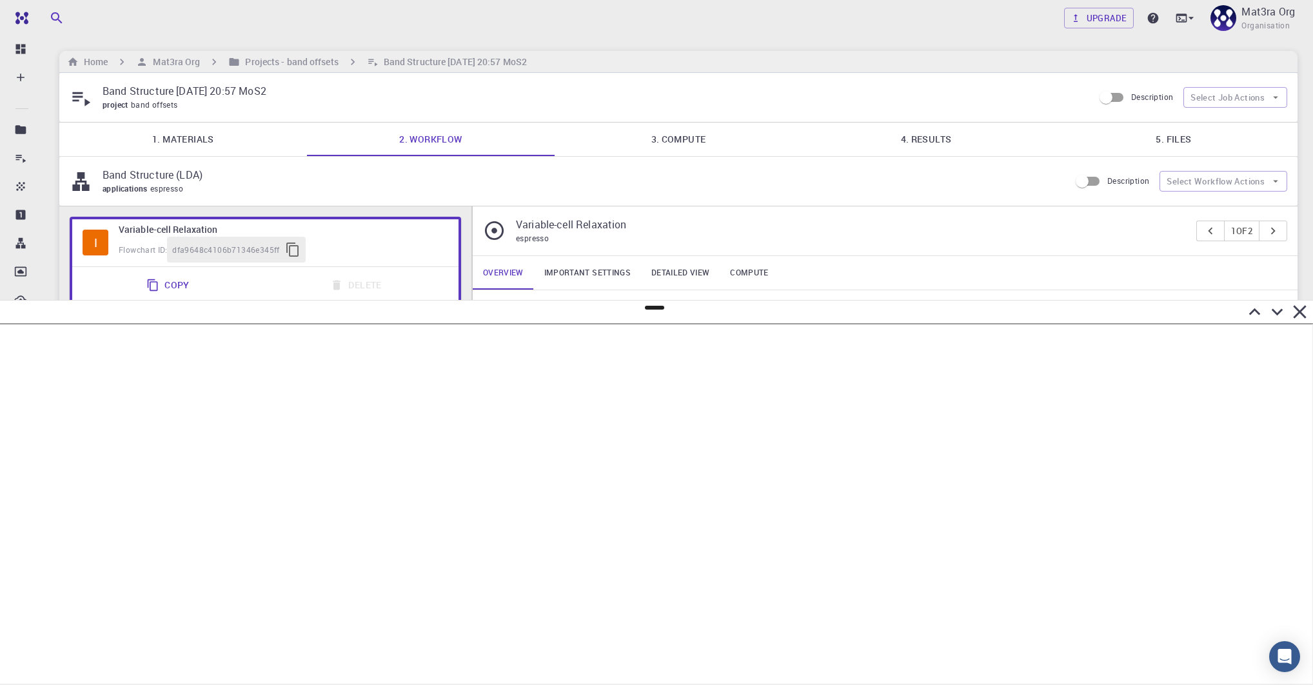
click at [899, 134] on link "4. Results" at bounding box center [926, 139] width 248 height 34
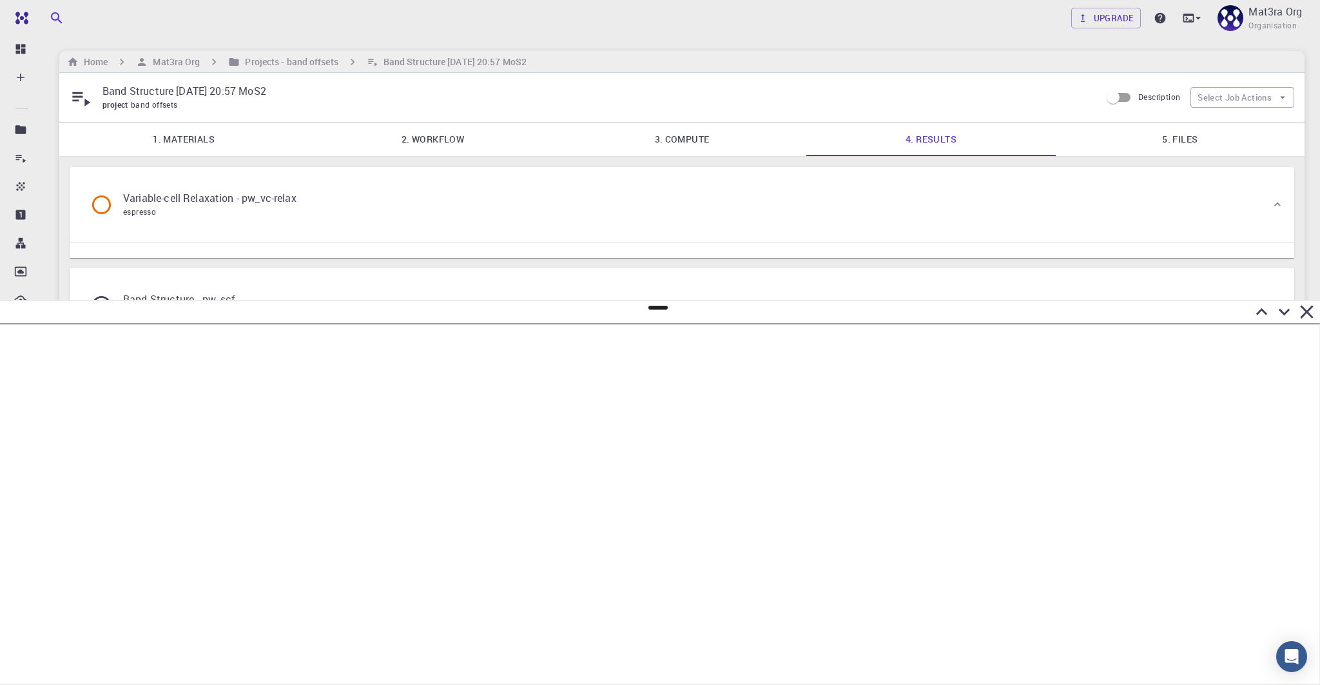
click at [1146, 132] on link "5. Files" at bounding box center [1180, 139] width 249 height 34
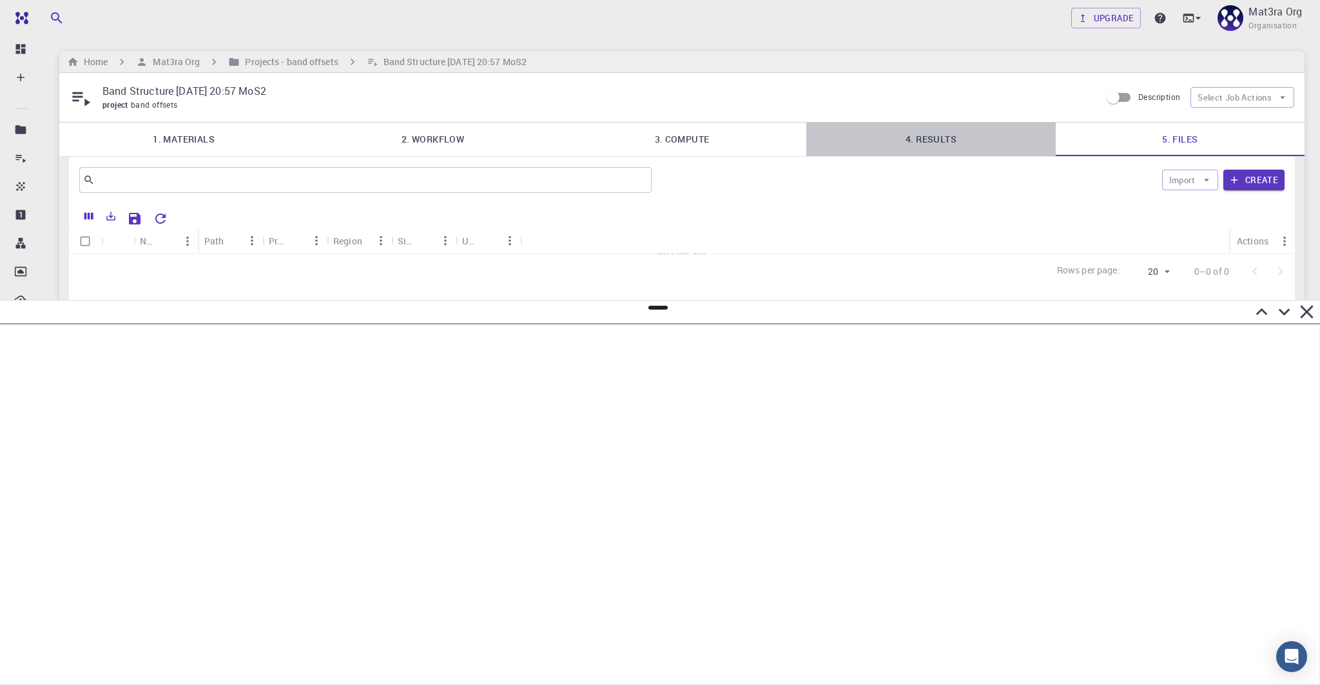
click at [924, 136] on link "4. Results" at bounding box center [930, 139] width 249 height 34
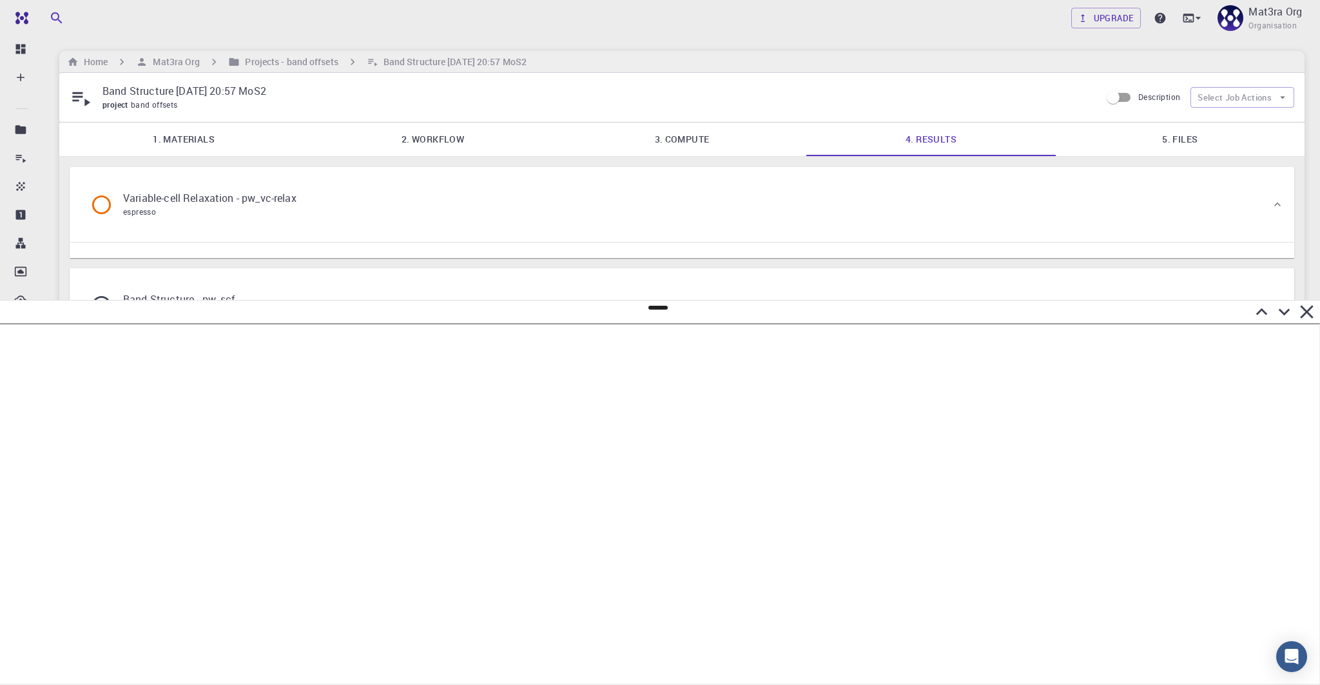
click at [660, 204] on div "Variable-cell Relaxation - pw_vc-relax espresso" at bounding box center [675, 204] width 1191 height 49
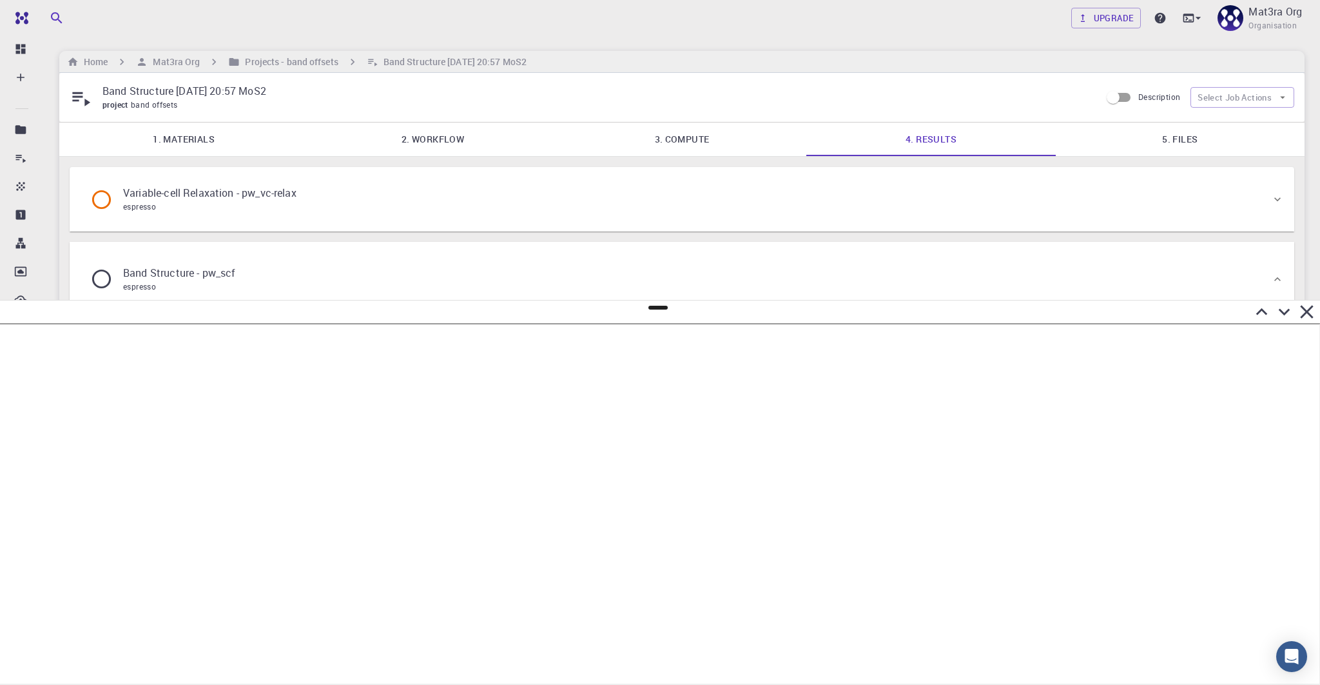
click at [660, 204] on div "Variable-cell Relaxation - pw_vc-relax espresso" at bounding box center [675, 199] width 1191 height 49
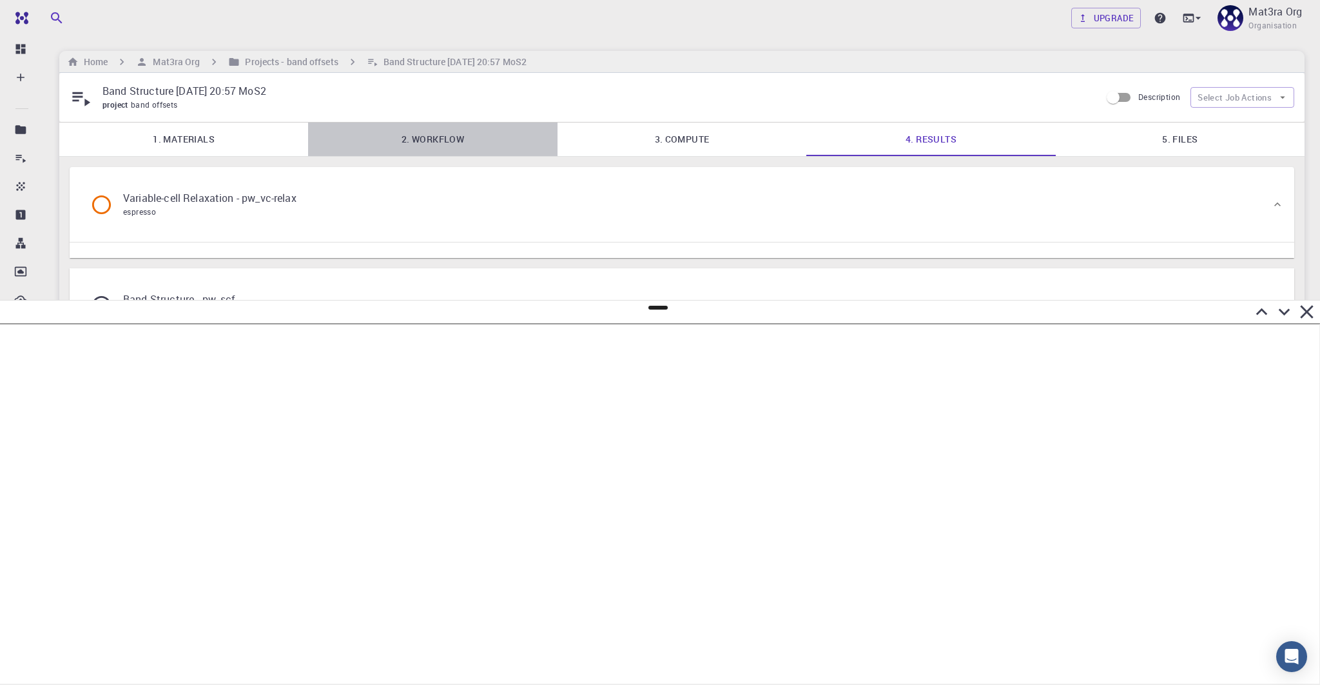
click at [498, 145] on link "2. Workflow" at bounding box center [432, 139] width 249 height 34
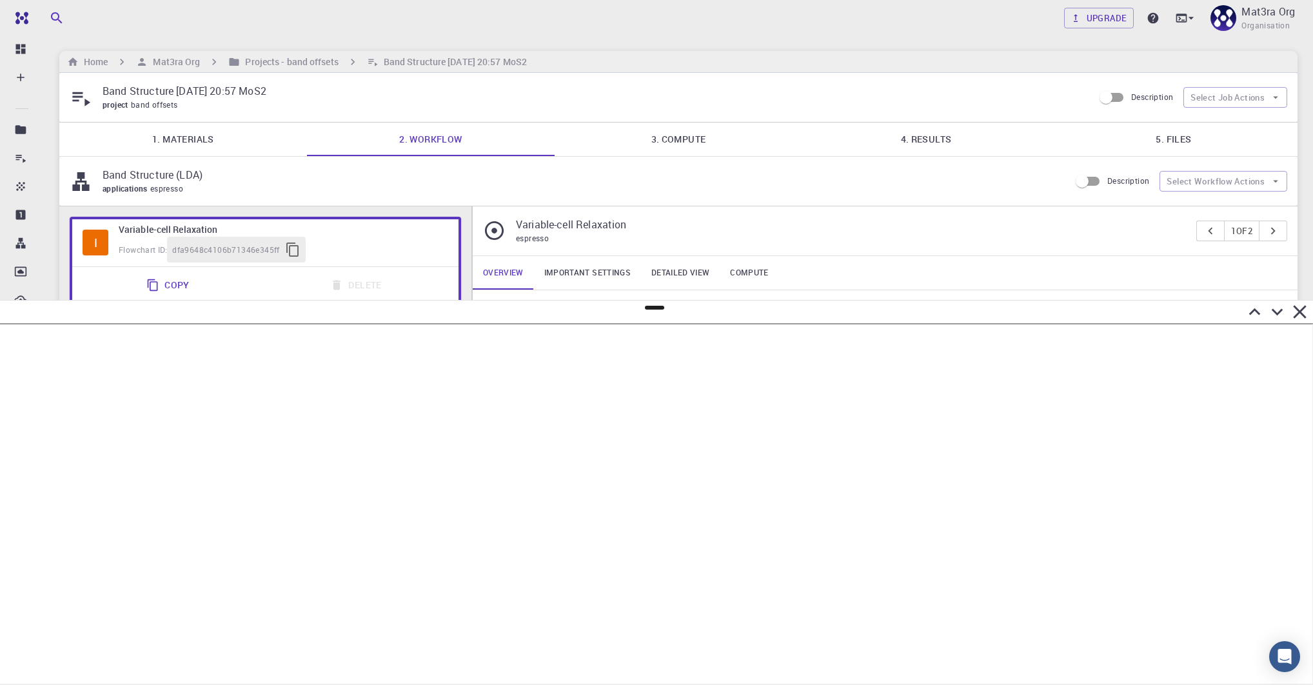
click at [239, 128] on link "1. Materials" at bounding box center [183, 139] width 248 height 34
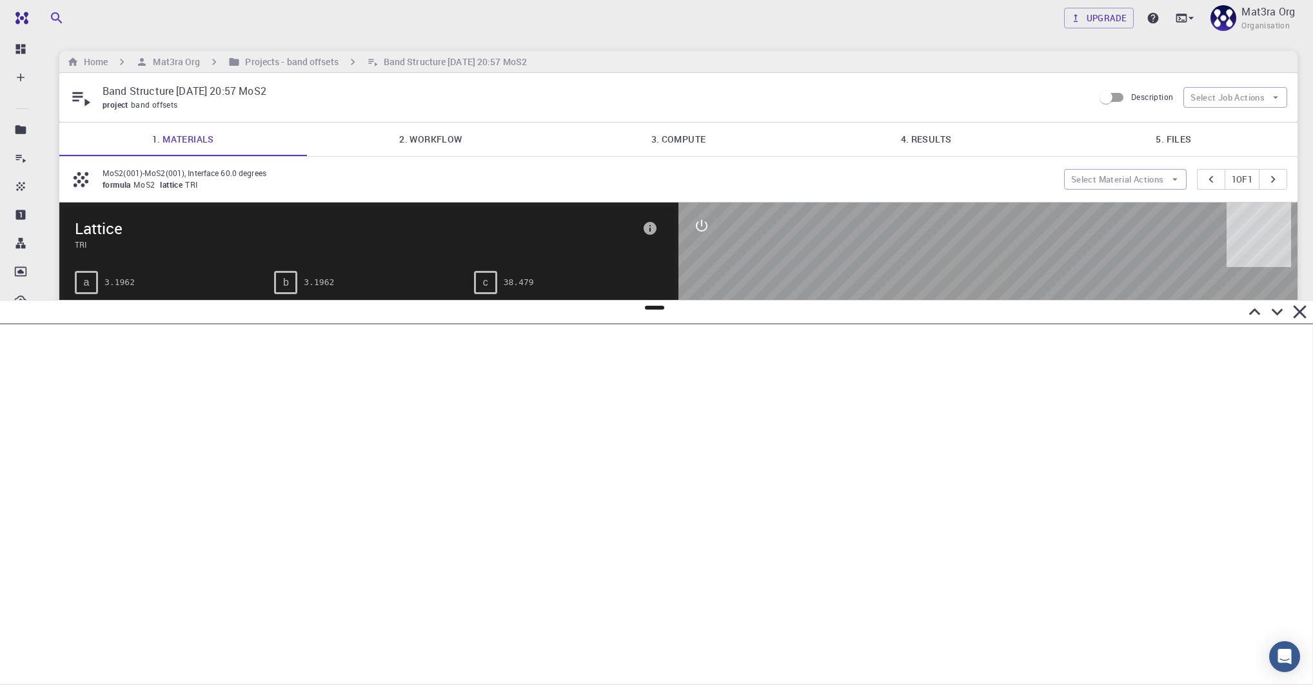
click at [1162, 132] on link "5. Files" at bounding box center [1174, 139] width 248 height 34
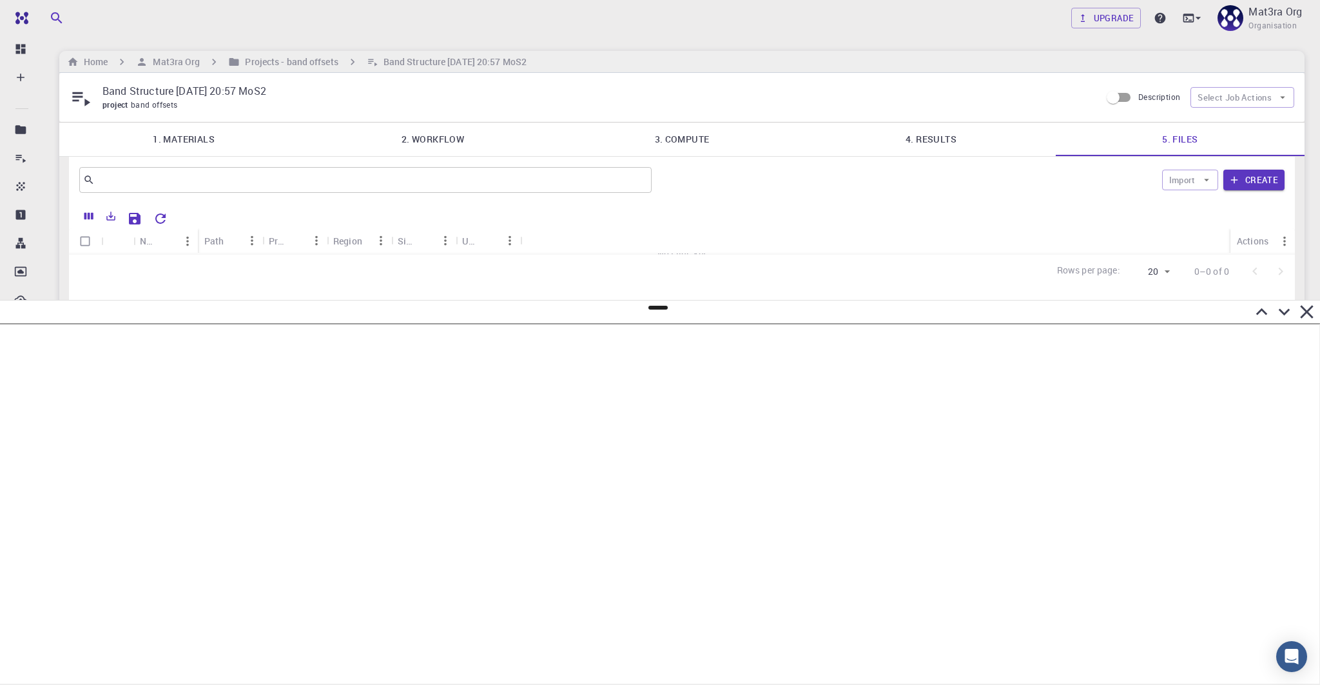
click at [953, 132] on link "4. Results" at bounding box center [930, 139] width 249 height 34
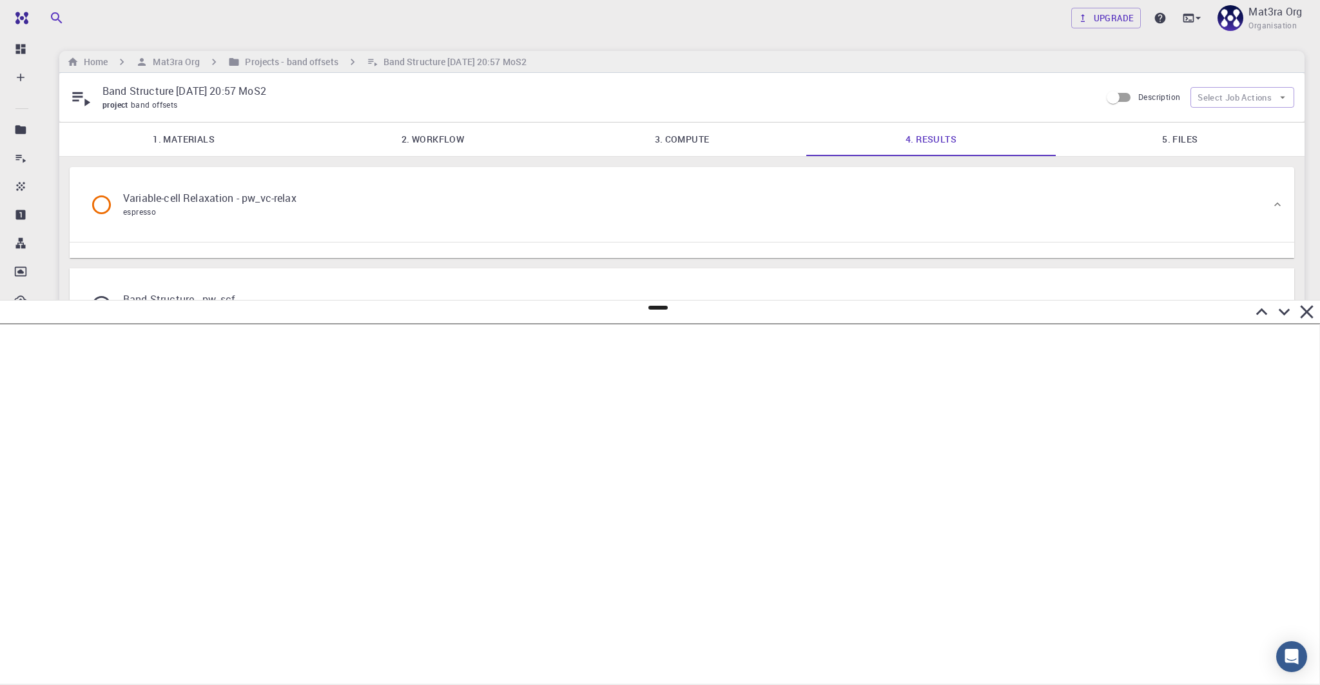
click at [803, 191] on div "Variable-cell Relaxation - pw_vc-relax espresso" at bounding box center [675, 204] width 1191 height 49
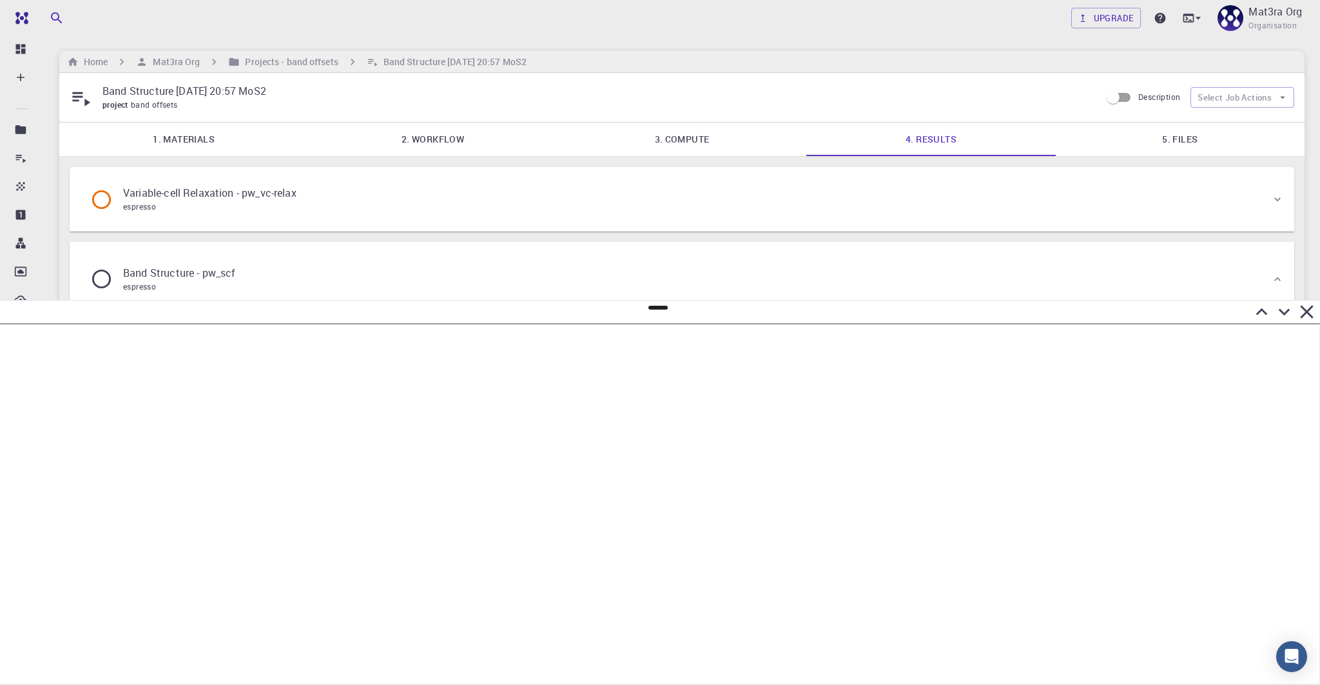
click at [803, 191] on div "Variable-cell Relaxation - pw_vc-relax espresso" at bounding box center [675, 199] width 1191 height 49
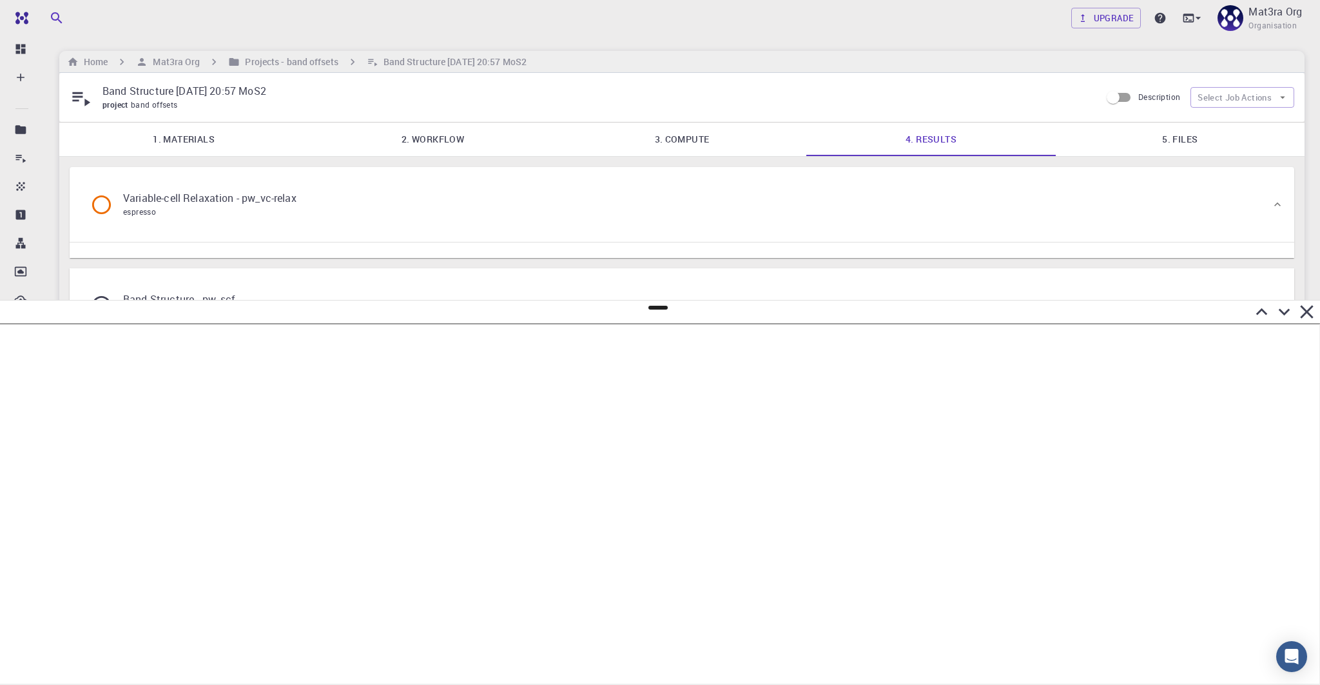
click at [1166, 141] on link "5. Files" at bounding box center [1180, 139] width 249 height 34
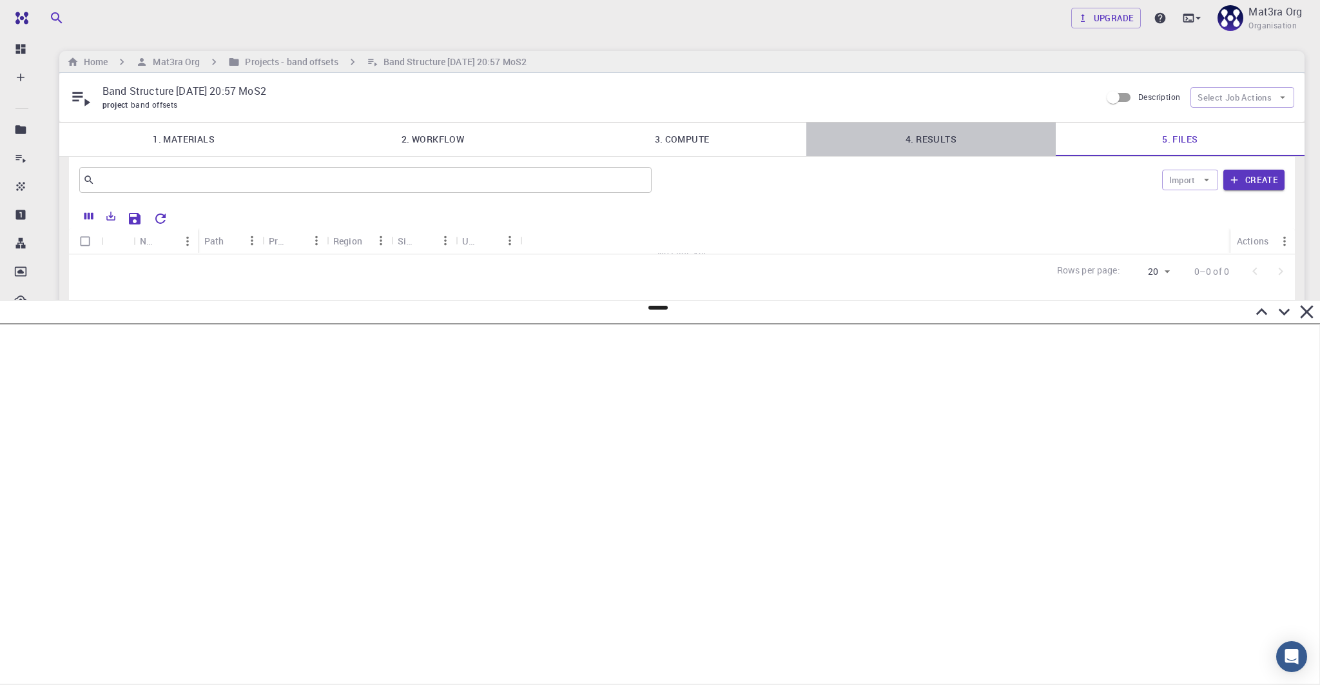
click at [903, 142] on link "4. Results" at bounding box center [930, 139] width 249 height 34
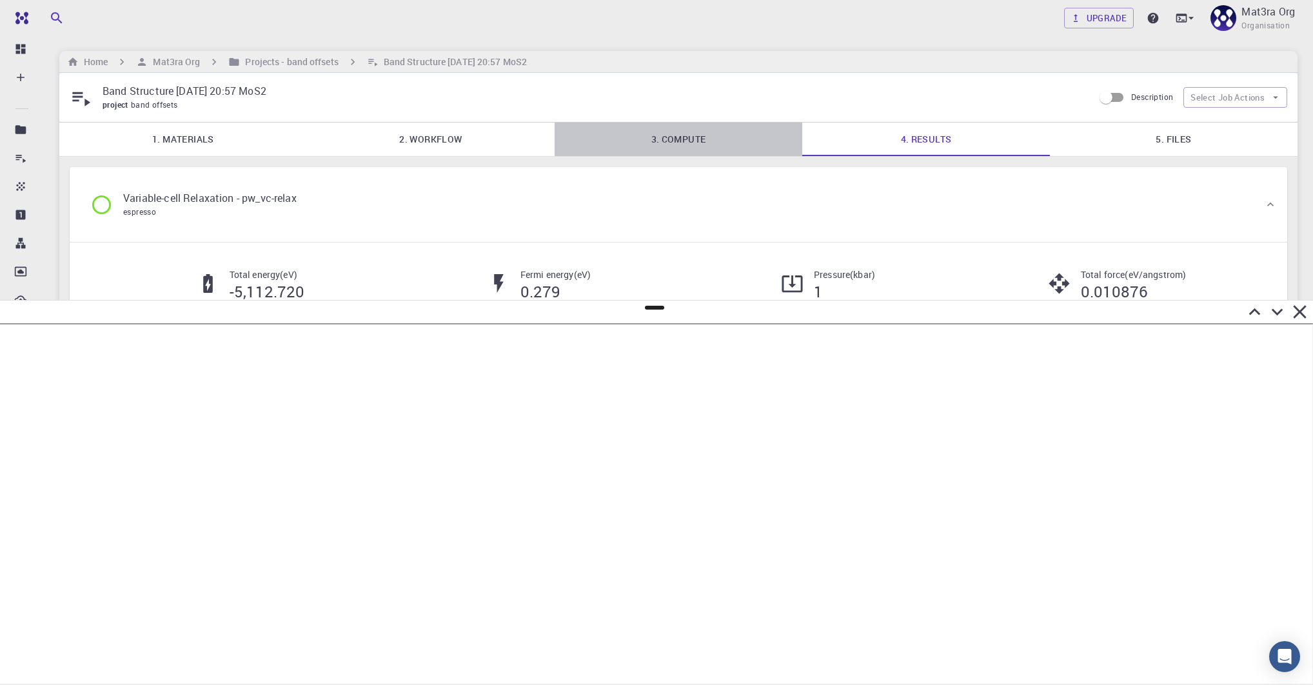
click at [689, 138] on link "3. Compute" at bounding box center [678, 139] width 248 height 34
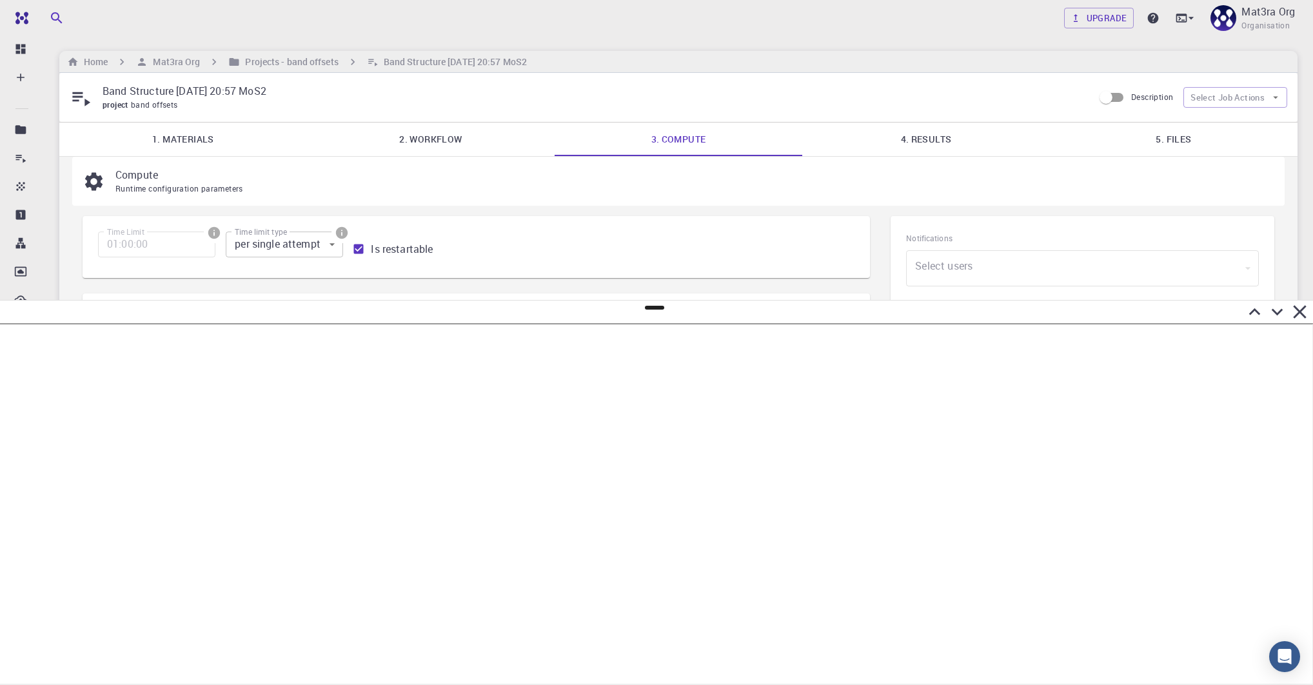
scroll to position [49, 0]
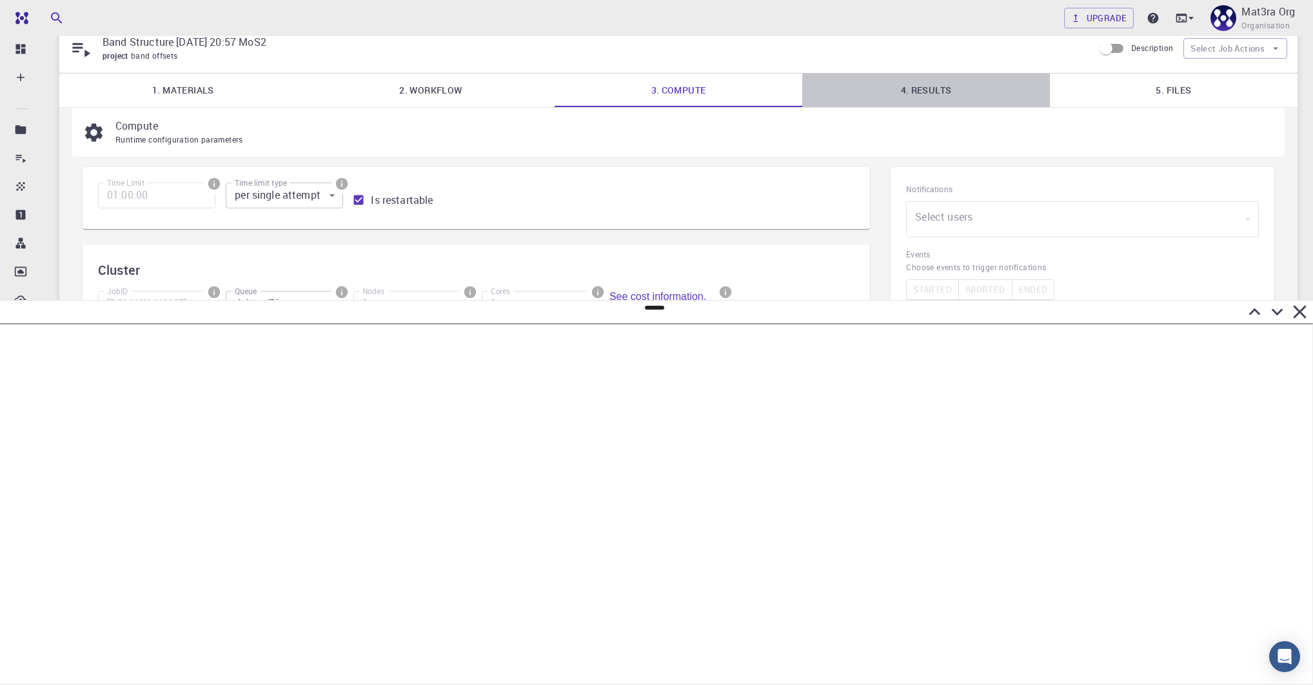
click at [921, 83] on link "4. Results" at bounding box center [926, 90] width 248 height 34
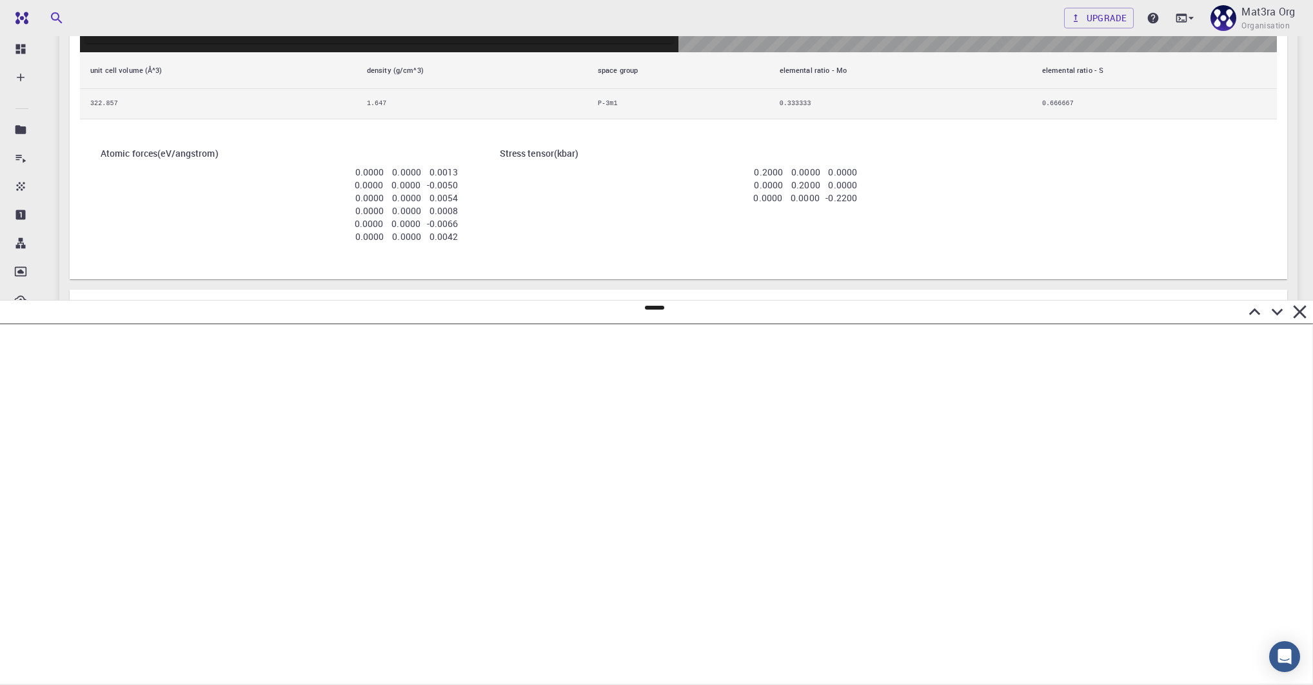
scroll to position [835, 0]
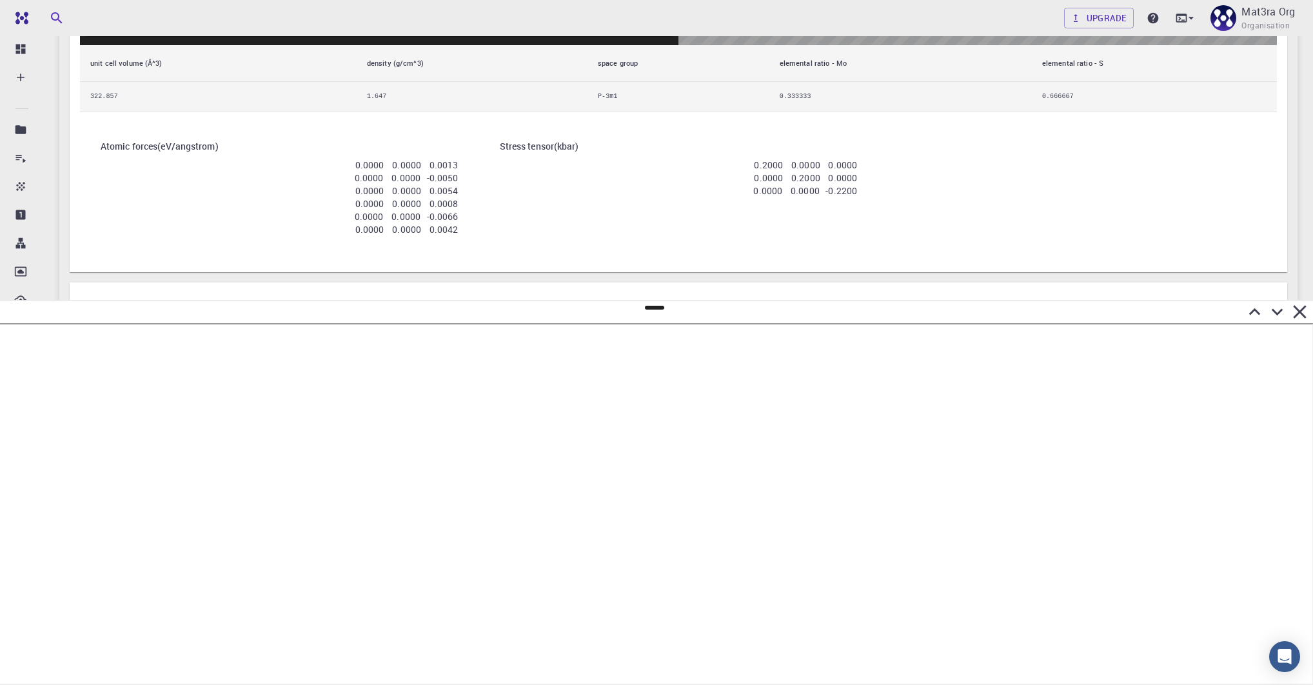
click at [652, 309] on div at bounding box center [654, 311] width 1313 height 23
click at [720, 335] on div at bounding box center [654, 346] width 1313 height 23
click at [752, 302] on div "Band Structure - pw_scf espresso" at bounding box center [672, 319] width 1184 height 49
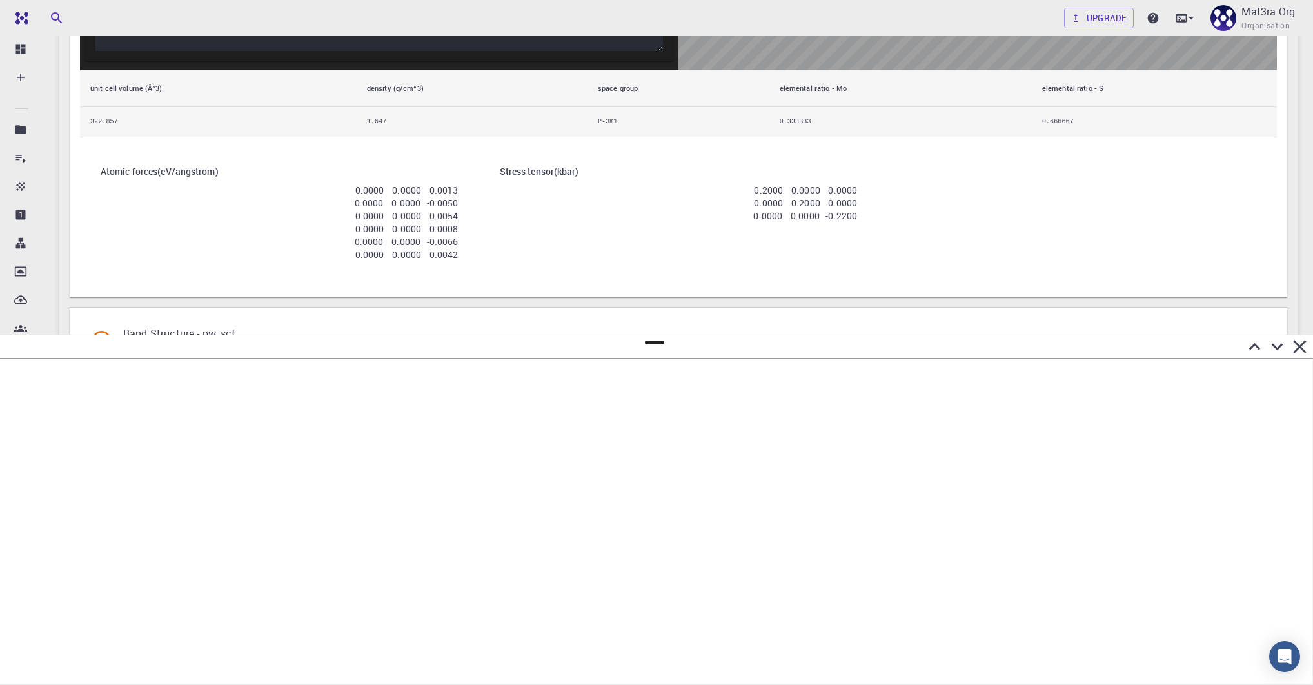
scroll to position [808, 0]
click at [1275, 342] on icon at bounding box center [1276, 346] width 23 height 23
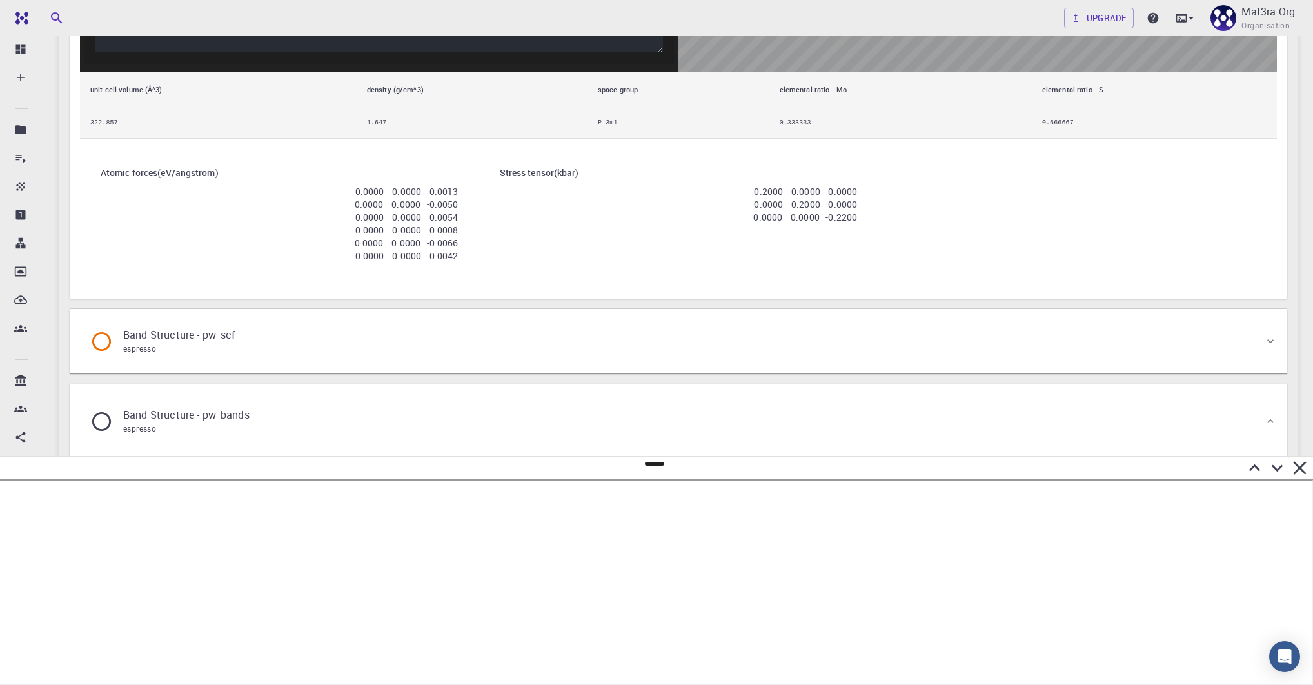
click at [623, 353] on div "Band Structure - pw_scf espresso" at bounding box center [672, 341] width 1184 height 49
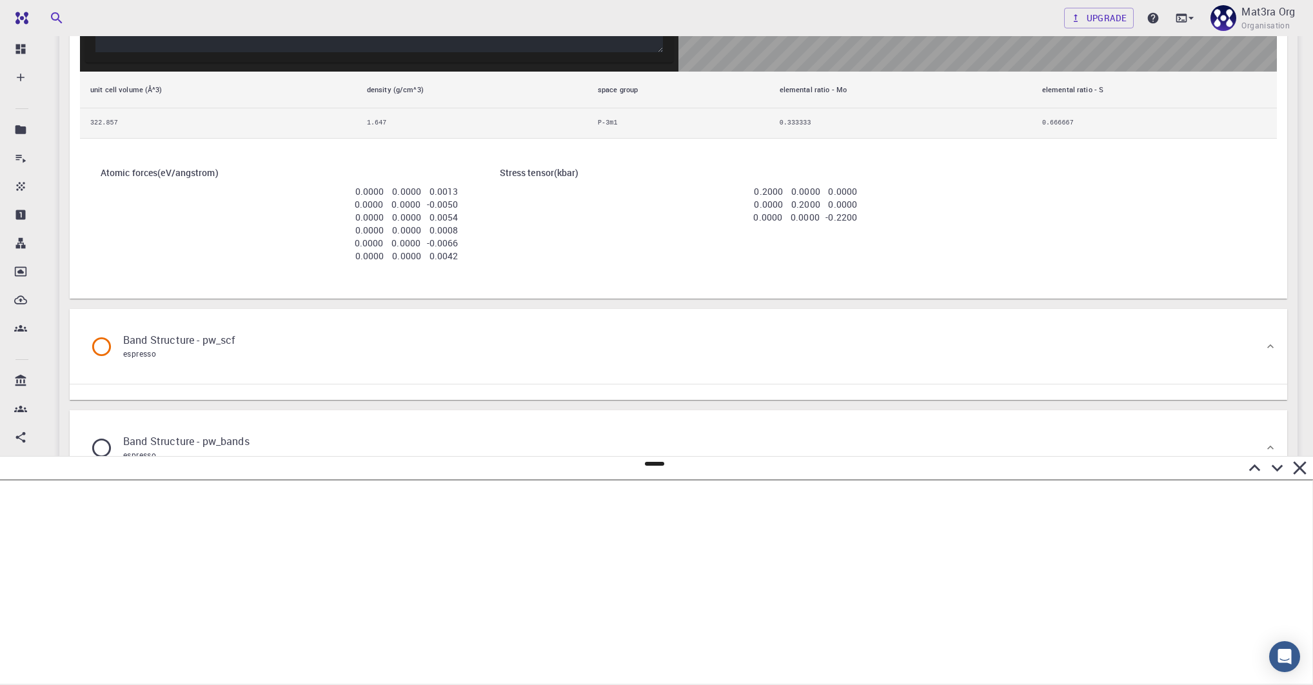
click at [623, 352] on div "Band Structure - pw_scf espresso" at bounding box center [672, 346] width 1184 height 49
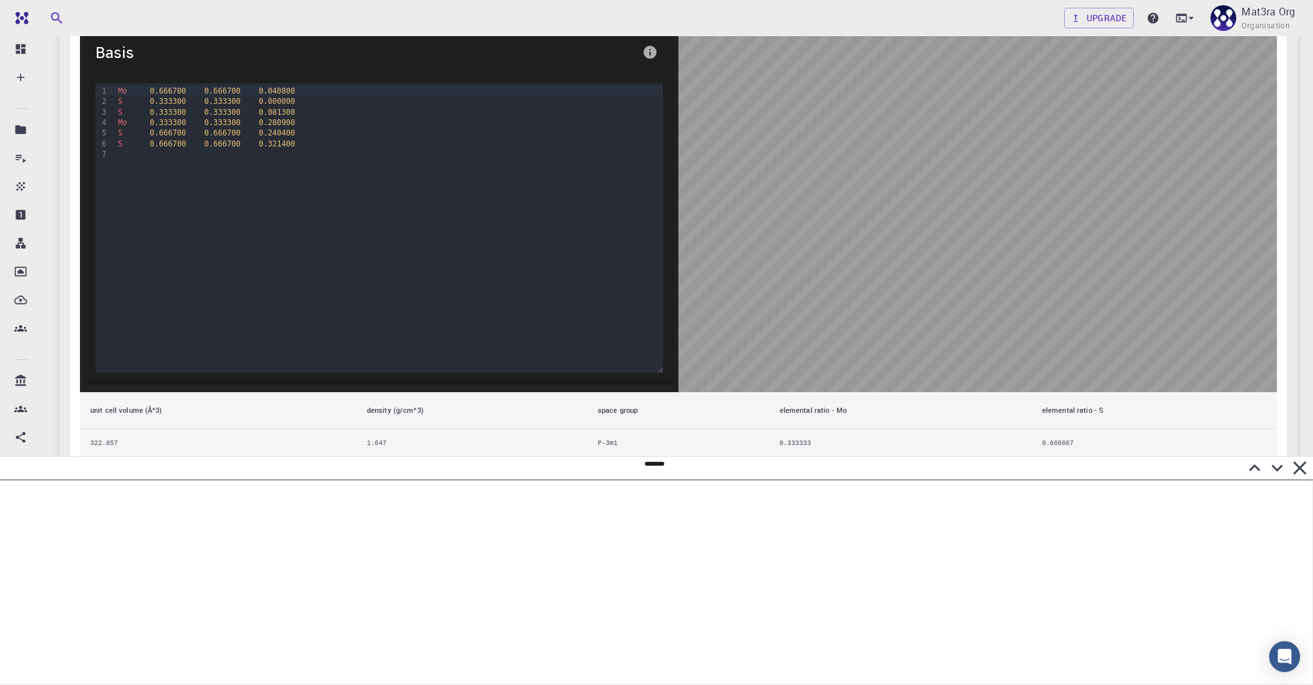
scroll to position [0, 0]
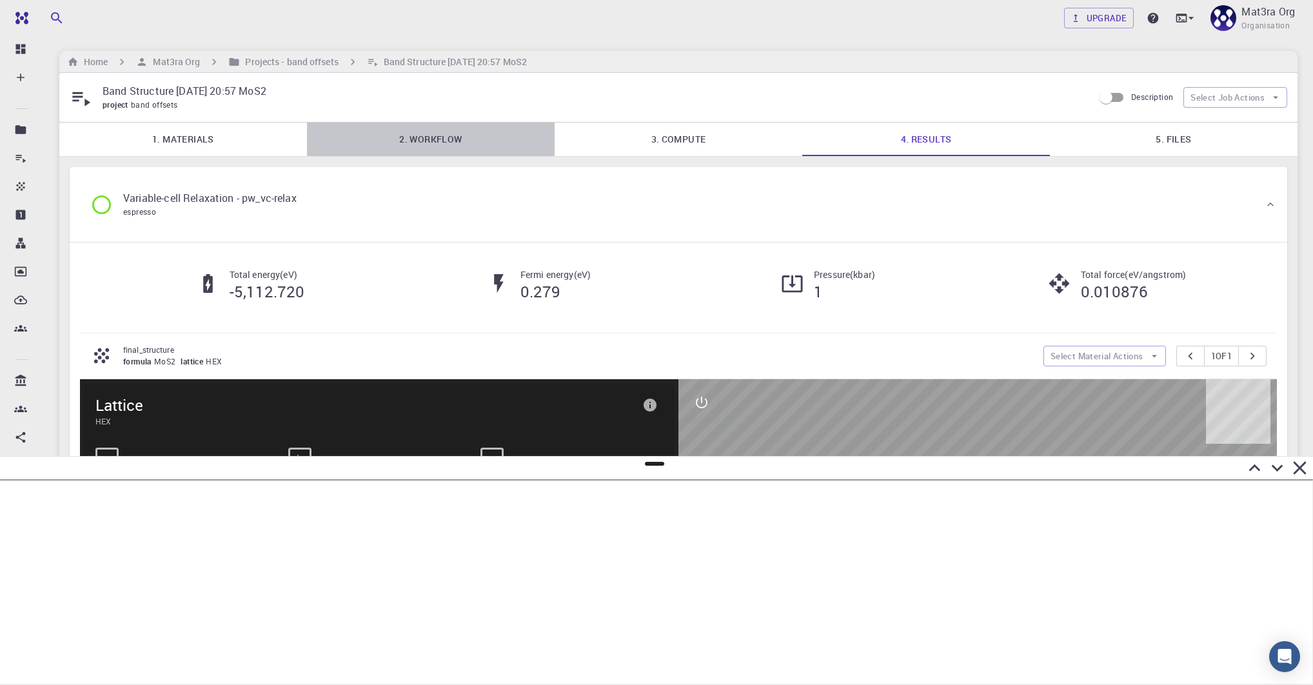
click at [413, 150] on link "2. Workflow" at bounding box center [431, 139] width 248 height 34
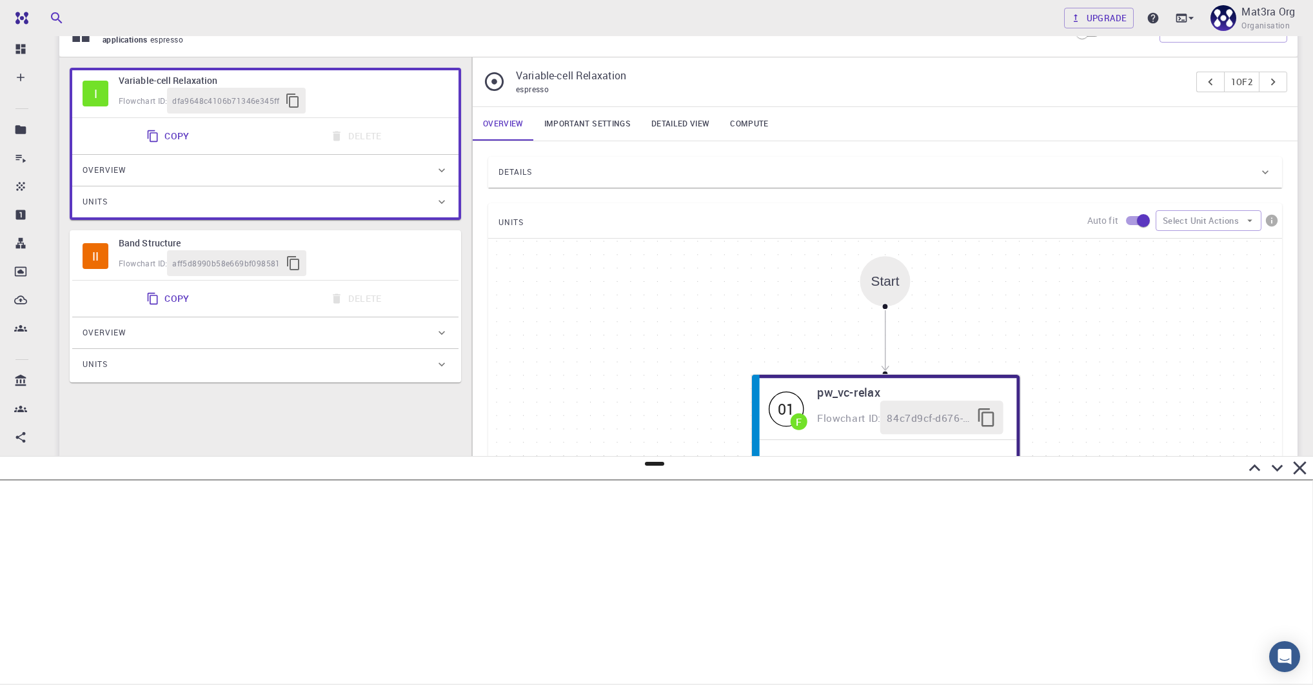
scroll to position [230, 0]
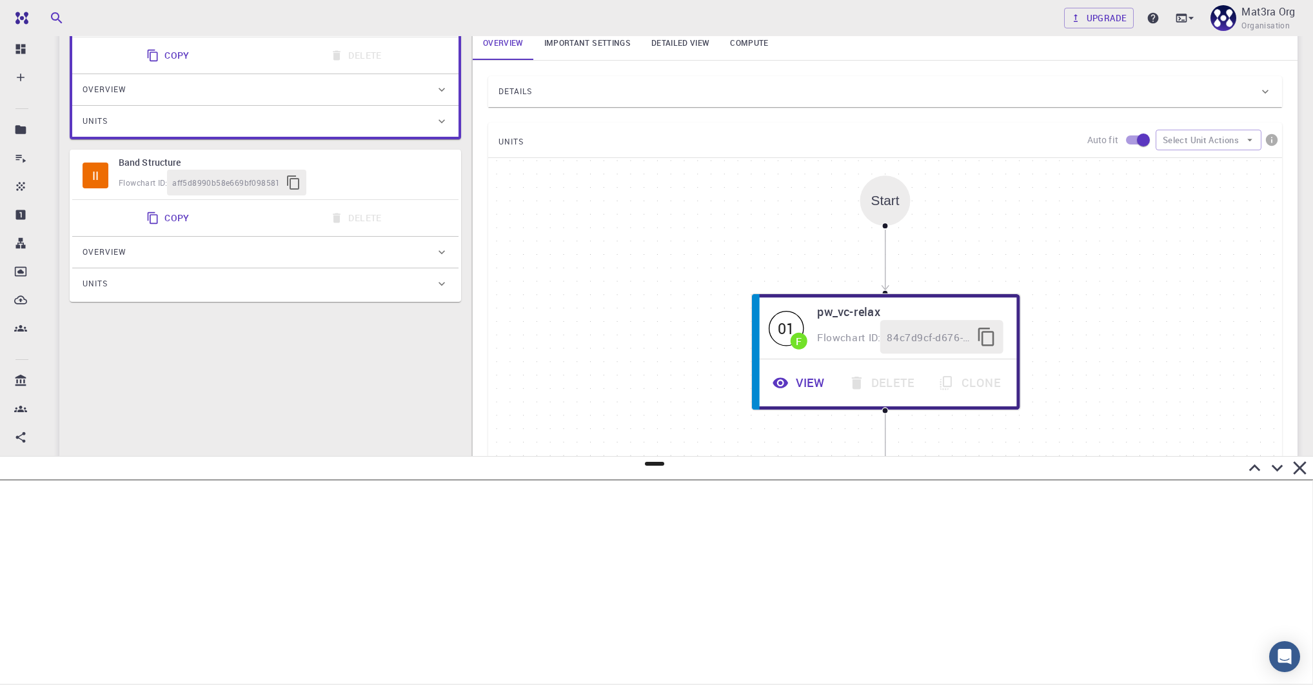
click at [425, 161] on h6 "Band Structure" at bounding box center [283, 162] width 329 height 14
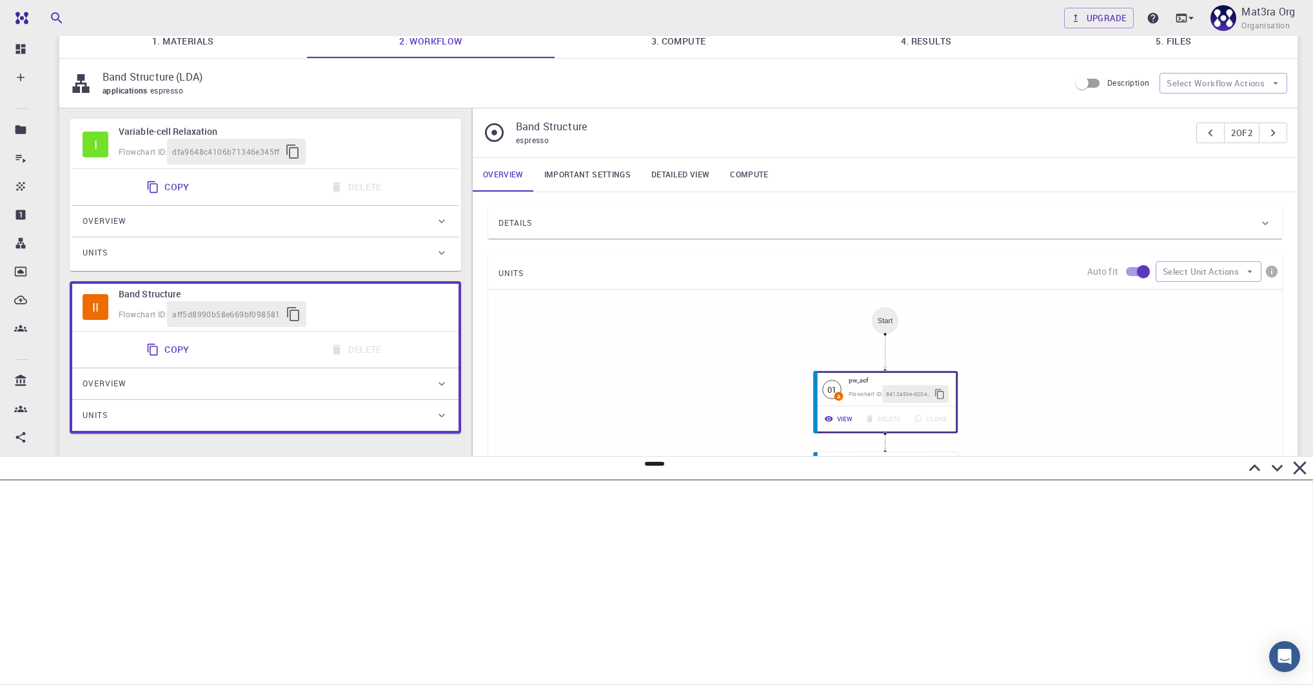
scroll to position [0, 0]
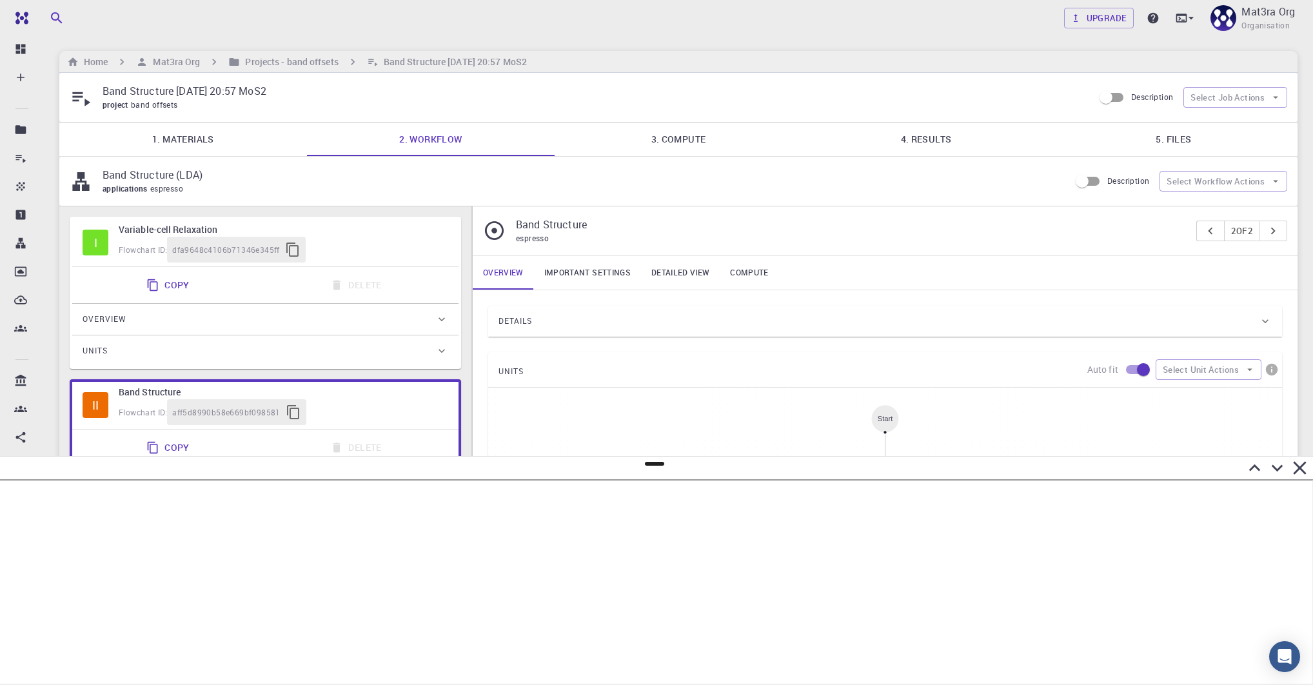
click at [698, 134] on link "3. Compute" at bounding box center [678, 139] width 248 height 34
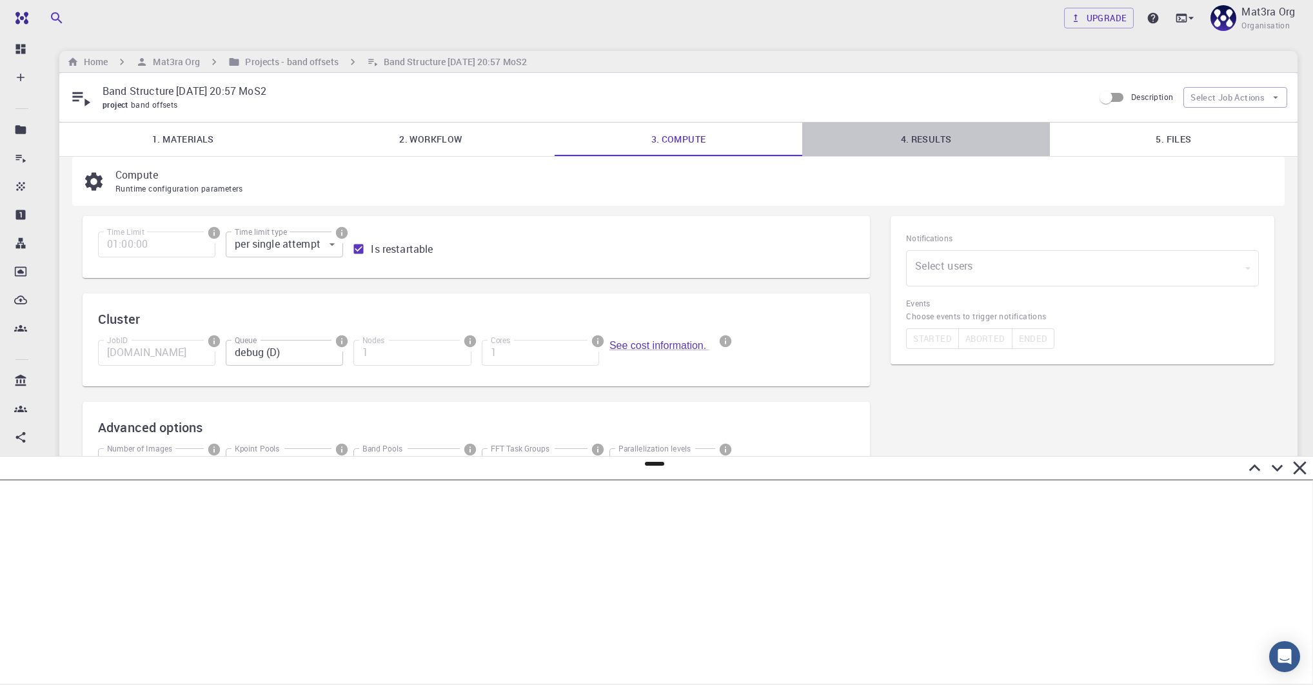
click at [955, 137] on link "4. Results" at bounding box center [926, 139] width 248 height 34
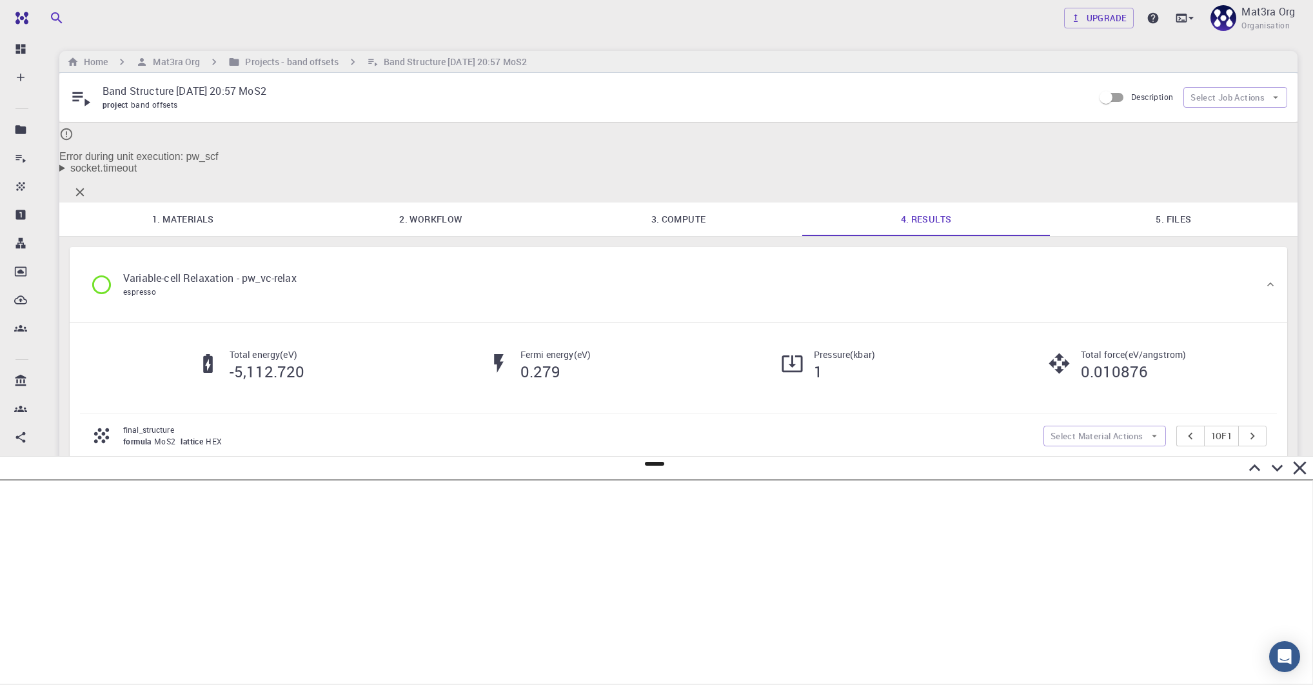
click at [95, 162] on summary "socket.timeout" at bounding box center [678, 168] width 1238 height 12
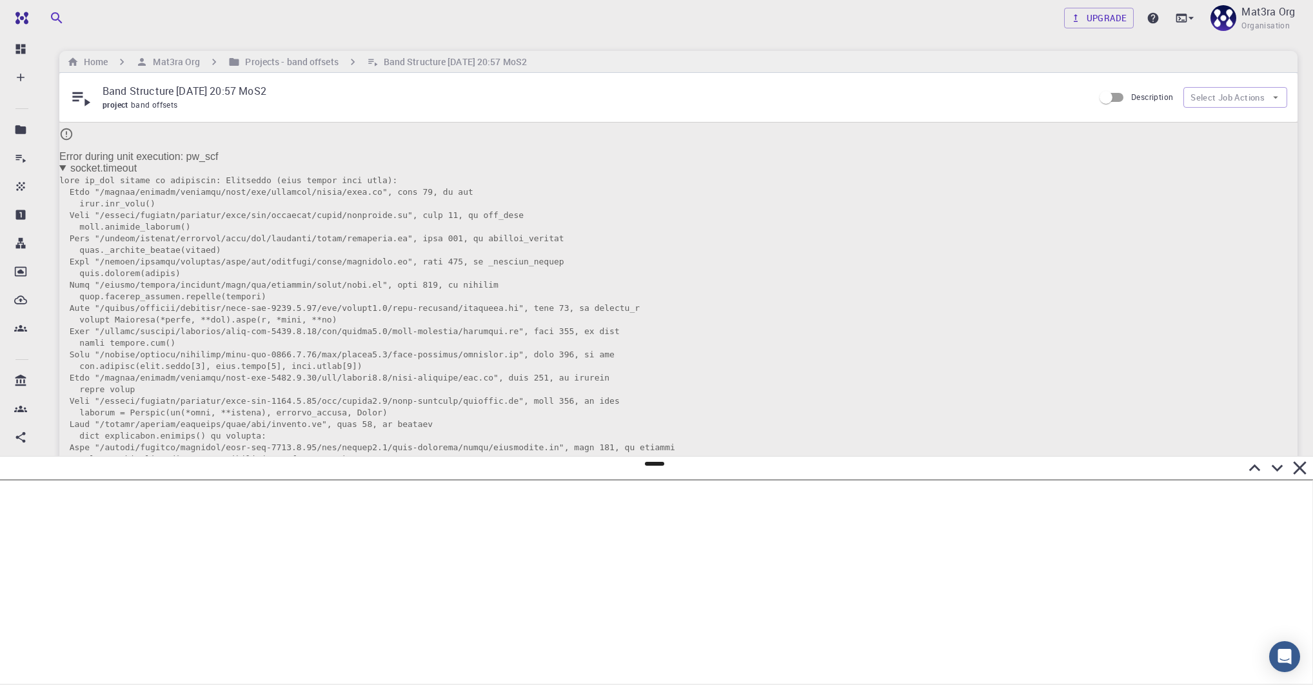
click at [96, 162] on summary "socket.timeout" at bounding box center [678, 168] width 1238 height 12
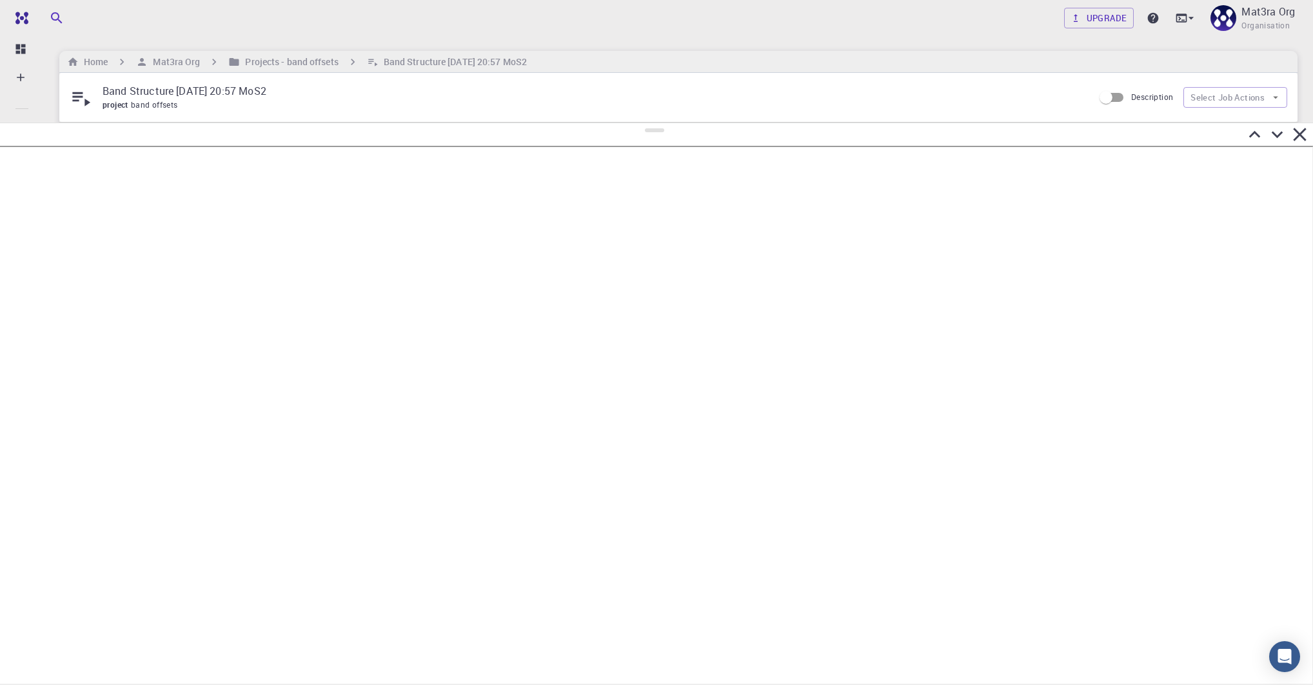
drag, startPoint x: 654, startPoint y: 462, endPoint x: 659, endPoint y: 123, distance: 339.1
click at [659, 123] on div at bounding box center [656, 403] width 1313 height 562
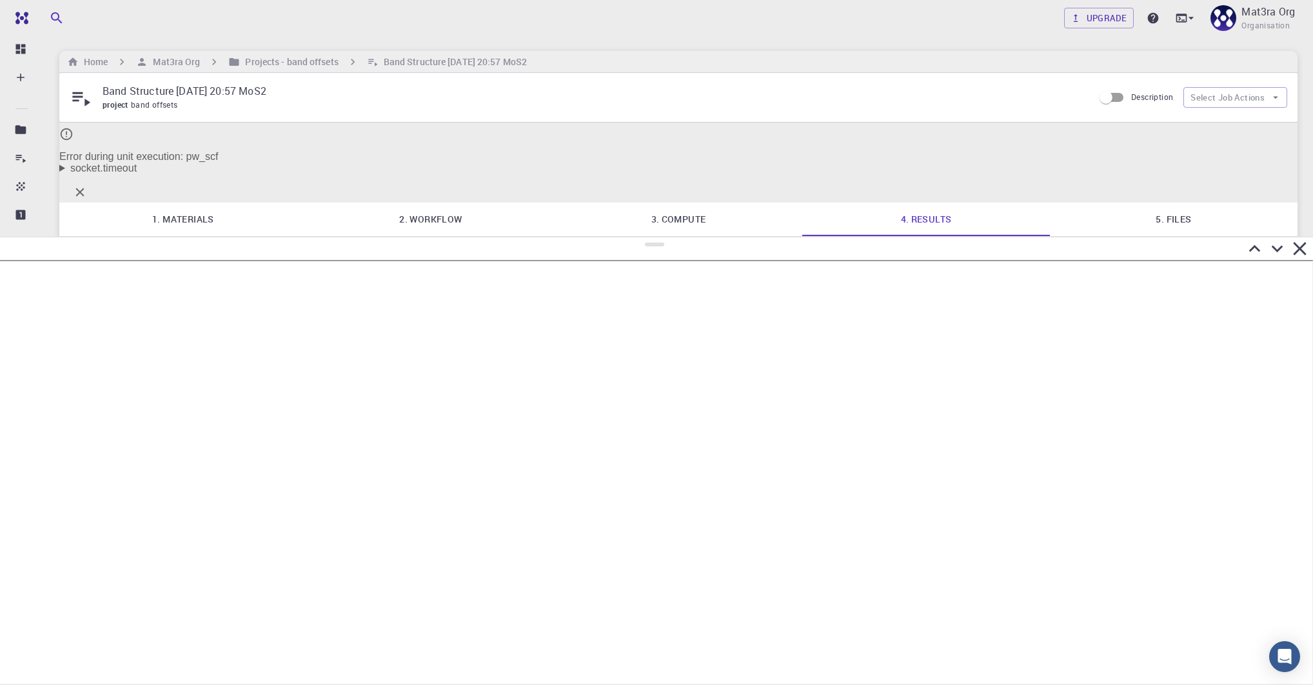
drag, startPoint x: 653, startPoint y: 130, endPoint x: 636, endPoint y: 237, distance: 109.0
click at [636, 237] on div at bounding box center [656, 461] width 1313 height 448
click at [90, 150] on div "Error during unit execution: pw_scf socket.timeout" at bounding box center [678, 162] width 1238 height 80
click at [91, 151] on div "Error during unit execution: pw_scf socket.timeout" at bounding box center [678, 162] width 1238 height 80
click at [100, 162] on summary "socket.timeout" at bounding box center [678, 168] width 1238 height 12
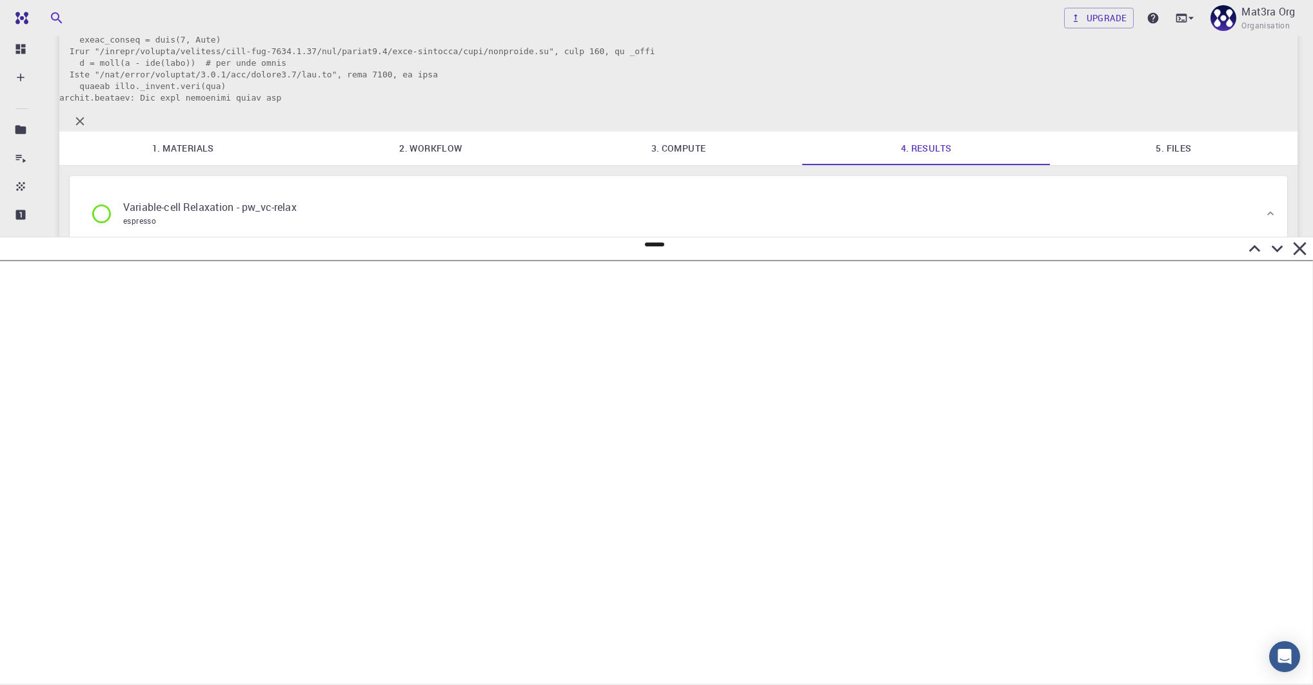
scroll to position [647, 0]
click at [1139, 170] on link "5. Files" at bounding box center [1174, 153] width 248 height 34
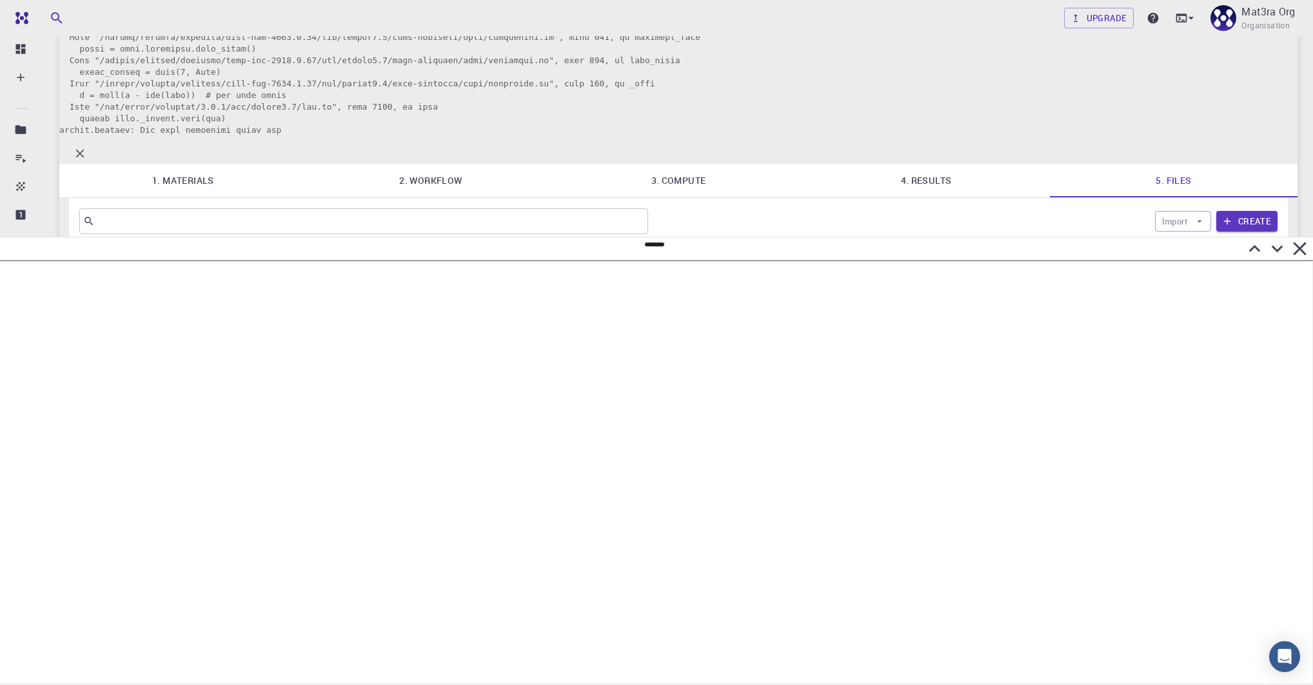
scroll to position [672, 0]
click at [1300, 250] on icon at bounding box center [1299, 248] width 13 height 13
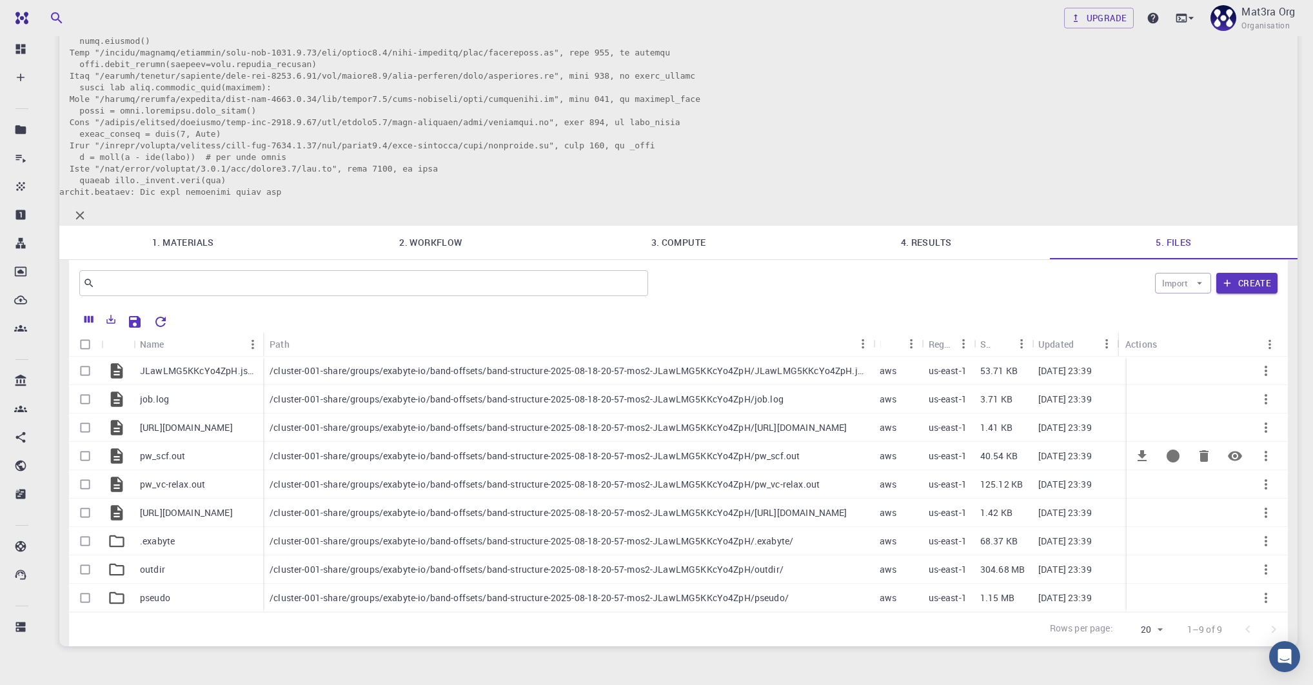
scroll to position [554, 0]
